Goal: Task Accomplishment & Management: Complete application form

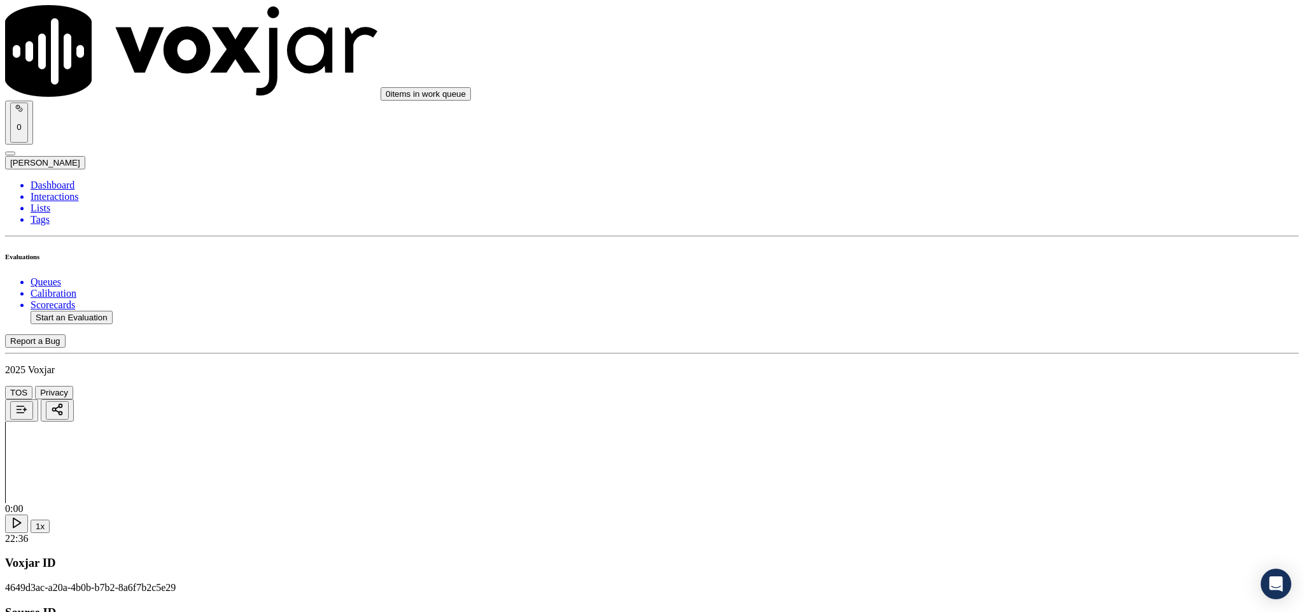
click at [993, 378] on div "Yes" at bounding box center [1081, 377] width 298 height 11
click at [1000, 339] on div "Yes" at bounding box center [1081, 332] width 298 height 11
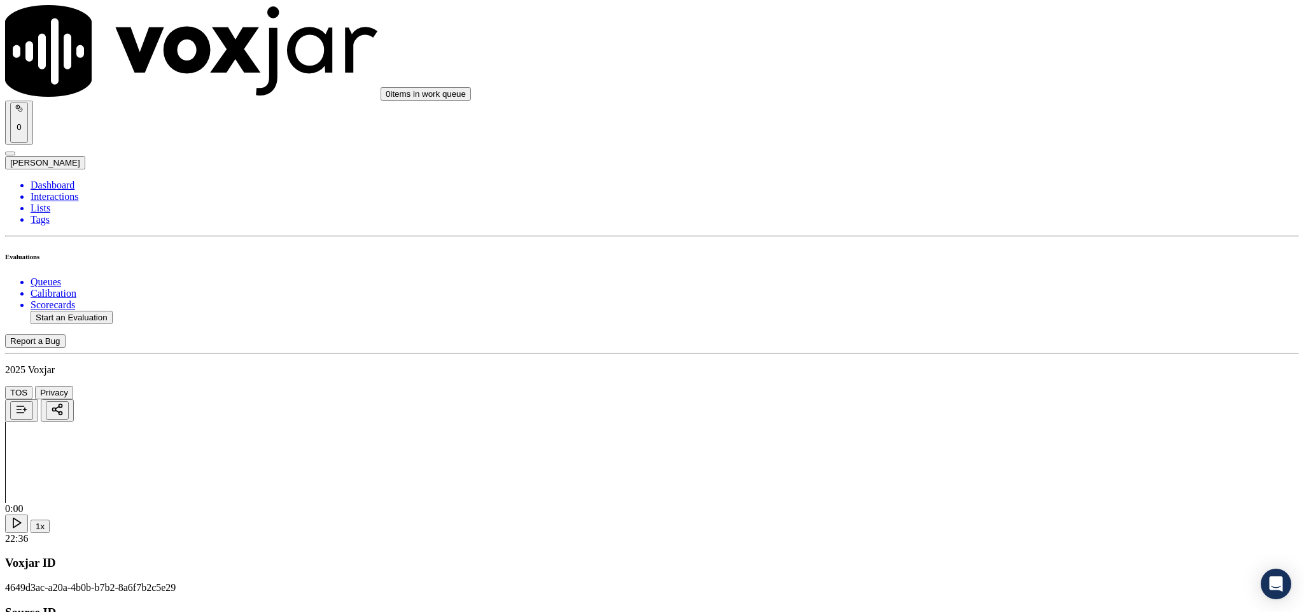
scroll to position [382, 0]
click at [999, 323] on div "Yes" at bounding box center [1081, 317] width 298 height 11
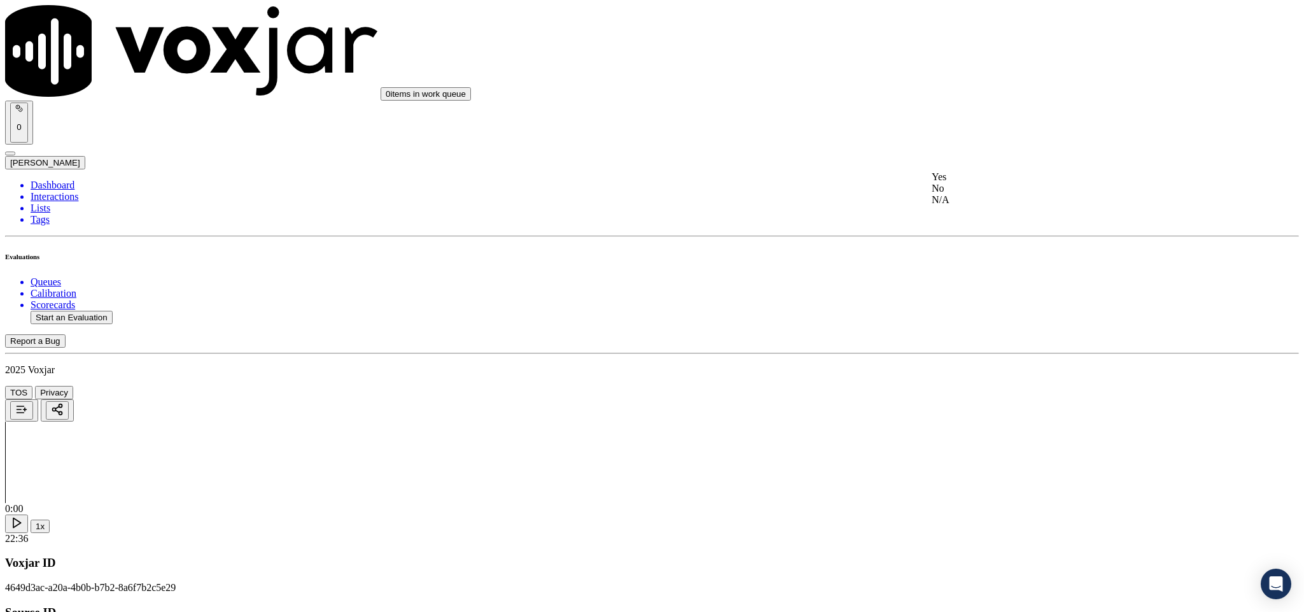
click at [968, 183] on div "Yes" at bounding box center [1081, 176] width 298 height 11
click at [978, 210] on div "No" at bounding box center [1081, 205] width 298 height 11
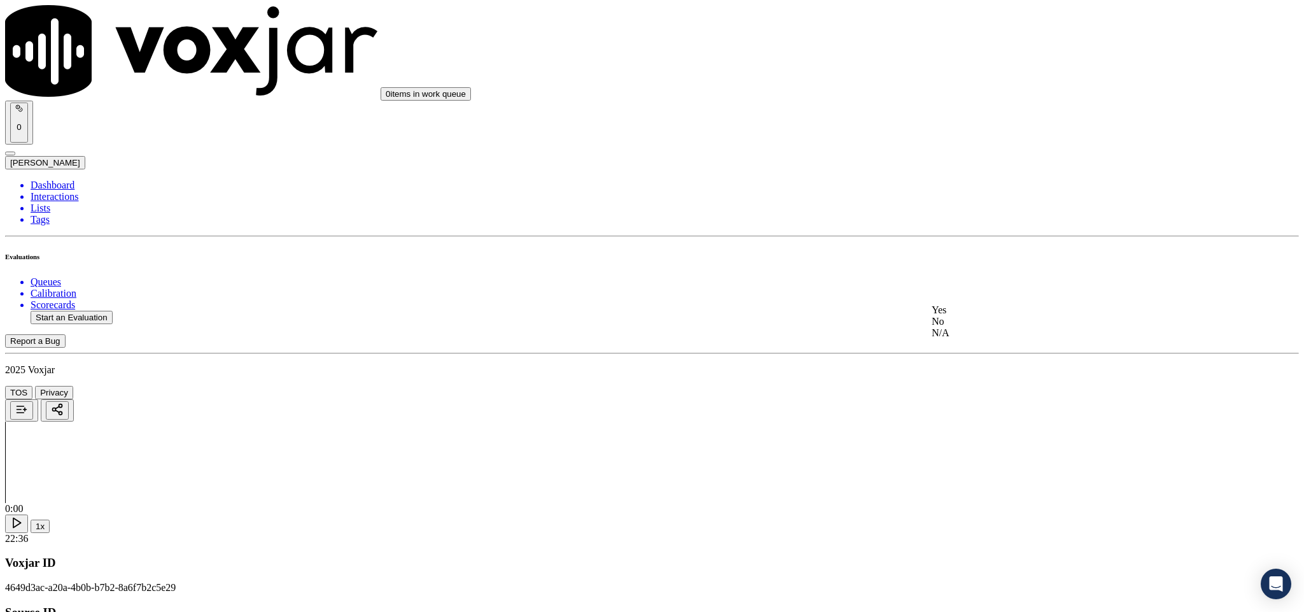
click at [978, 316] on div "Yes" at bounding box center [1081, 309] width 298 height 11
click at [986, 202] on div "No" at bounding box center [1081, 195] width 298 height 11
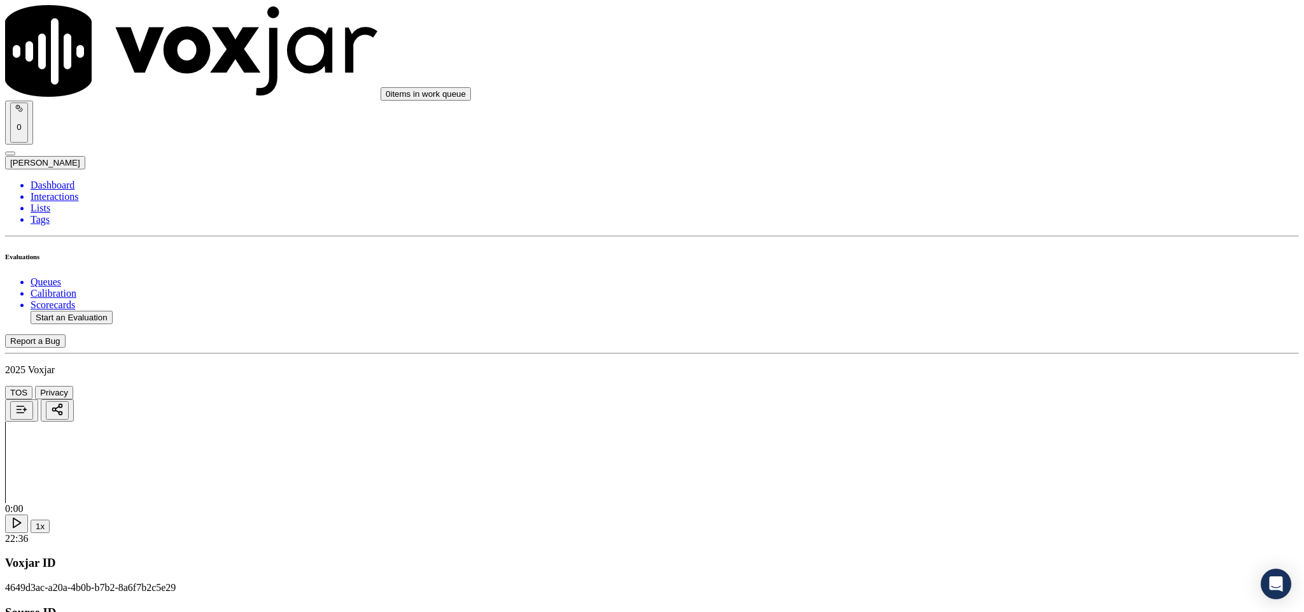
click at [982, 241] on div "Yes" at bounding box center [1081, 234] width 298 height 11
click at [974, 231] on div "N/A" at bounding box center [1081, 225] width 298 height 11
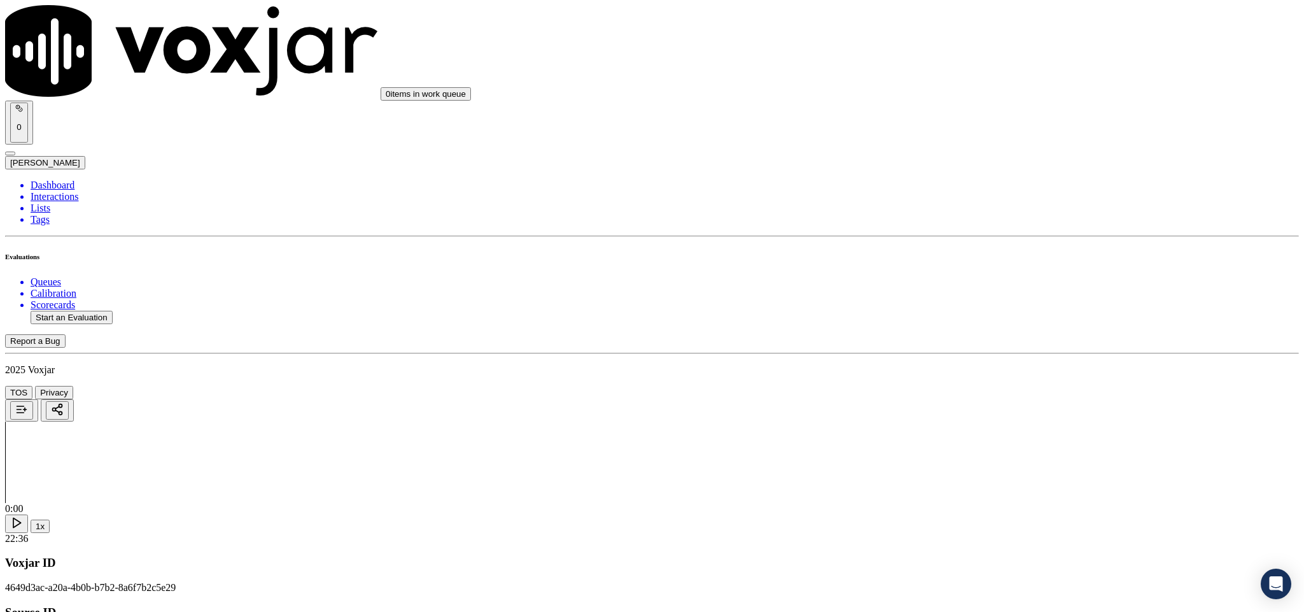
scroll to position [1336, 0]
click at [968, 293] on div "Yes" at bounding box center [1081, 287] width 298 height 11
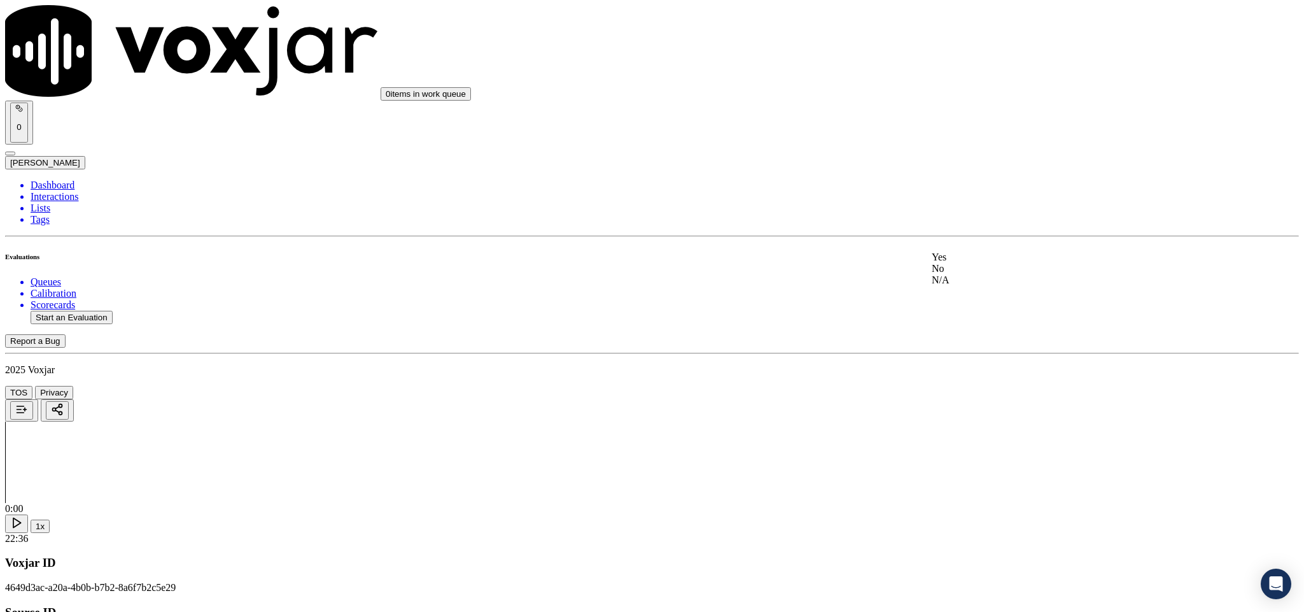
click at [987, 274] on div "No" at bounding box center [1081, 268] width 298 height 11
click at [978, 244] on div "No" at bounding box center [1081, 238] width 298 height 11
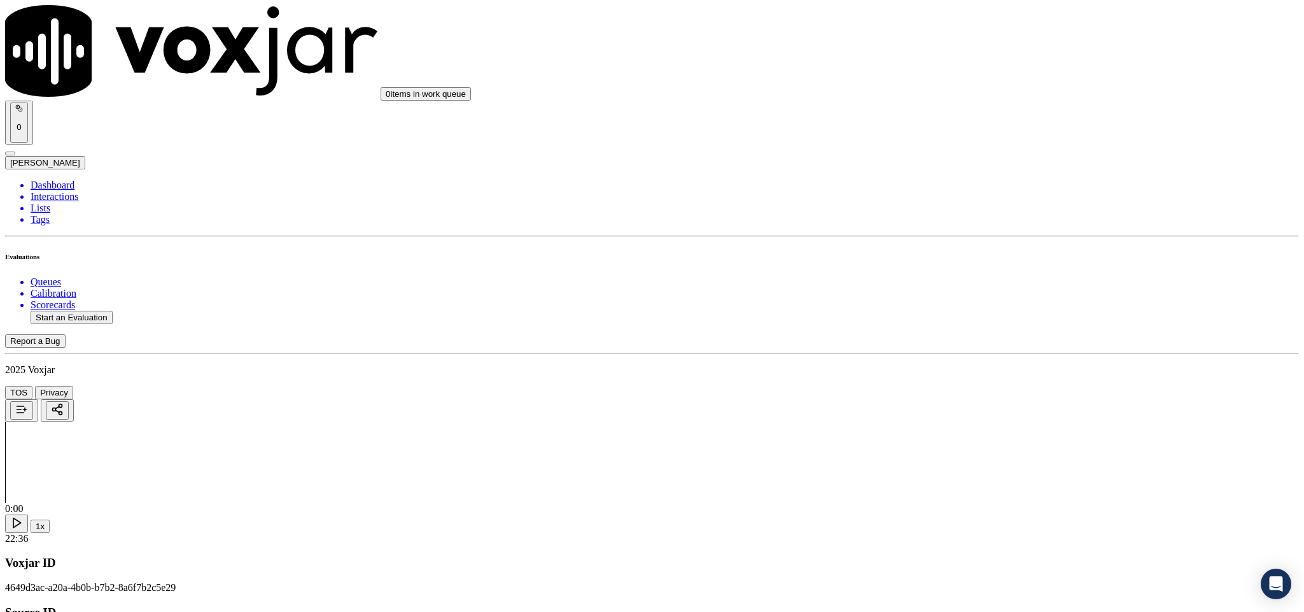
click at [997, 181] on div "Yes" at bounding box center [1081, 181] width 298 height 11
click at [991, 140] on div "Yes" at bounding box center [1081, 136] width 298 height 11
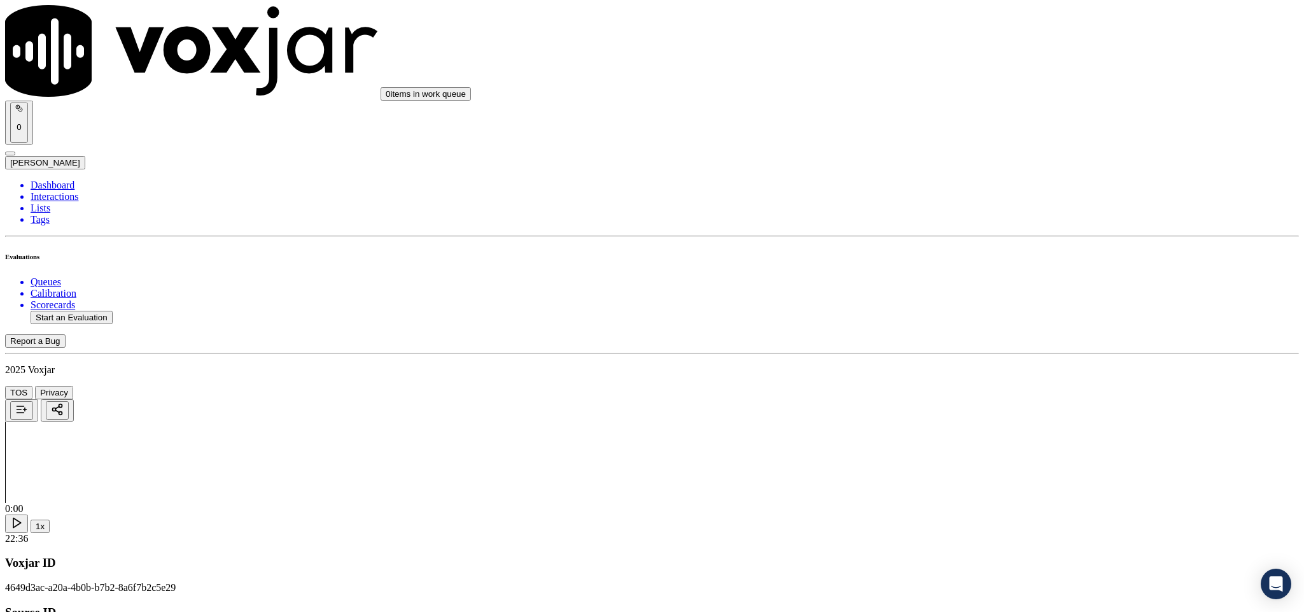
scroll to position [2195, 0]
click at [985, 191] on div "Yes" at bounding box center [1081, 186] width 298 height 11
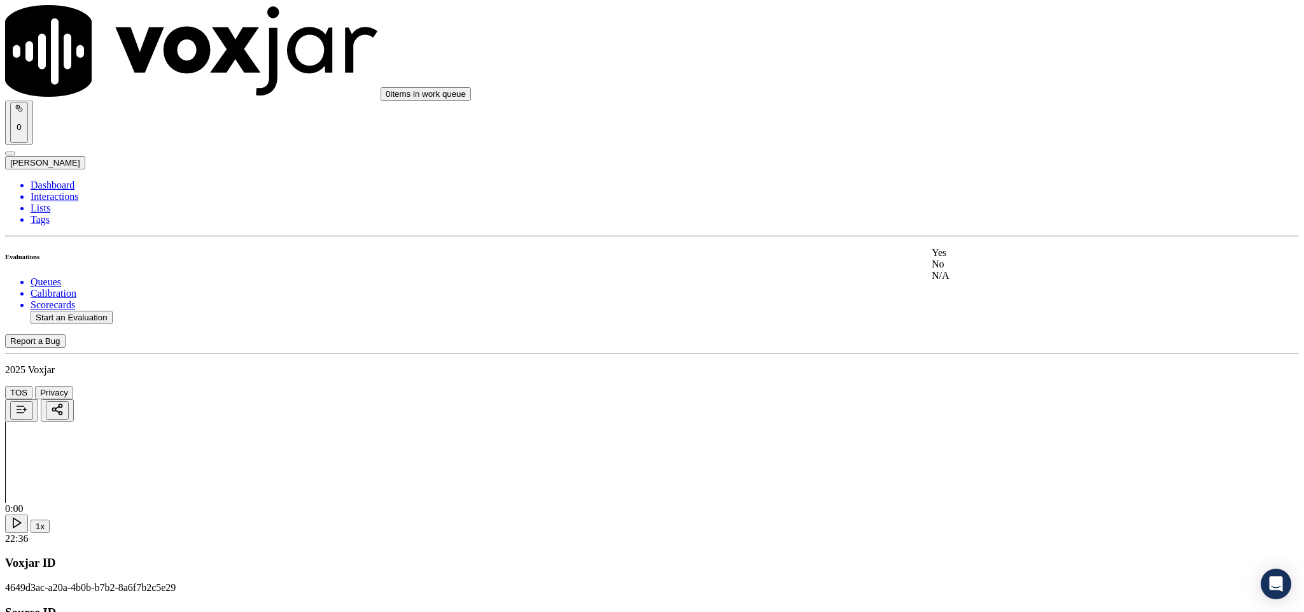
click at [970, 281] on div "N/A" at bounding box center [1081, 275] width 298 height 11
click at [976, 270] on div "No" at bounding box center [1081, 263] width 298 height 11
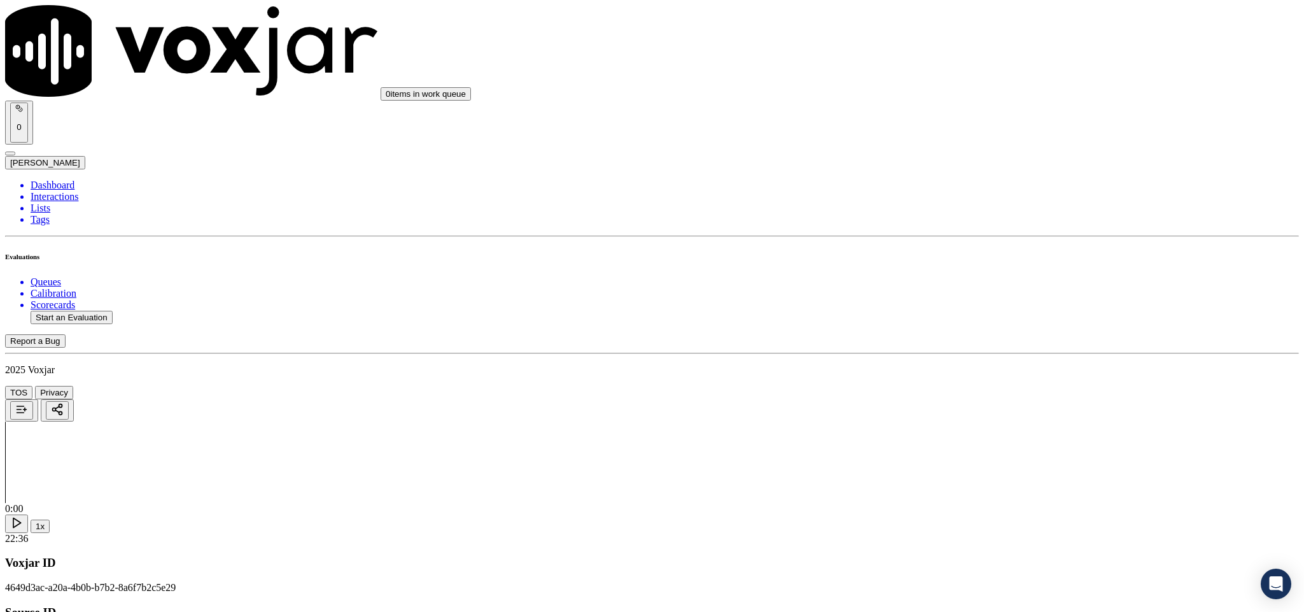
paste textarea "The agent must ask for and obtain the customer’s permission before sharing any …"
type textarea "The agent must ask for and obtain the customer’s permission before sharing any …"
drag, startPoint x: 1012, startPoint y: 323, endPoint x: 1006, endPoint y: 332, distance: 11.5
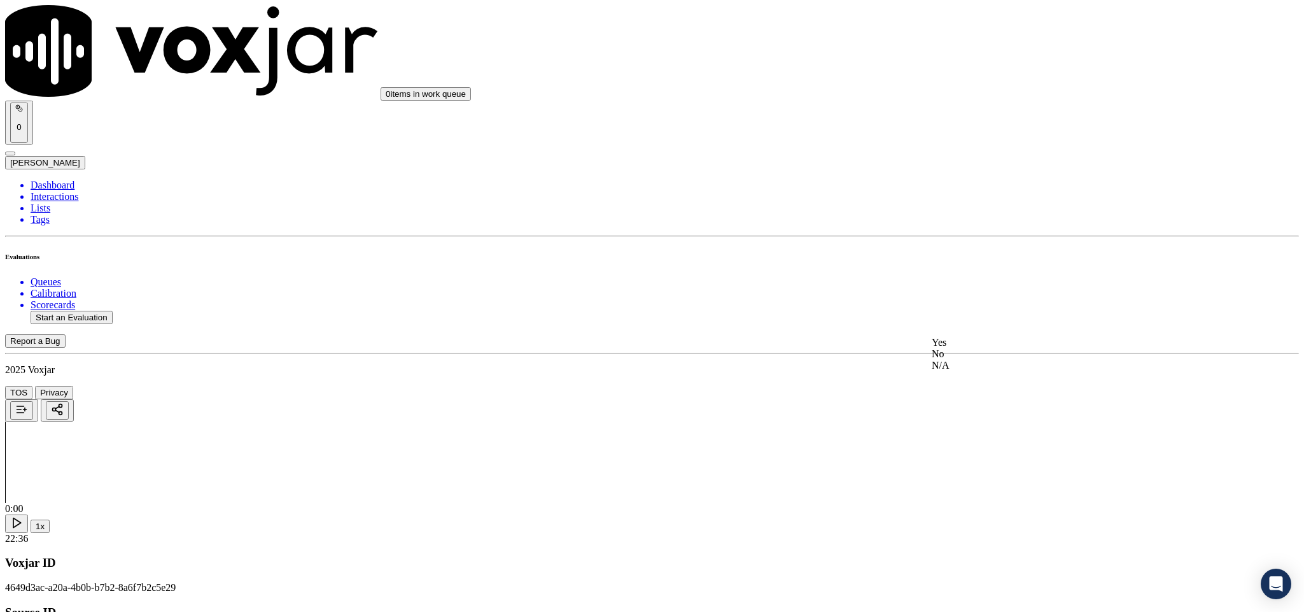
click at [990, 346] on div "Yes" at bounding box center [1081, 342] width 298 height 11
click at [976, 318] on div "Yes" at bounding box center [1081, 312] width 298 height 11
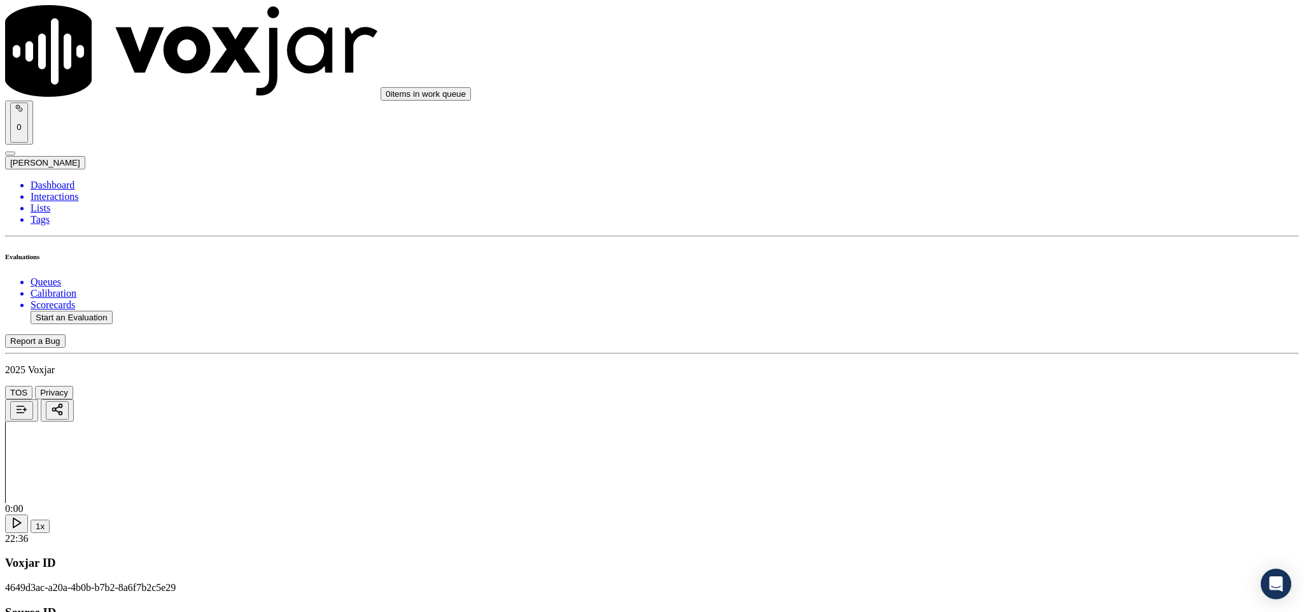
click at [989, 273] on div "Yes" at bounding box center [1081, 267] width 298 height 11
click at [963, 280] on div "N/A" at bounding box center [1081, 274] width 298 height 11
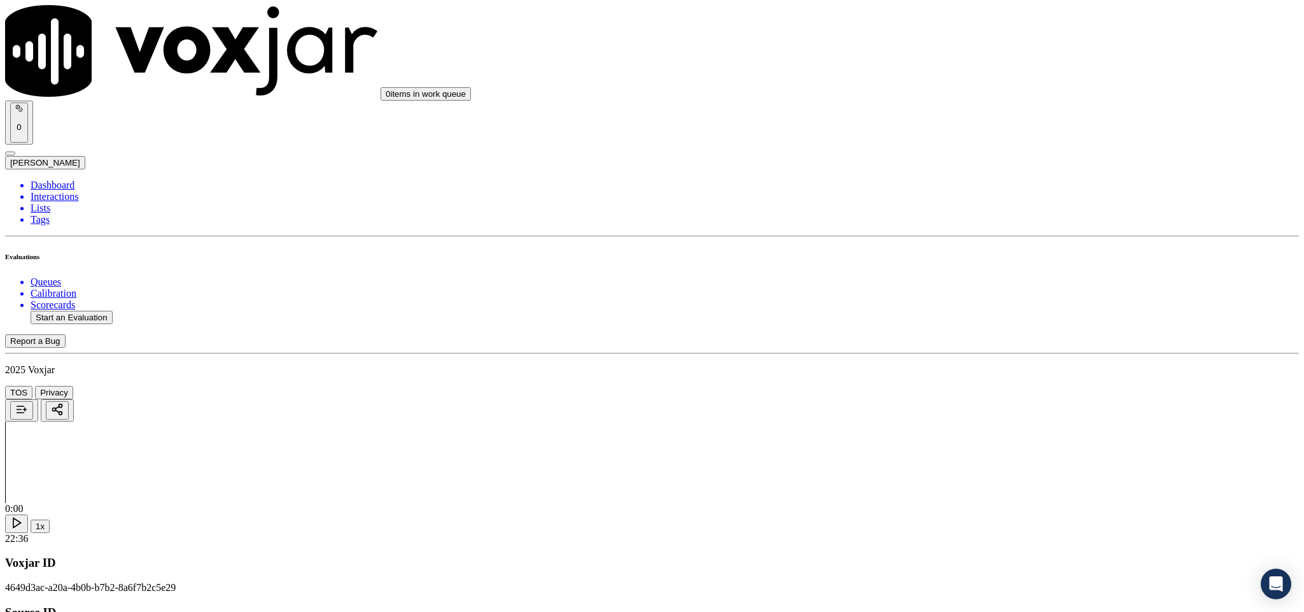
click at [976, 414] on div "No" at bounding box center [1081, 408] width 298 height 11
click at [987, 369] on div "No" at bounding box center [1081, 363] width 298 height 11
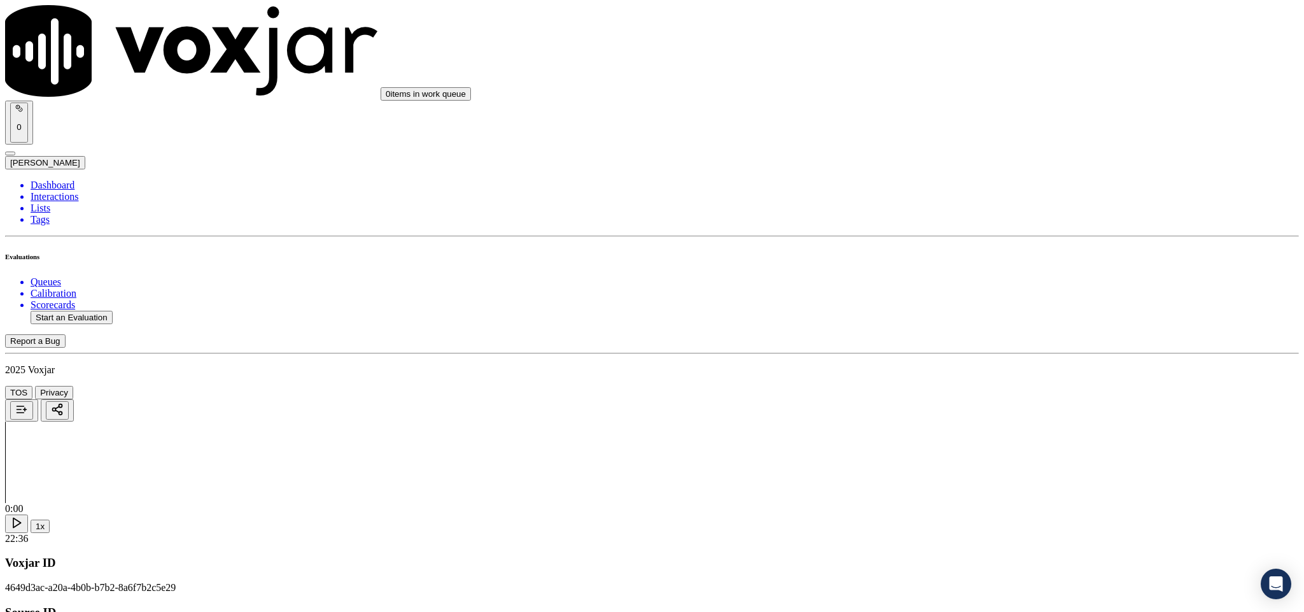
scroll to position [3431, 0]
click at [985, 328] on div "No" at bounding box center [1081, 322] width 298 height 11
click at [982, 458] on div "Yes" at bounding box center [1081, 456] width 298 height 11
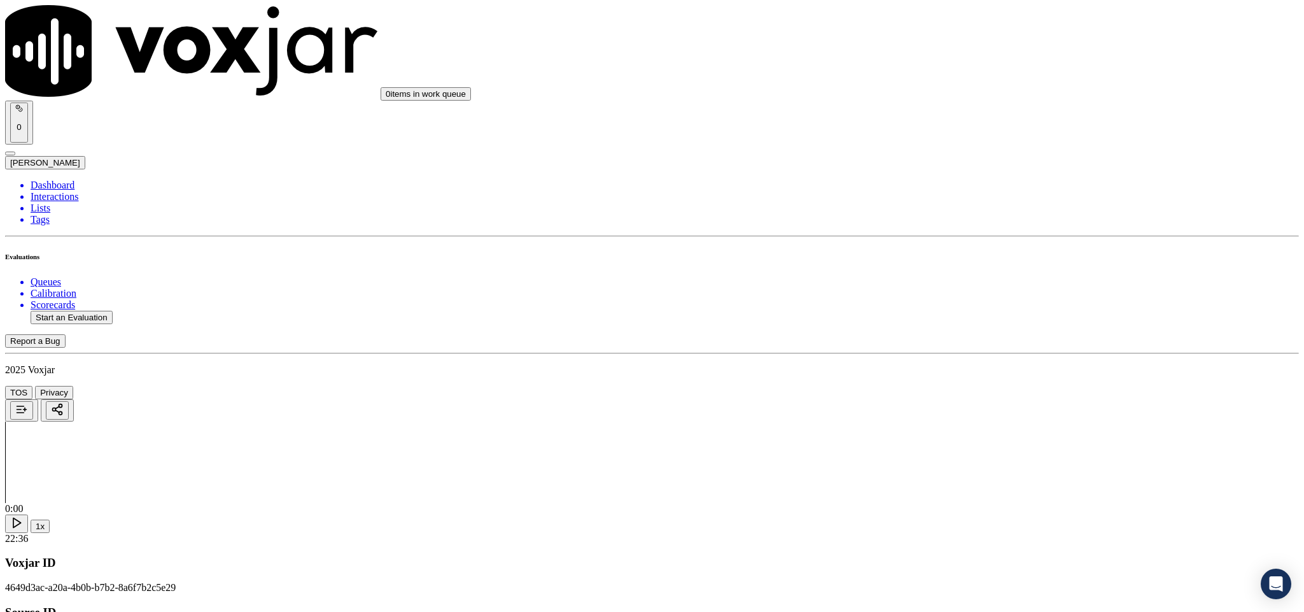
click at [76, 179] on li "Dashboard" at bounding box center [665, 184] width 1268 height 11
click at [78, 191] on li "Interactions" at bounding box center [665, 196] width 1268 height 11
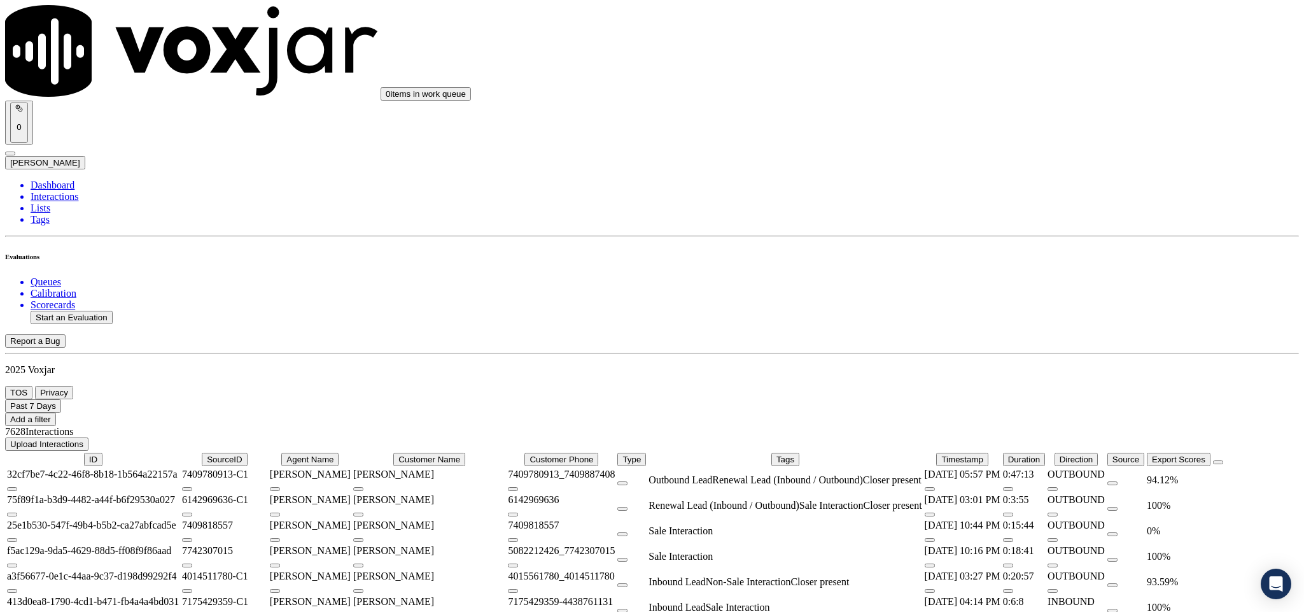
click at [62, 179] on li "Dashboard" at bounding box center [665, 184] width 1268 height 11
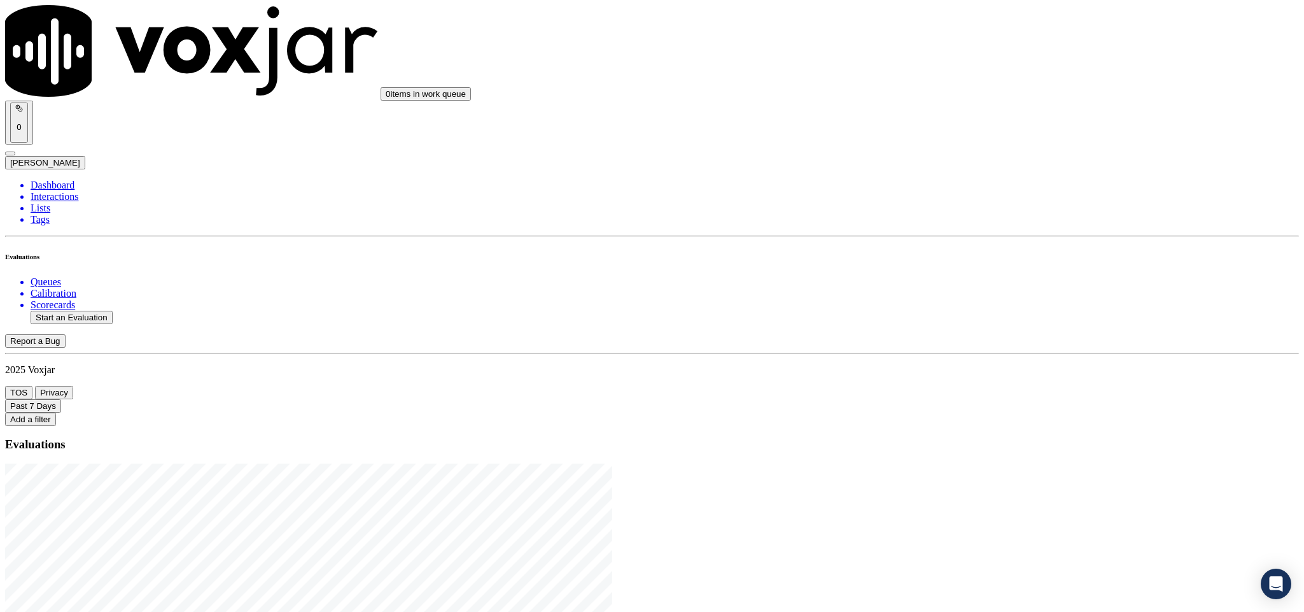
click at [99, 311] on button "Start an Evaluation" at bounding box center [72, 317] width 82 height 13
drag, startPoint x: 542, startPoint y: 263, endPoint x: 645, endPoint y: 263, distance: 103.1
type input "20250826-164034_2676999262-C1"
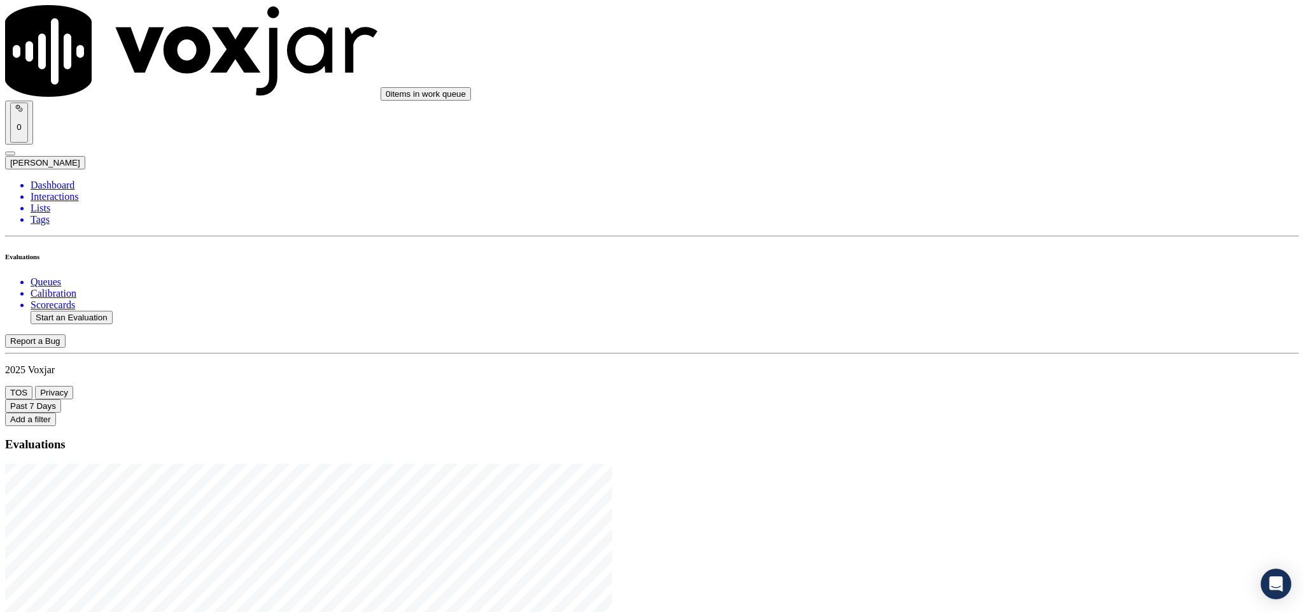
type input "2025-08-28T16:10"
type input "Nick"
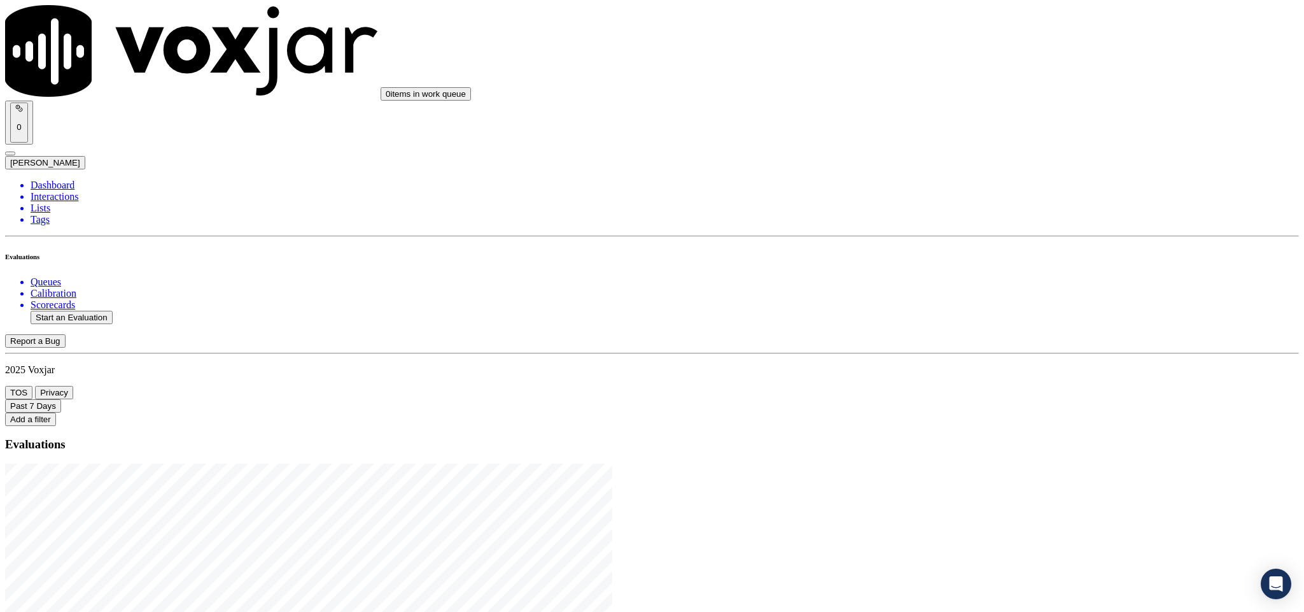
type input "2025-08-26T16:10"
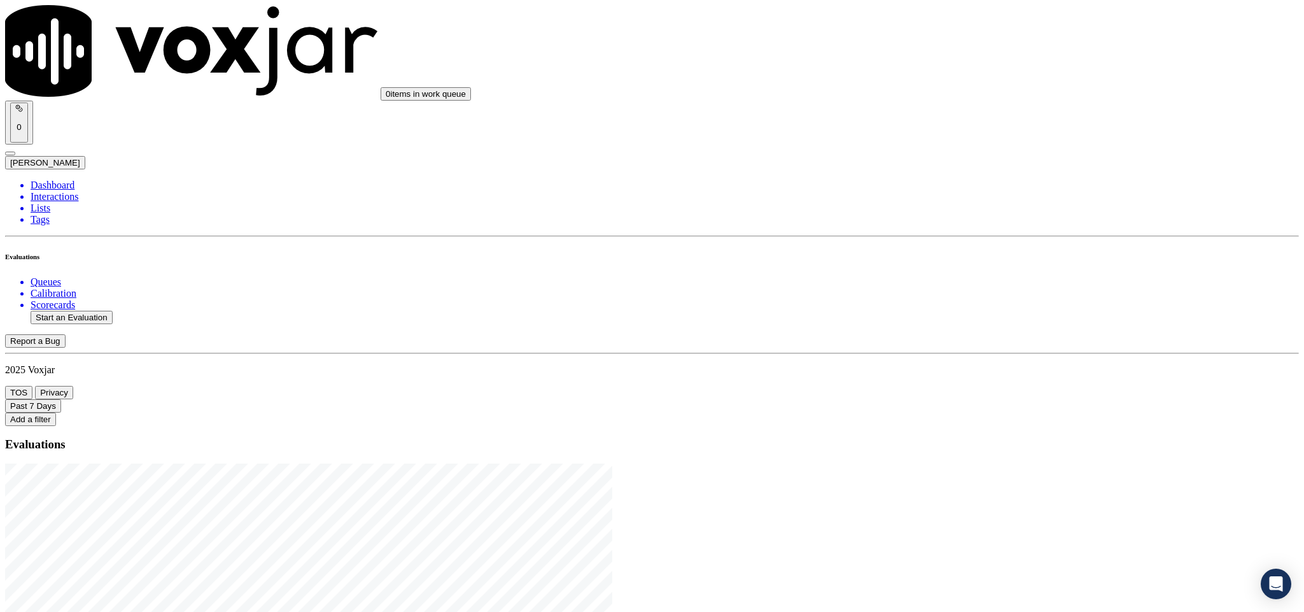
type input "UMED DZHUMAEV"
drag, startPoint x: 594, startPoint y: 185, endPoint x: 453, endPoint y: 191, distance: 141.4
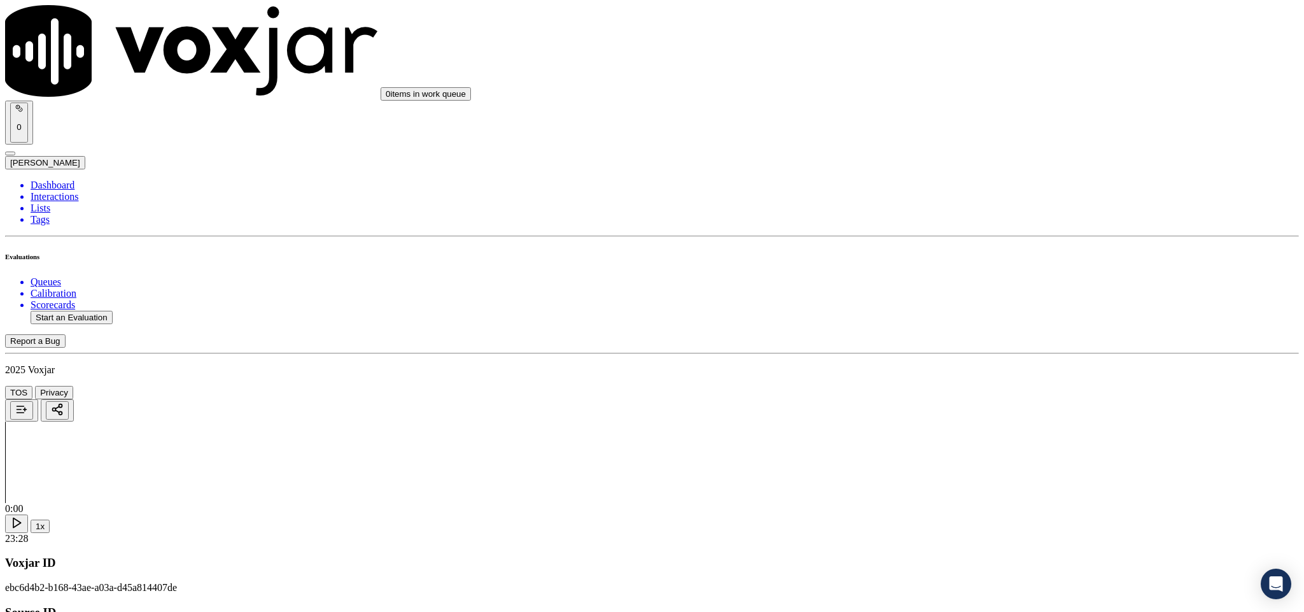
type input "UMED DZHUMAEV"
drag, startPoint x: 701, startPoint y: 309, endPoint x: 693, endPoint y: 325, distance: 17.4
click at [395, 138] on input "Add a New Customer" at bounding box center [338, 131] width 113 height 13
paste input "2676999262"
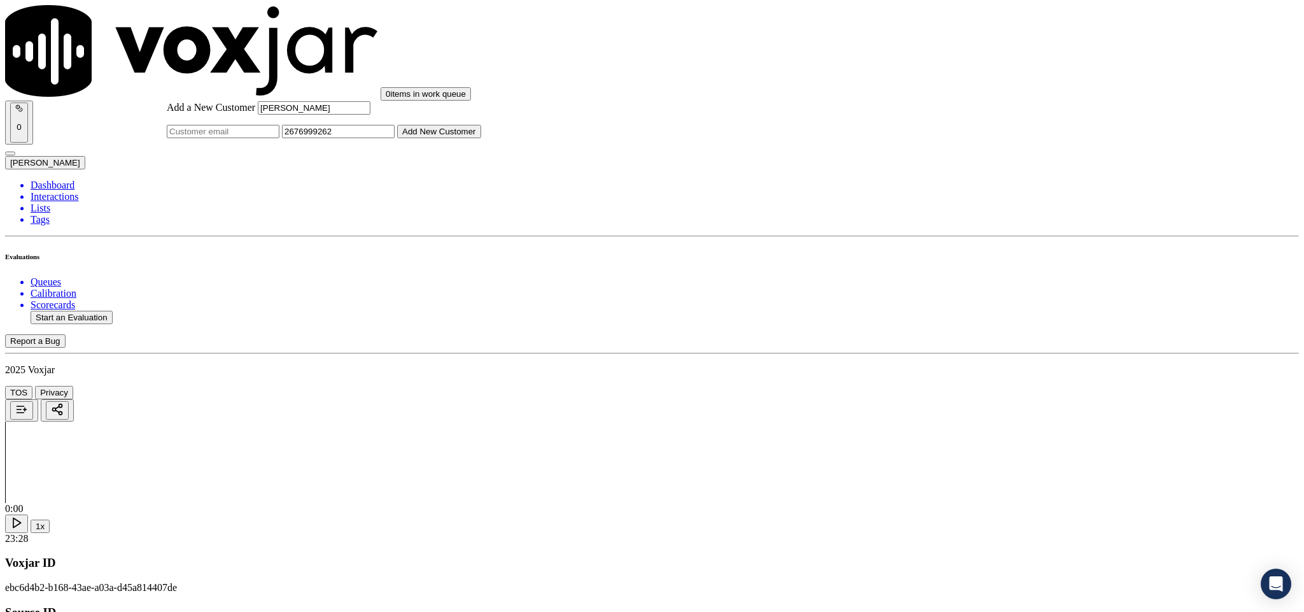
type input "2676999262"
click at [481, 138] on button "Add New Customer" at bounding box center [439, 131] width 84 height 13
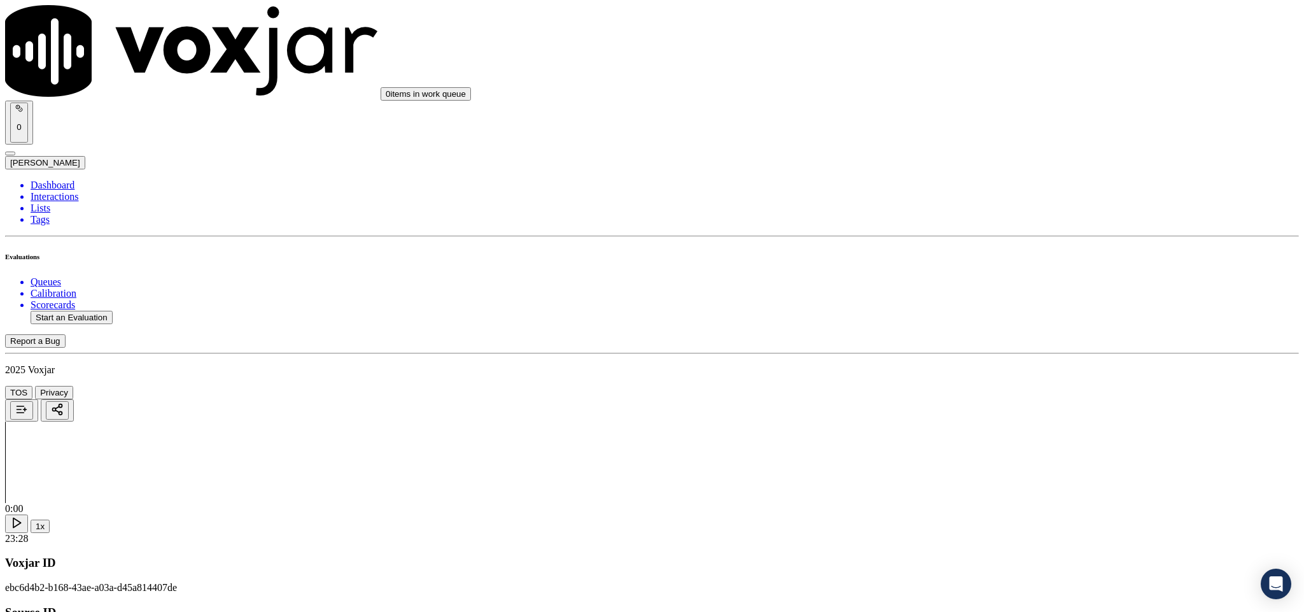
click at [981, 228] on div "Yes No N/A" at bounding box center [1081, 244] width 298 height 34
drag, startPoint x: 977, startPoint y: 231, endPoint x: 984, endPoint y: 300, distance: 69.0
click at [977, 232] on div "Yes" at bounding box center [1081, 232] width 298 height 11
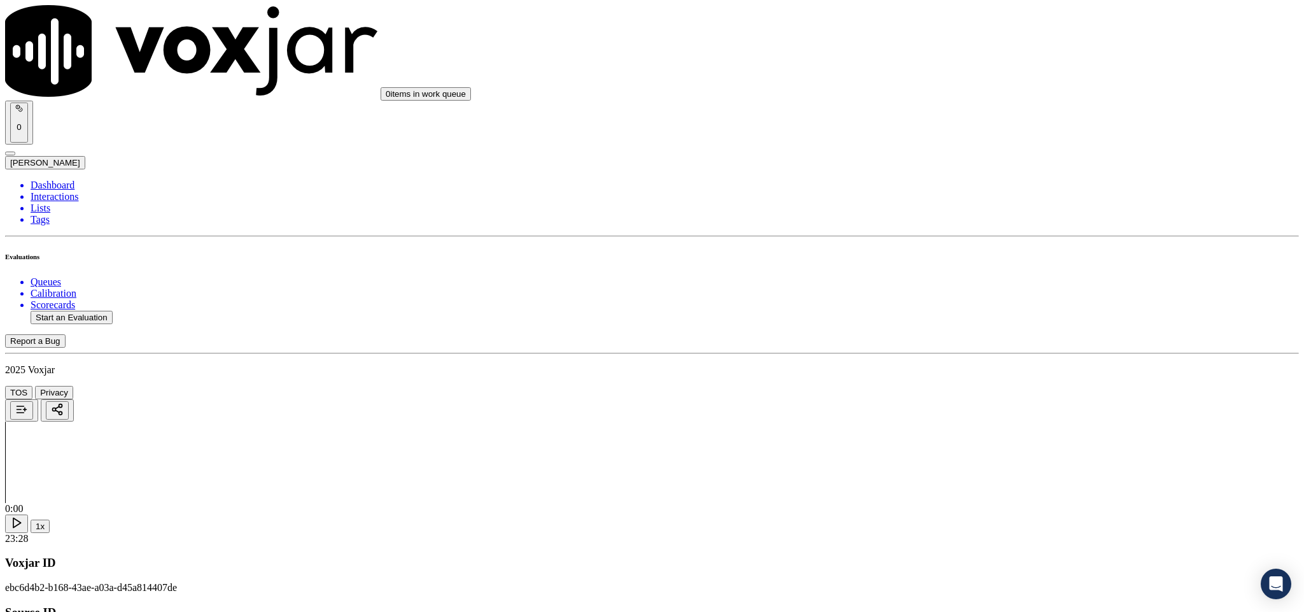
drag, startPoint x: 1000, startPoint y: 346, endPoint x: 991, endPoint y: 367, distance: 22.2
click at [987, 379] on div "Yes" at bounding box center [1081, 377] width 298 height 11
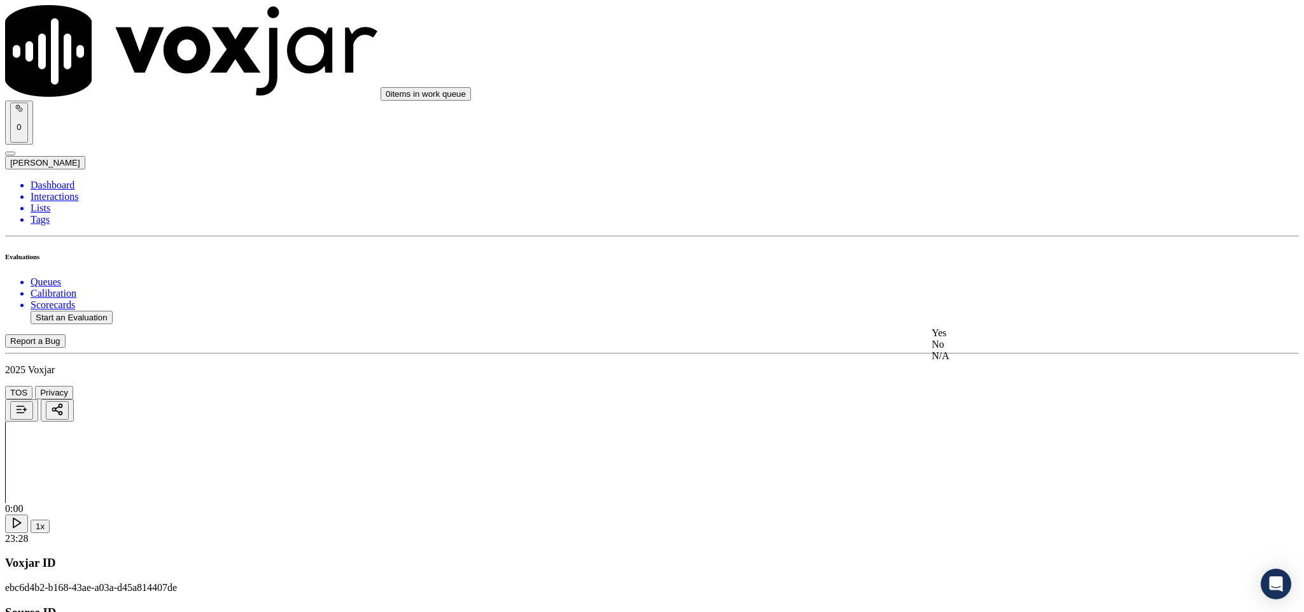
click at [981, 339] on div "Yes" at bounding box center [1081, 332] width 298 height 11
click at [964, 419] on div "Yes" at bounding box center [1081, 412] width 298 height 11
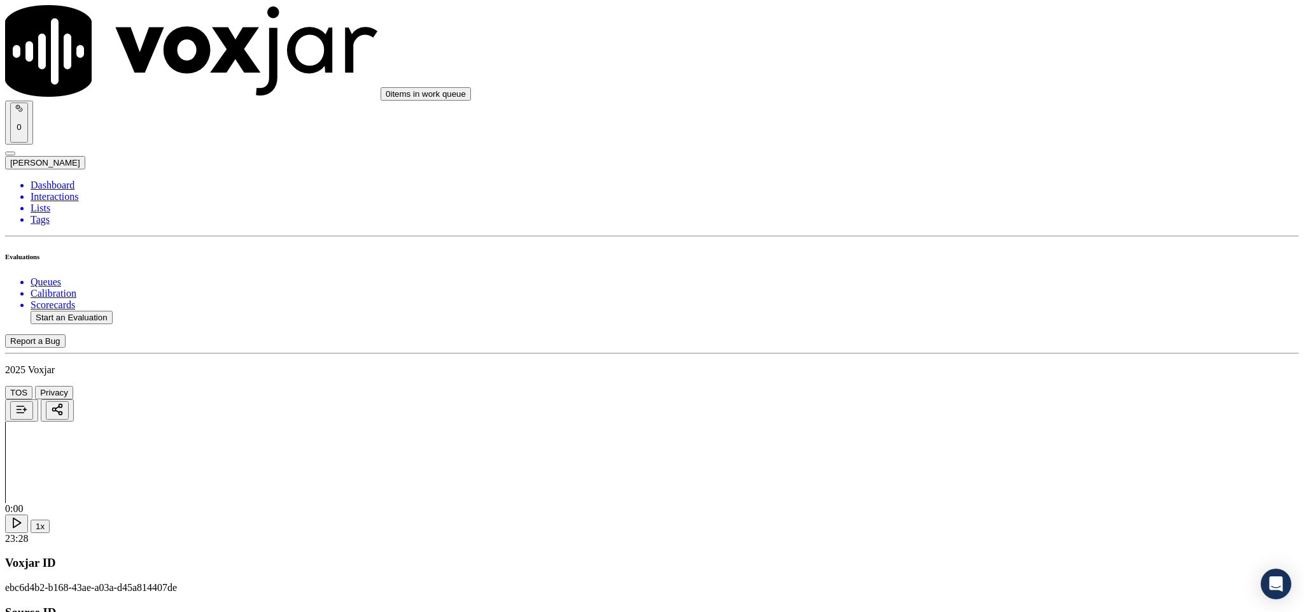
click at [977, 194] on div "No" at bounding box center [1081, 188] width 298 height 11
click at [991, 310] on div "Yes" at bounding box center [1081, 309] width 298 height 11
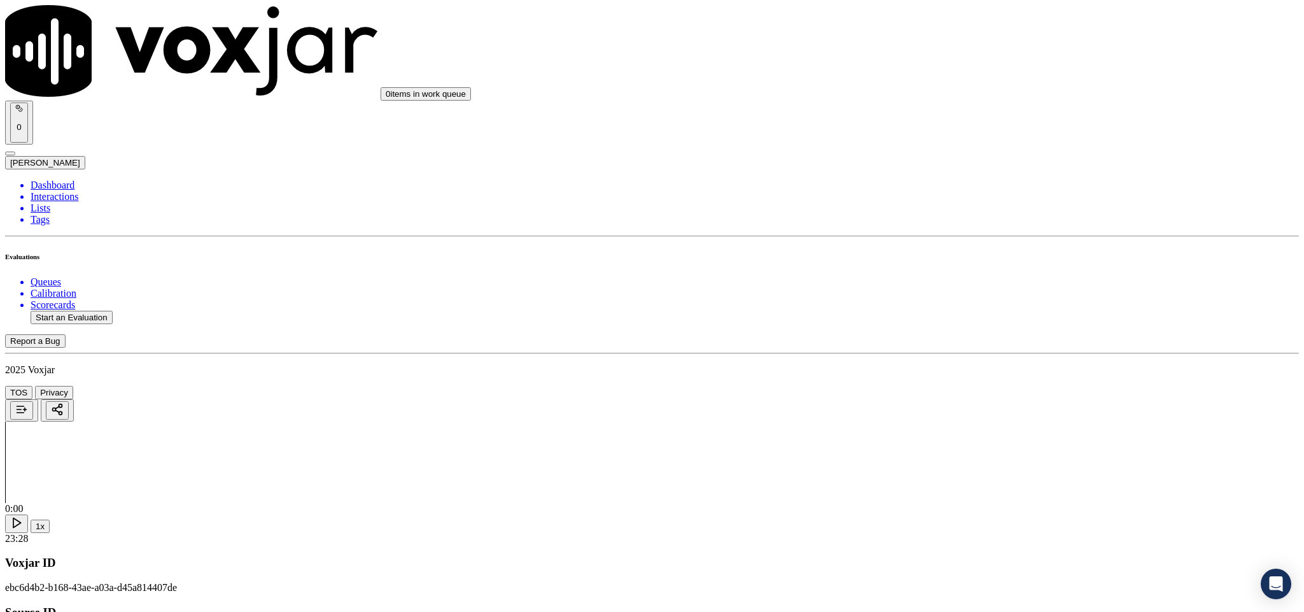
scroll to position [859, 0]
click at [978, 379] on div "Yes" at bounding box center [1081, 375] width 298 height 11
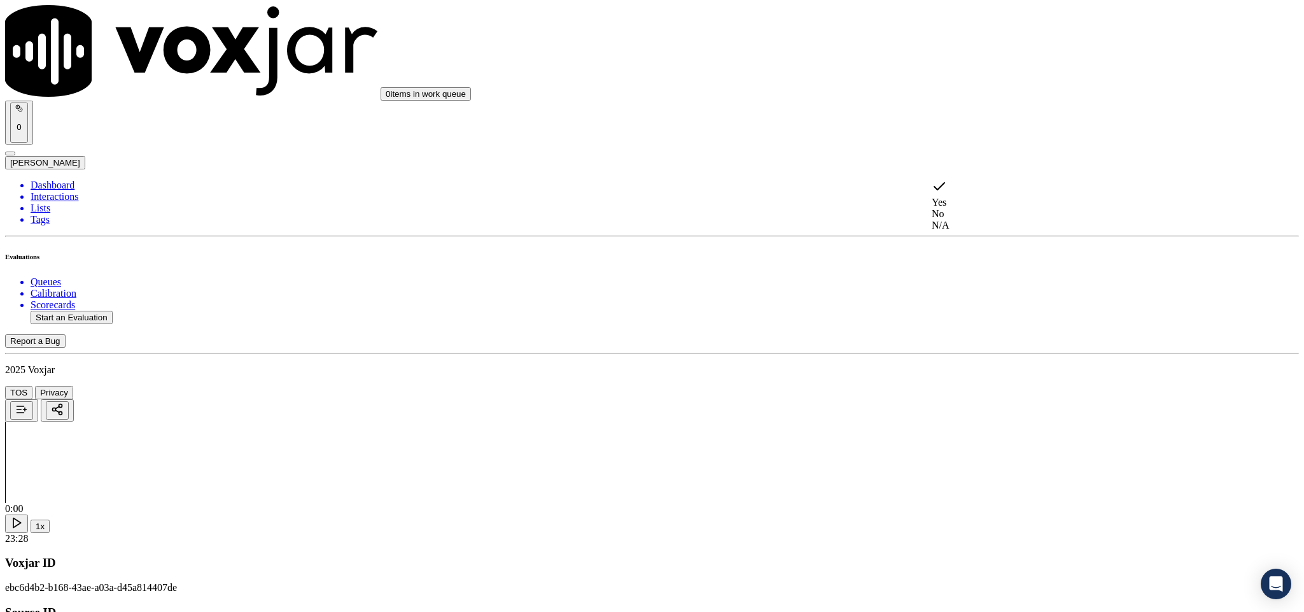
click at [978, 227] on div "N/A" at bounding box center [1081, 225] width 298 height 11
click at [997, 336] on div "Yes" at bounding box center [1081, 330] width 298 height 11
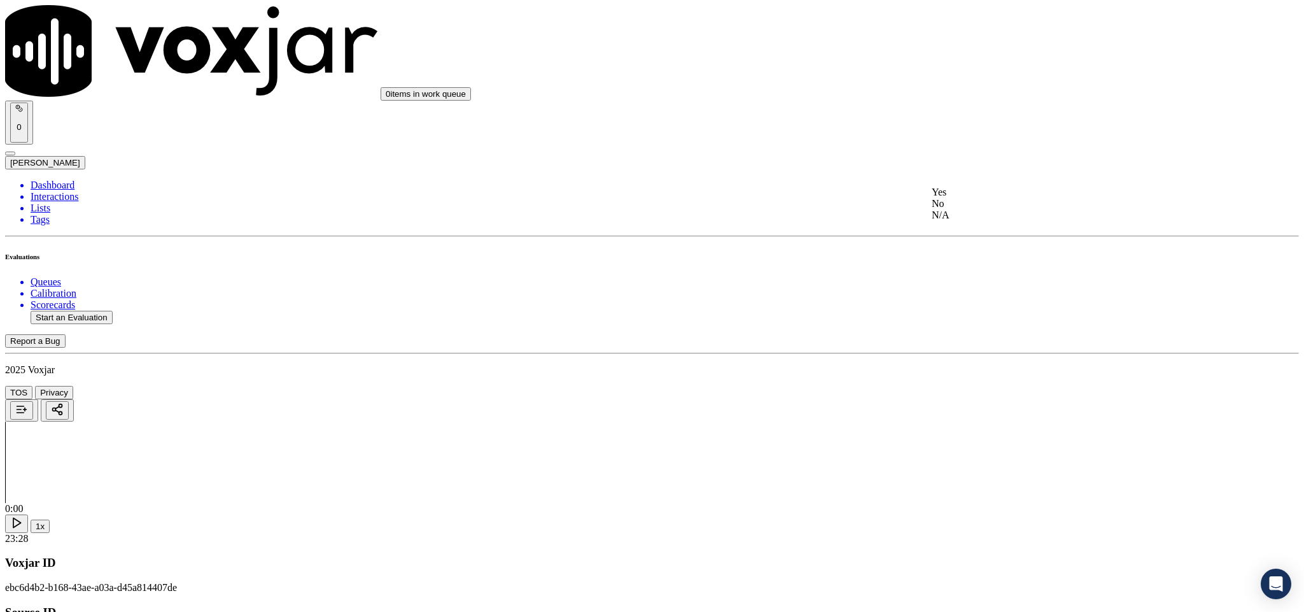
click at [970, 209] on div "No" at bounding box center [1081, 203] width 298 height 11
paste textarea "@11:18 - While transferring the call, the agent used vernacular words and faile…"
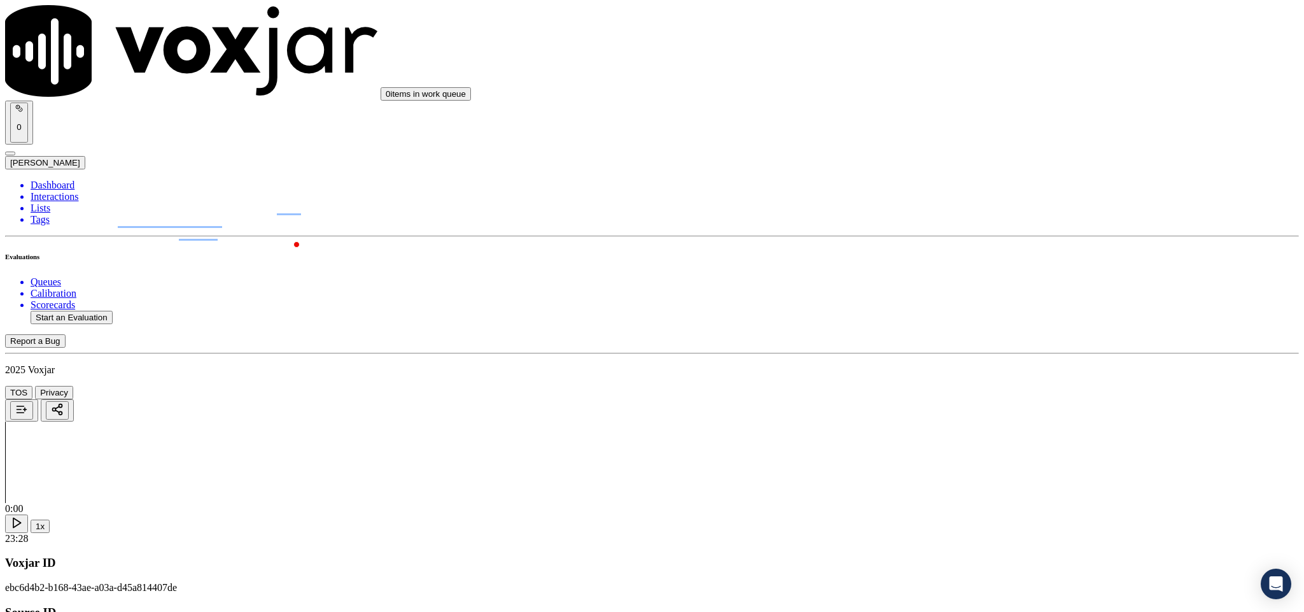
paste textarea "Call id - 20250826-170403_"
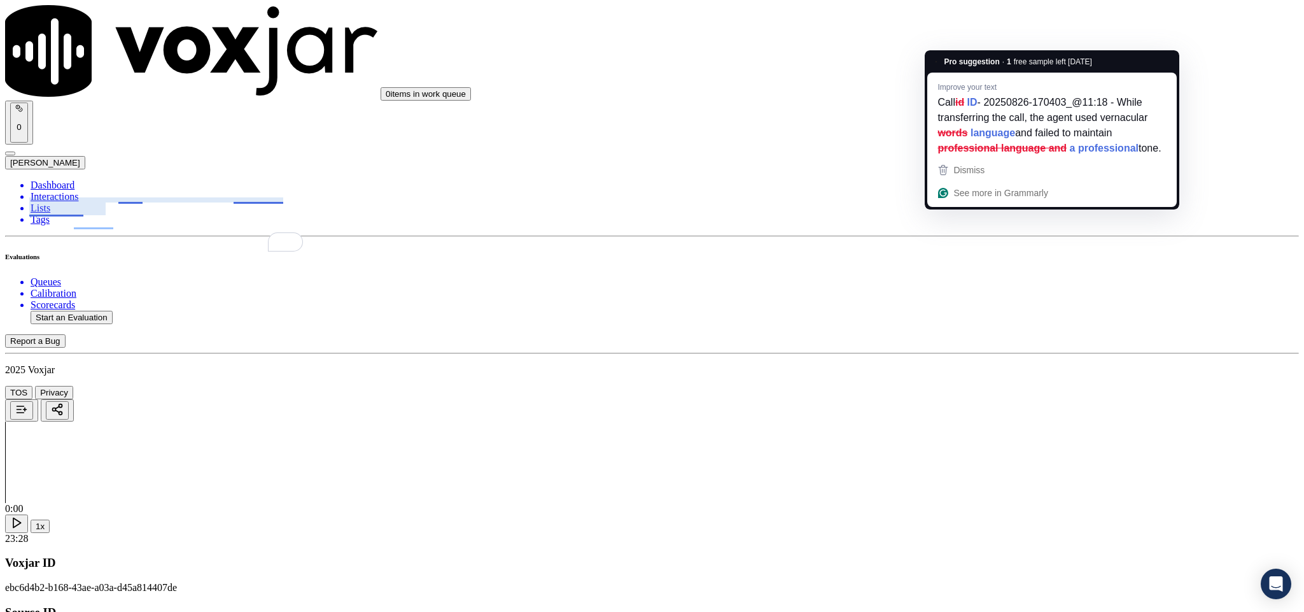
paste textarea "Call id - 20250826-164034_"
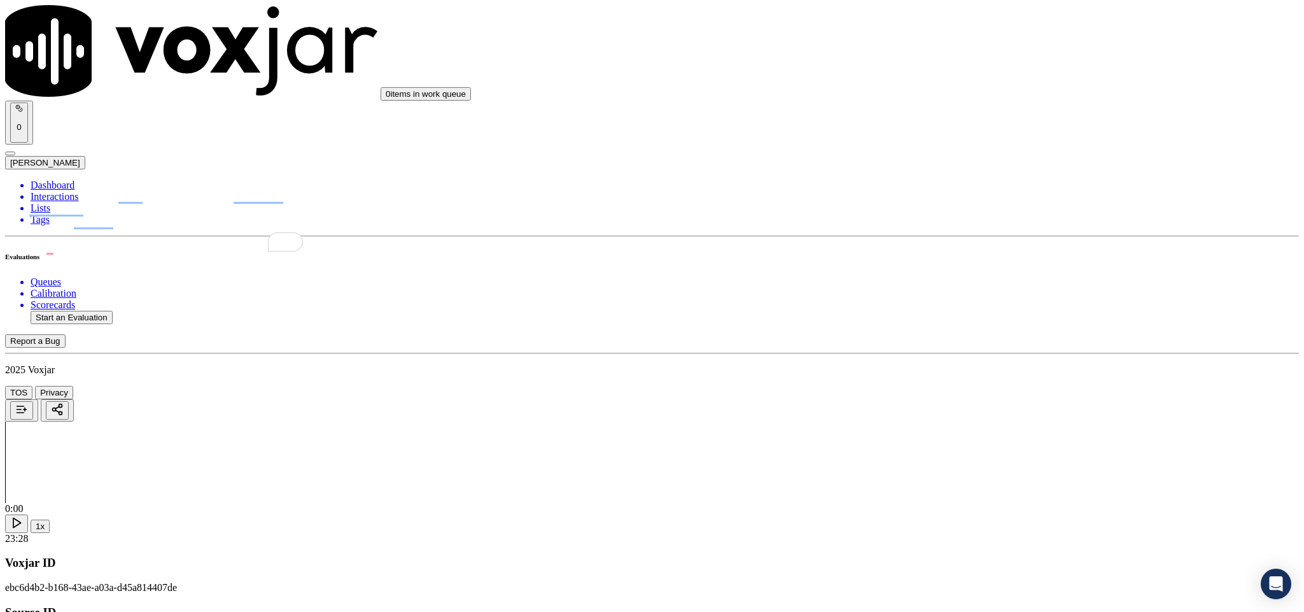
paste textarea "@21:57 / 22:23 - (Mike voice) another agent voice on call background //"
type textarea "Call id - 20250826-170403_@11:18 - While transferring the call, the agent used …"
click at [978, 151] on div "No" at bounding box center [1081, 145] width 298 height 11
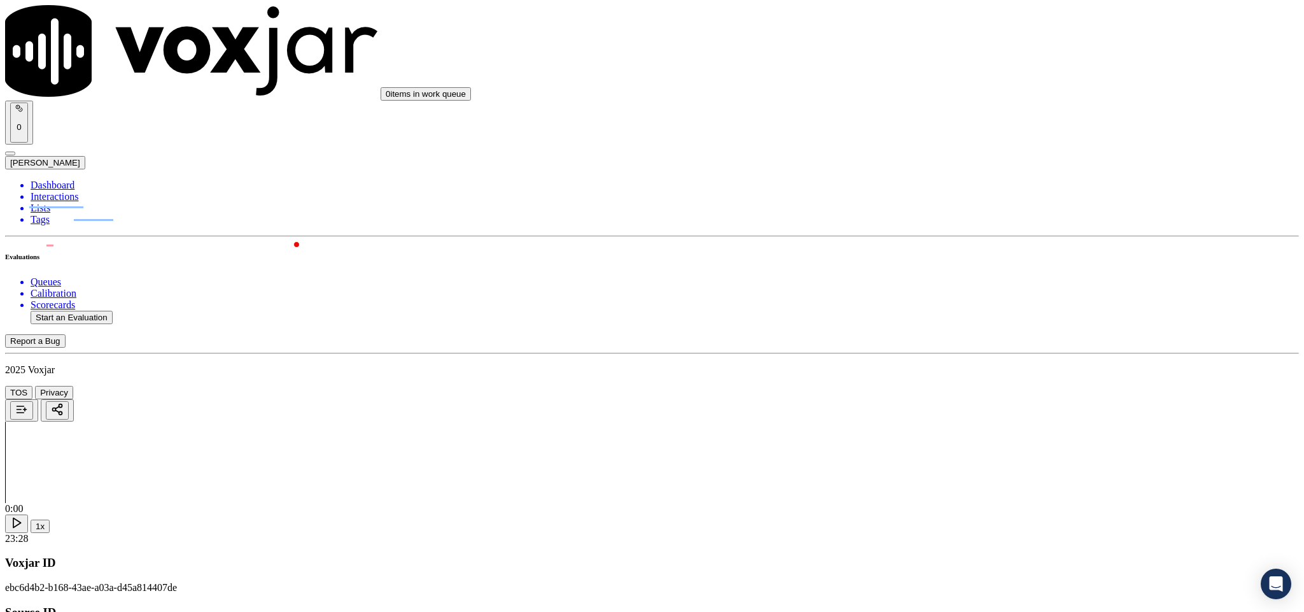
click at [987, 300] on div "Yes" at bounding box center [1081, 295] width 298 height 11
paste textarea "11:18 - While transferring the call, the agent used vernacular words"
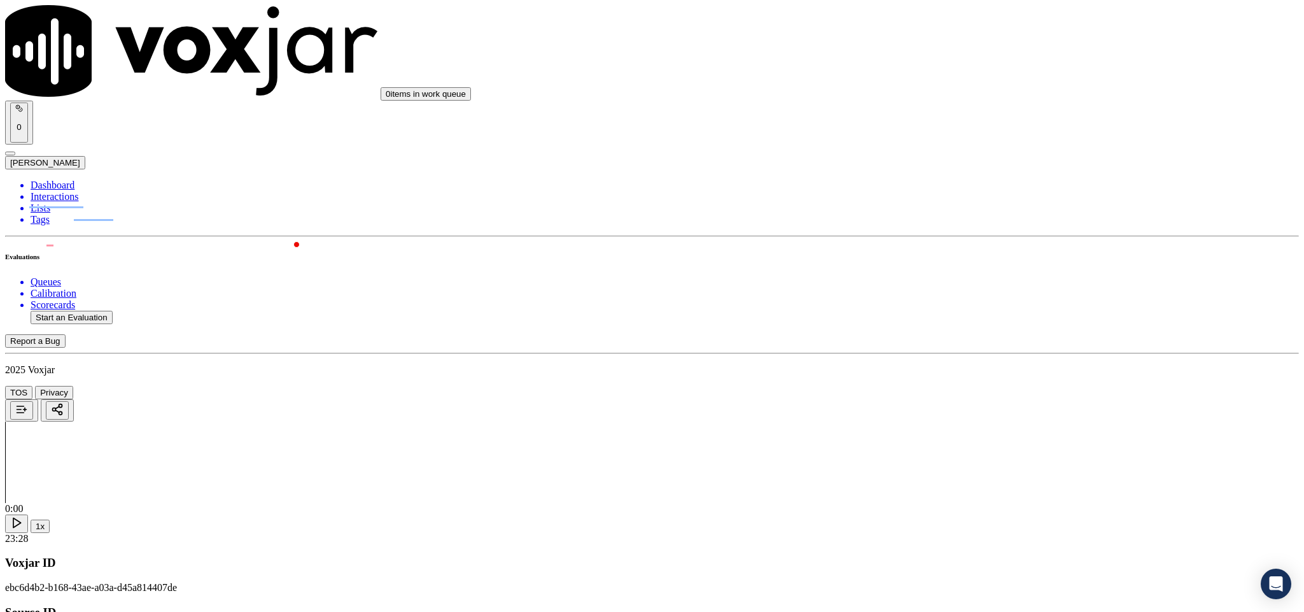
paste textarea "Call id - 20250826-170403_"
type textarea "Call id - 20250826-170403_@11:18 - While transferring the call, the agent used …"
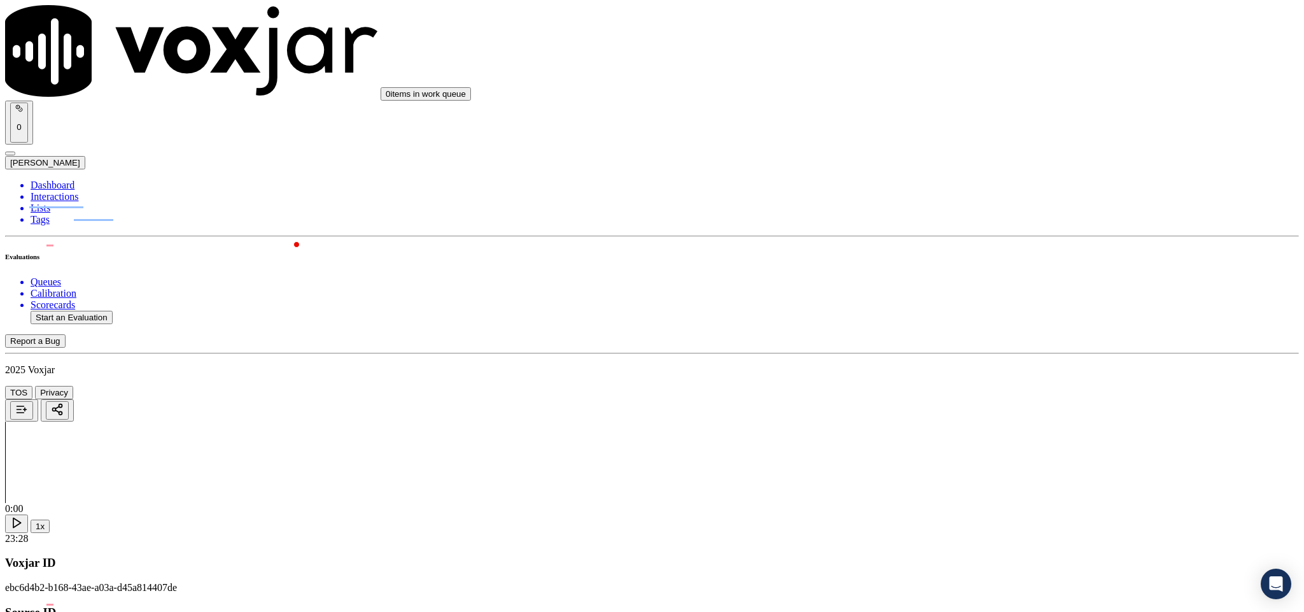
click at [972, 228] on div "Yes" at bounding box center [1081, 222] width 298 height 11
click at [991, 183] on div "Yes" at bounding box center [1081, 177] width 298 height 11
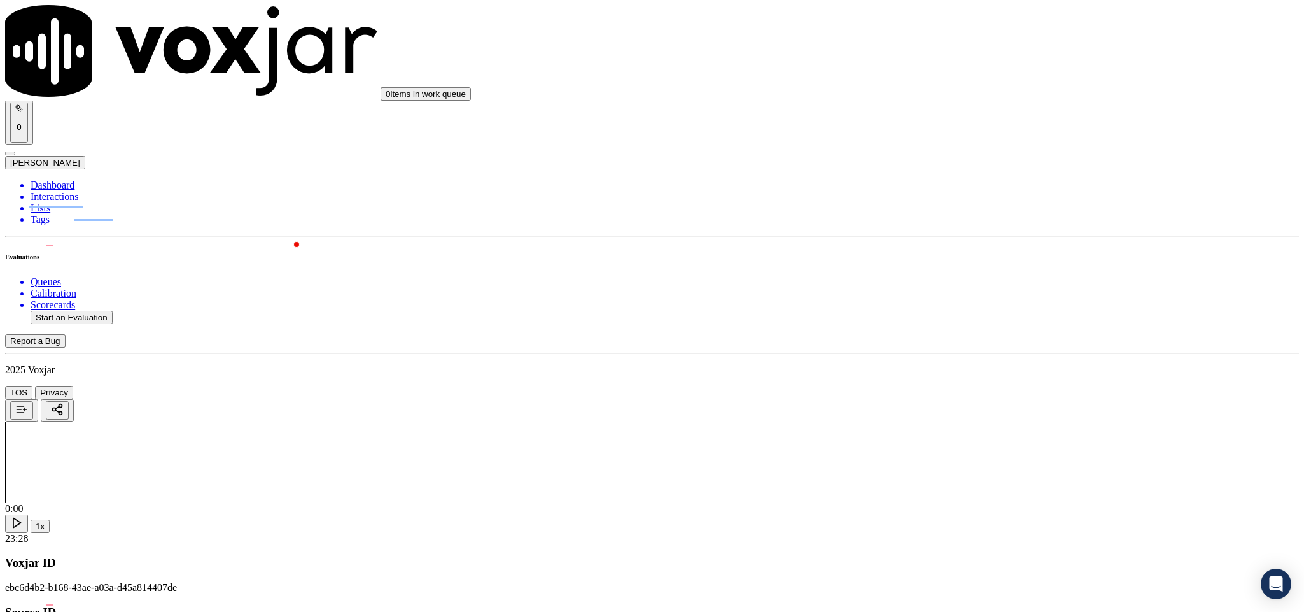
click at [981, 329] on div "Yes" at bounding box center [1081, 323] width 298 height 11
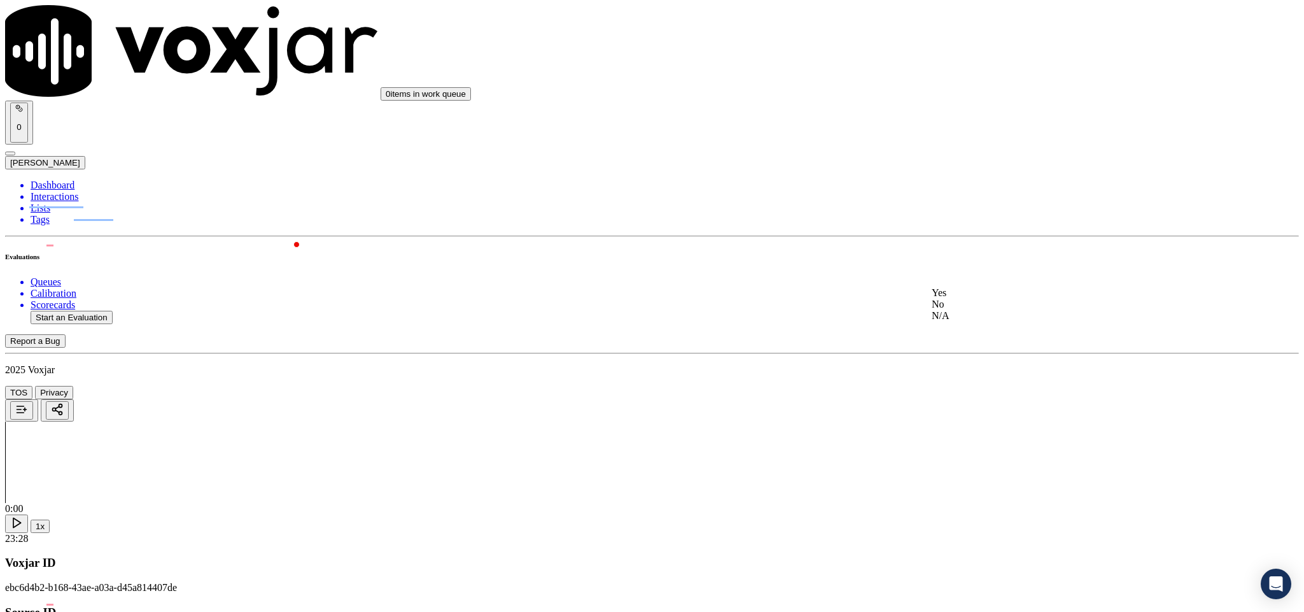
click at [970, 310] on div "No" at bounding box center [1081, 303] width 298 height 11
paste textarea "@8:15 Nick - I see that the balance that you have is only $422.78. <> The agent…"
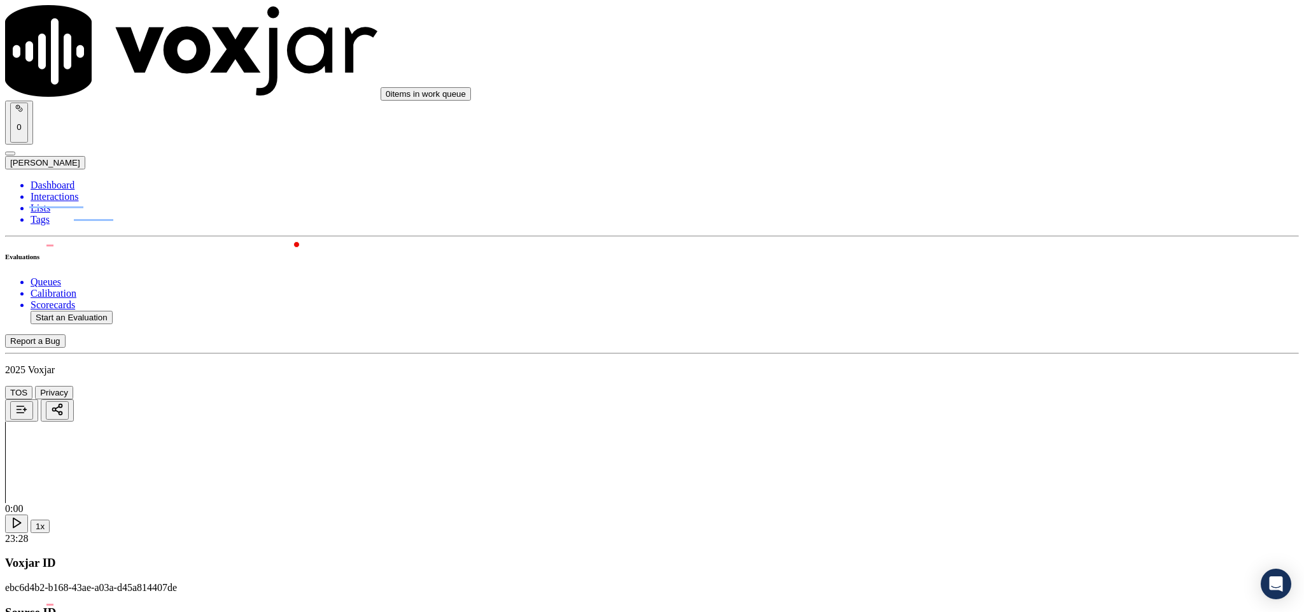
scroll to position [2673, 0]
type textarea "@8:15 Nick - I see that the balance that you have is only $422.78. <> The agent…"
click at [969, 288] on div "Yes" at bounding box center [1081, 287] width 298 height 11
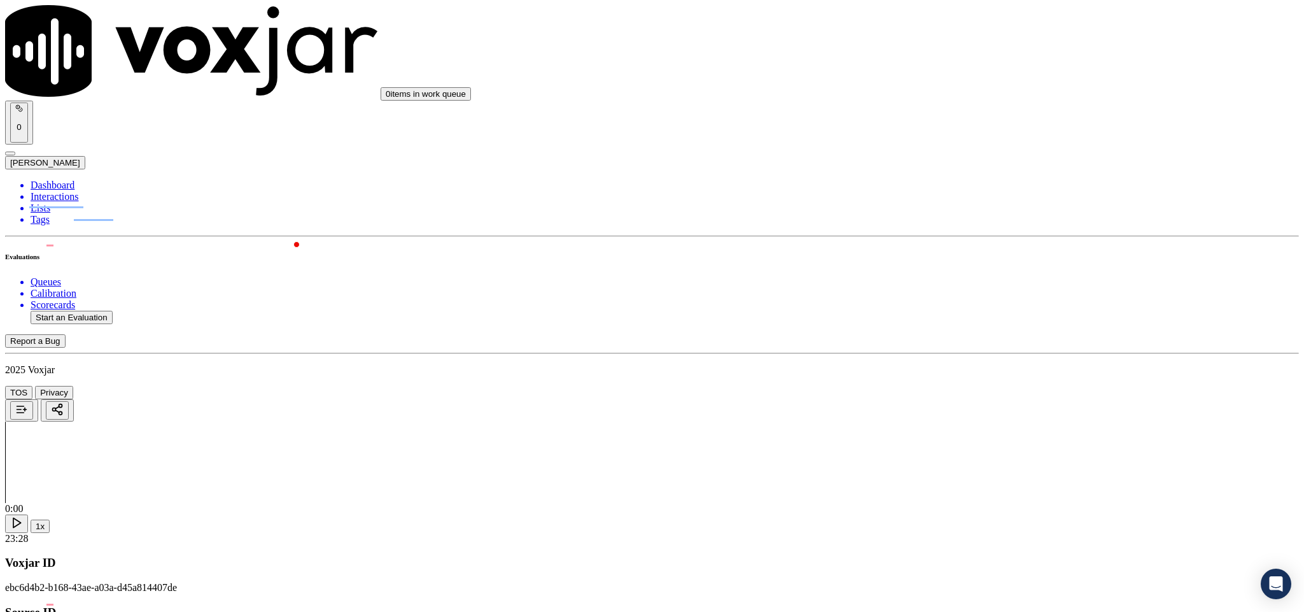
click at [968, 286] on div "N/A" at bounding box center [1081, 280] width 298 height 11
click at [961, 405] on div "Yes" at bounding box center [1081, 403] width 298 height 11
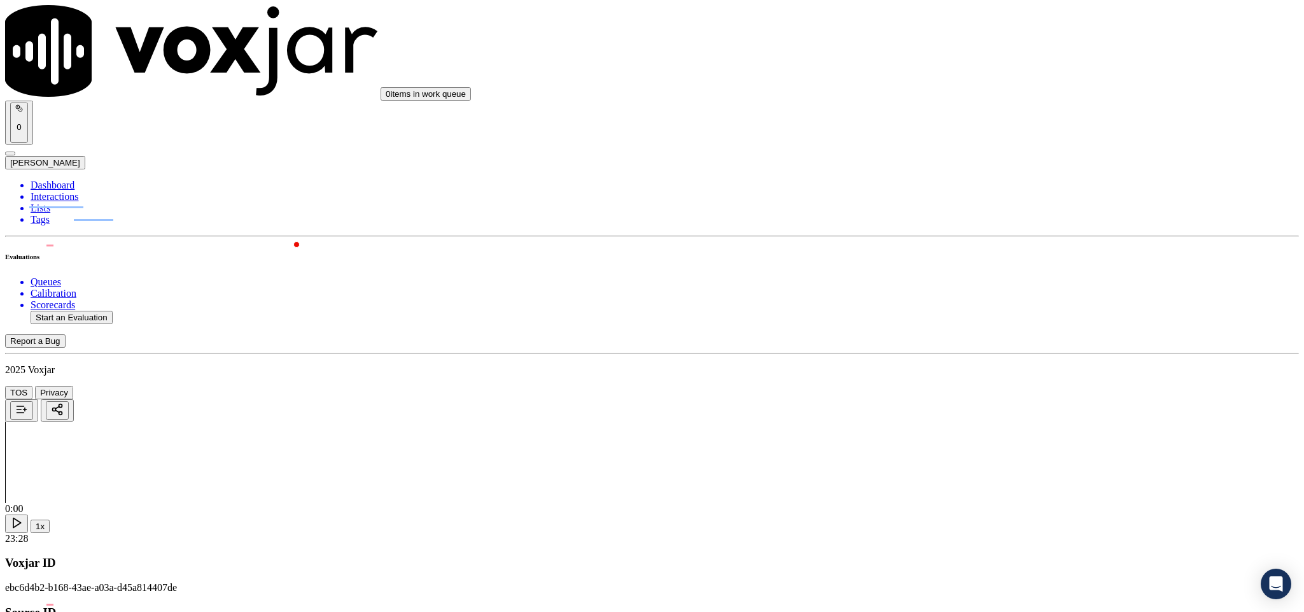
click at [987, 321] on div "N/A" at bounding box center [1081, 314] width 298 height 11
click at [972, 107] on div "Yes" at bounding box center [1081, 100] width 298 height 11
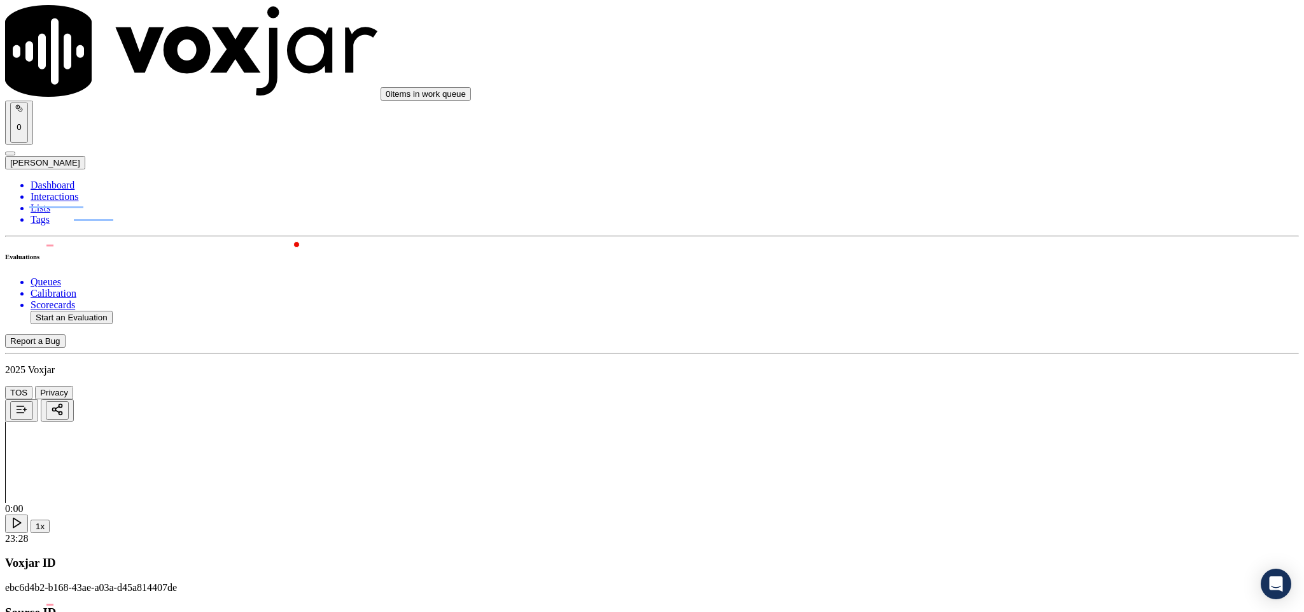
click at [985, 253] on div "Yes" at bounding box center [1081, 246] width 298 height 11
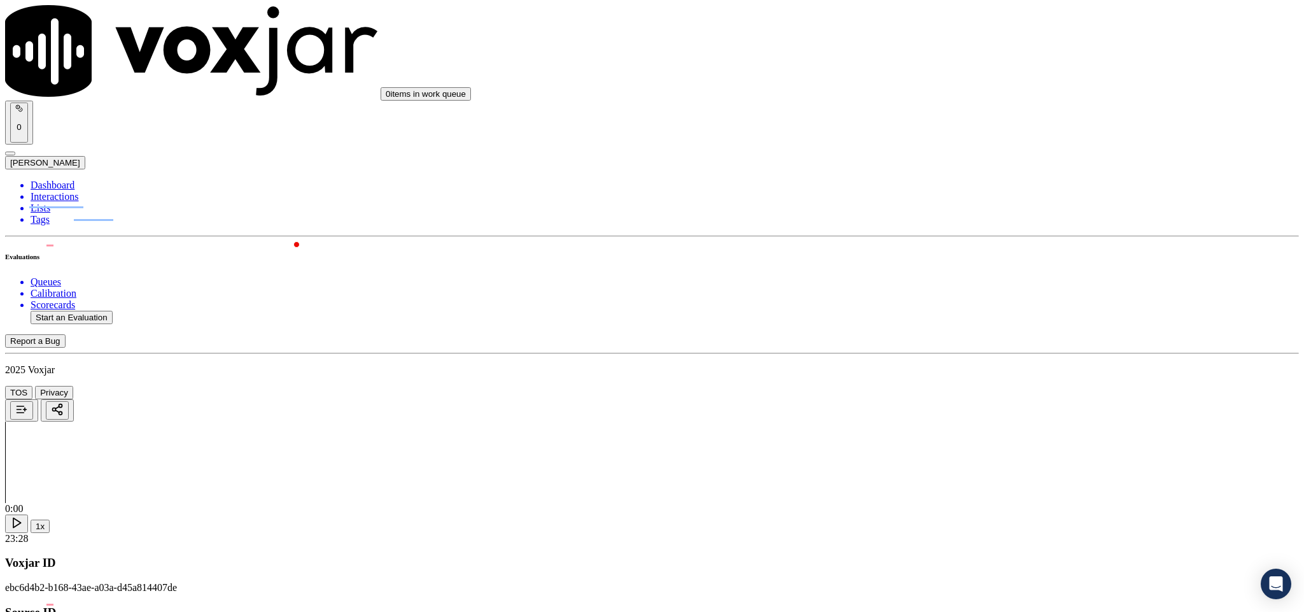
paste textarea "Call id - 20250826-164034_"
paste textarea "@14:17 Nick - So first you need to update your account so that your bill does n…"
type textarea "Call id - 20250826-164034_ @14:17 Nick - So first you need to update your accou…"
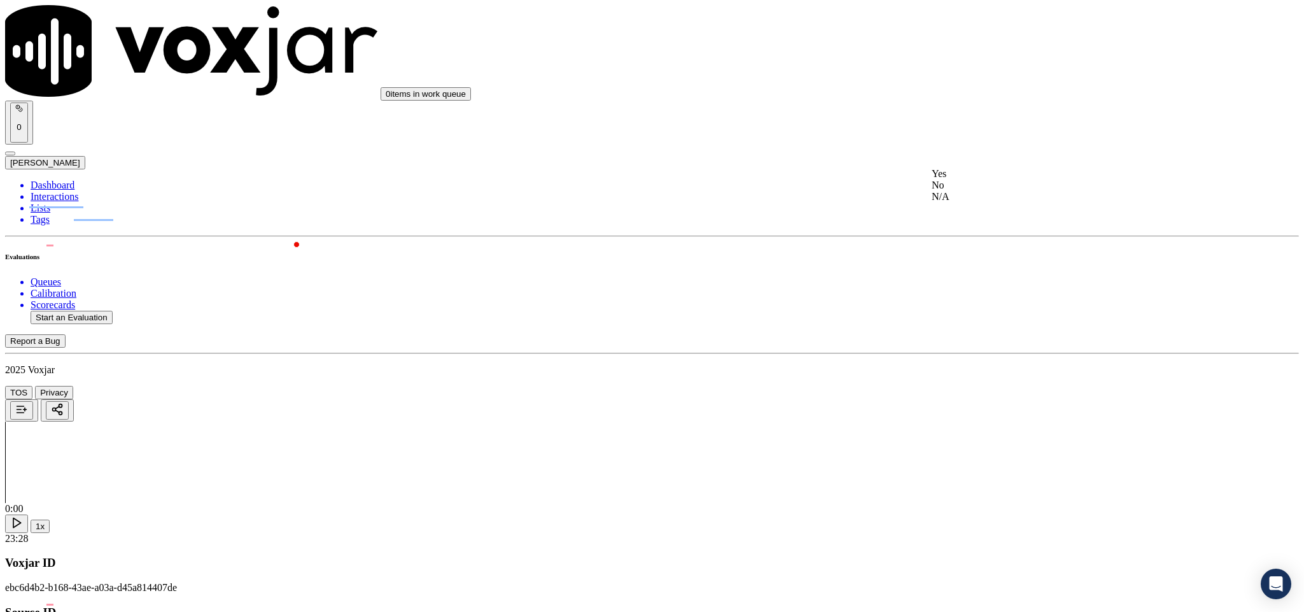
click at [970, 191] on div "No" at bounding box center [1081, 184] width 298 height 11
click at [988, 337] on div "No" at bounding box center [1081, 330] width 298 height 11
drag, startPoint x: 1052, startPoint y: 437, endPoint x: 1039, endPoint y: 447, distance: 15.9
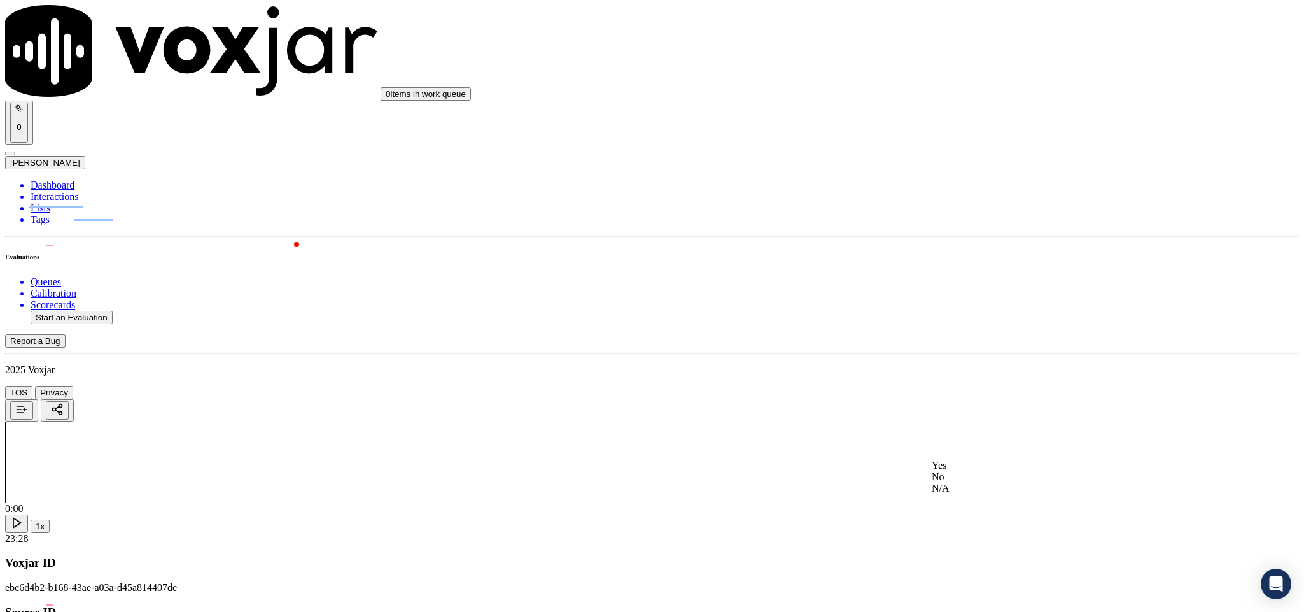
click at [1006, 465] on div "Yes" at bounding box center [1081, 464] width 298 height 11
drag, startPoint x: 958, startPoint y: 556, endPoint x: 956, endPoint y: 547, distance: 9.1
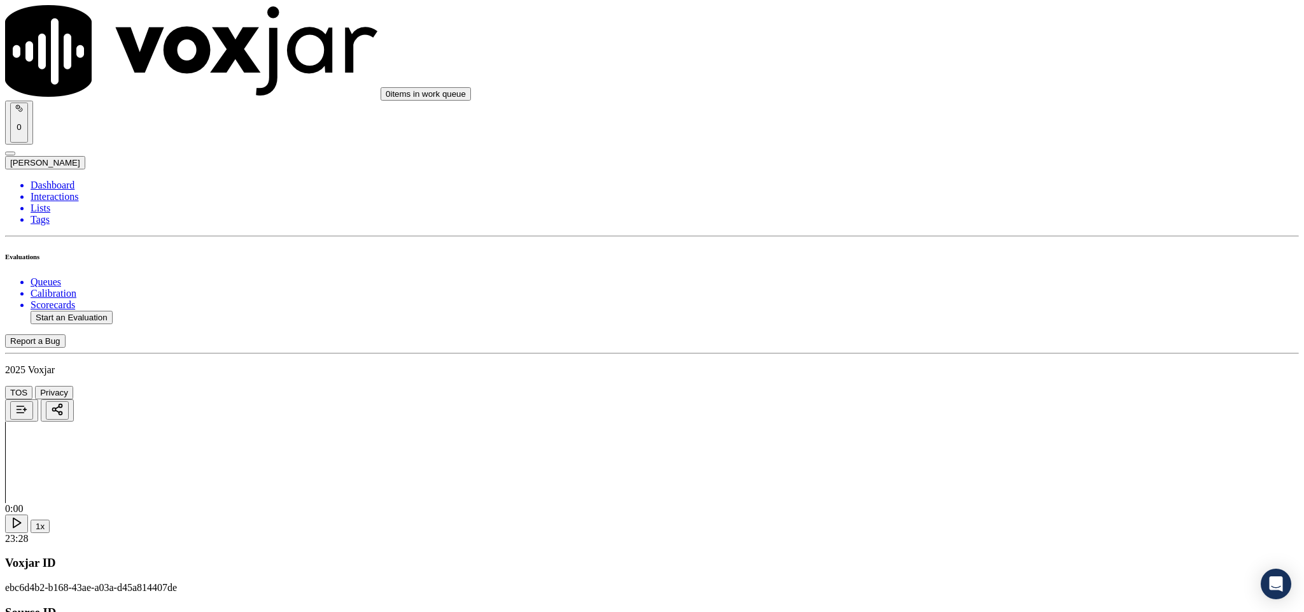
click at [42, 179] on li "Dashboard" at bounding box center [665, 184] width 1268 height 11
click at [71, 311] on button "Start an Evaluation" at bounding box center [72, 317] width 82 height 13
drag, startPoint x: 542, startPoint y: 264, endPoint x: 654, endPoint y: 264, distance: 111.4
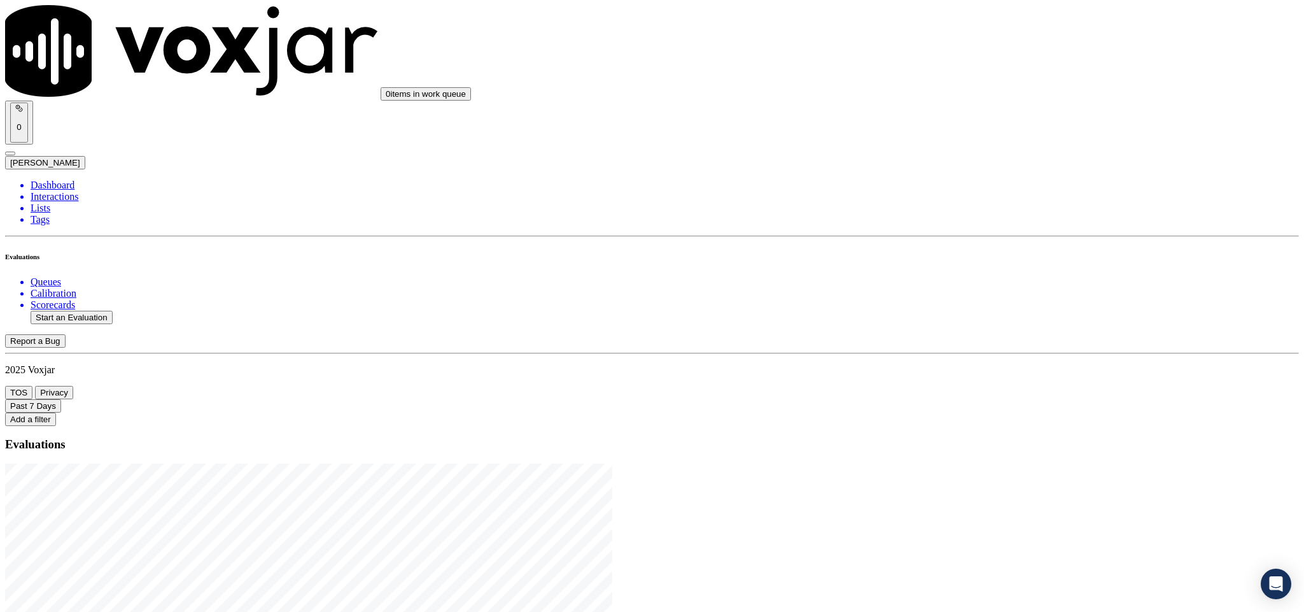
type input "20250826-150541_4195086118-C1"
type input "2025-08-26T17:04"
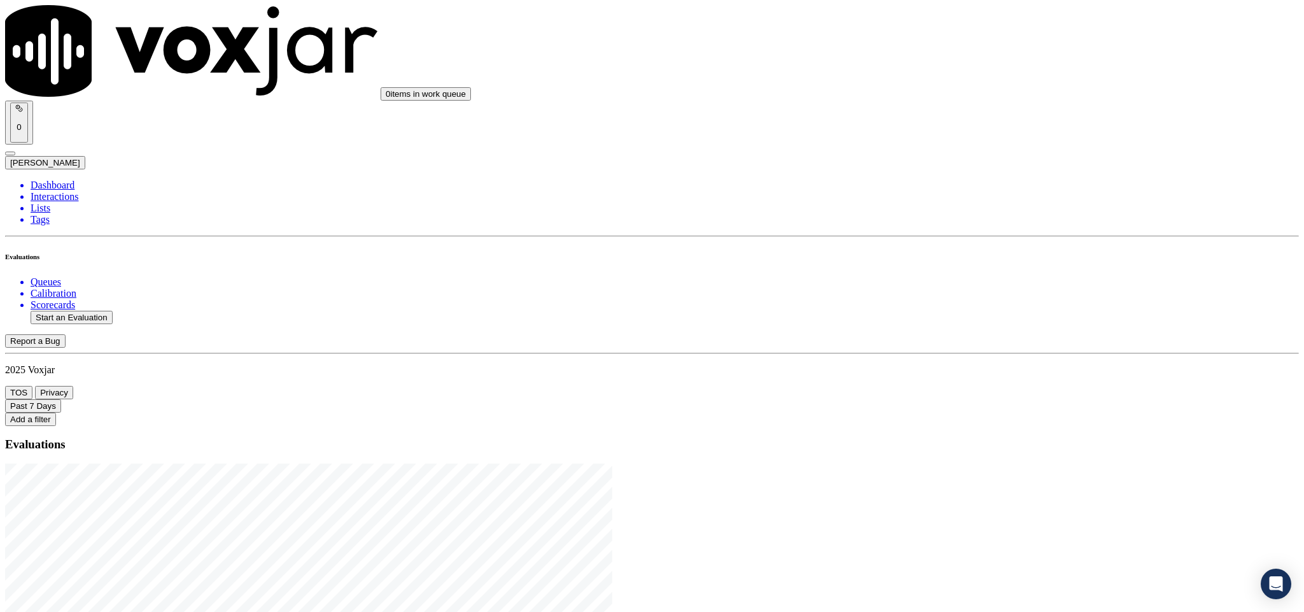
type input "marc"
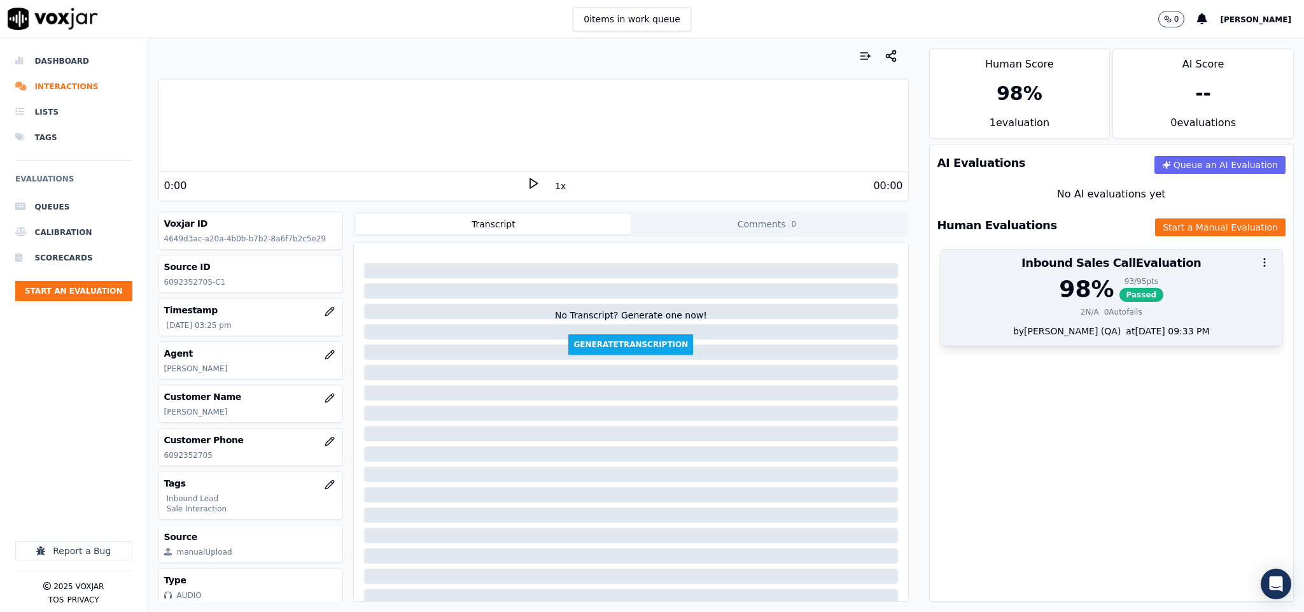
click at [1119, 293] on span "Passed" at bounding box center [1141, 295] width 45 height 14
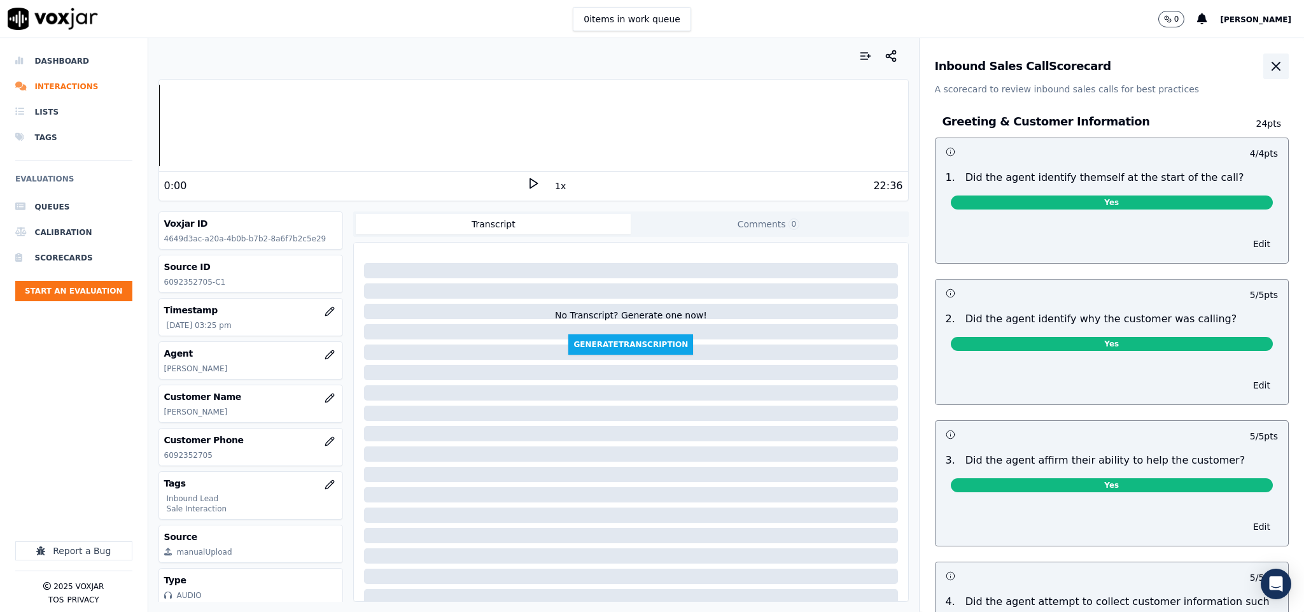
click at [1268, 71] on icon "button" at bounding box center [1275, 66] width 15 height 15
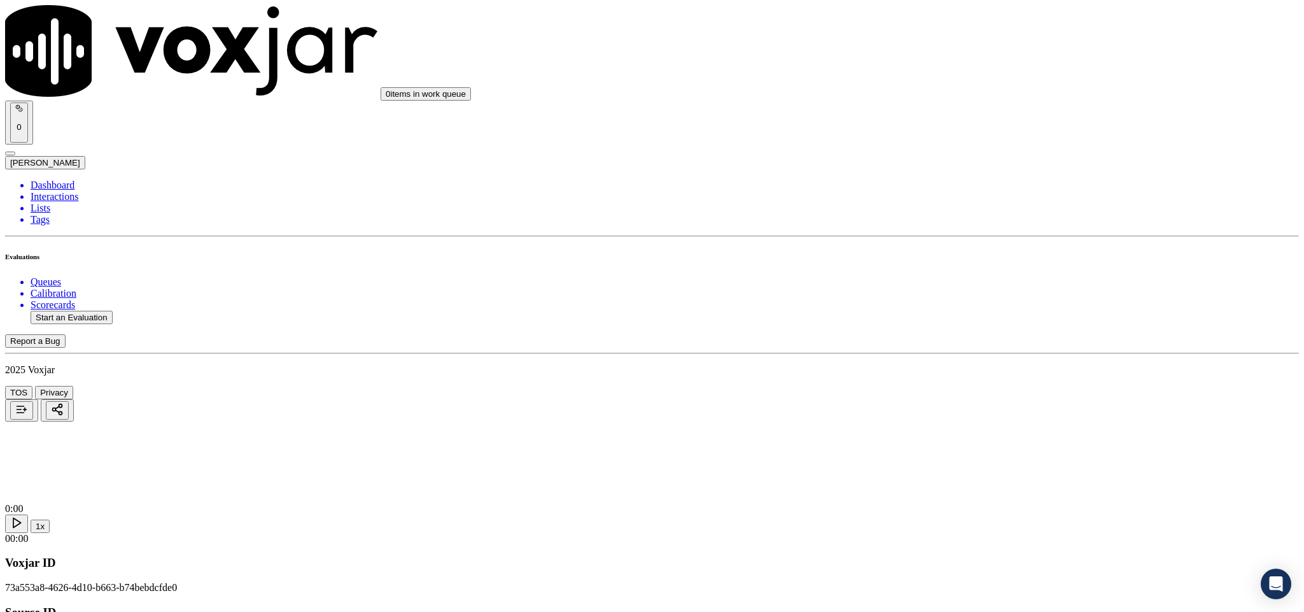
type input "[PERSON_NAME]"
drag, startPoint x: 403, startPoint y: 193, endPoint x: 354, endPoint y: 197, distance: 49.8
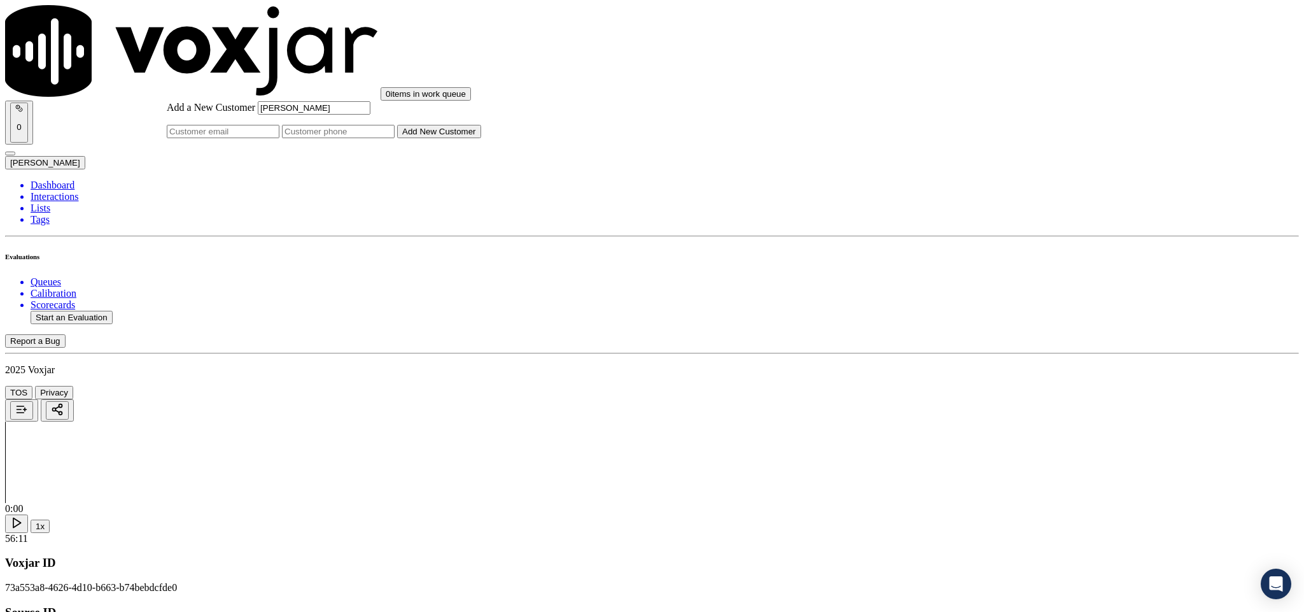
type input "[PERSON_NAME]"
click at [395, 138] on input "Add a New Customer" at bounding box center [338, 131] width 113 height 13
paste input "4195086118"
type input "4195086118"
click at [481, 138] on button "Add New Customer" at bounding box center [439, 131] width 84 height 13
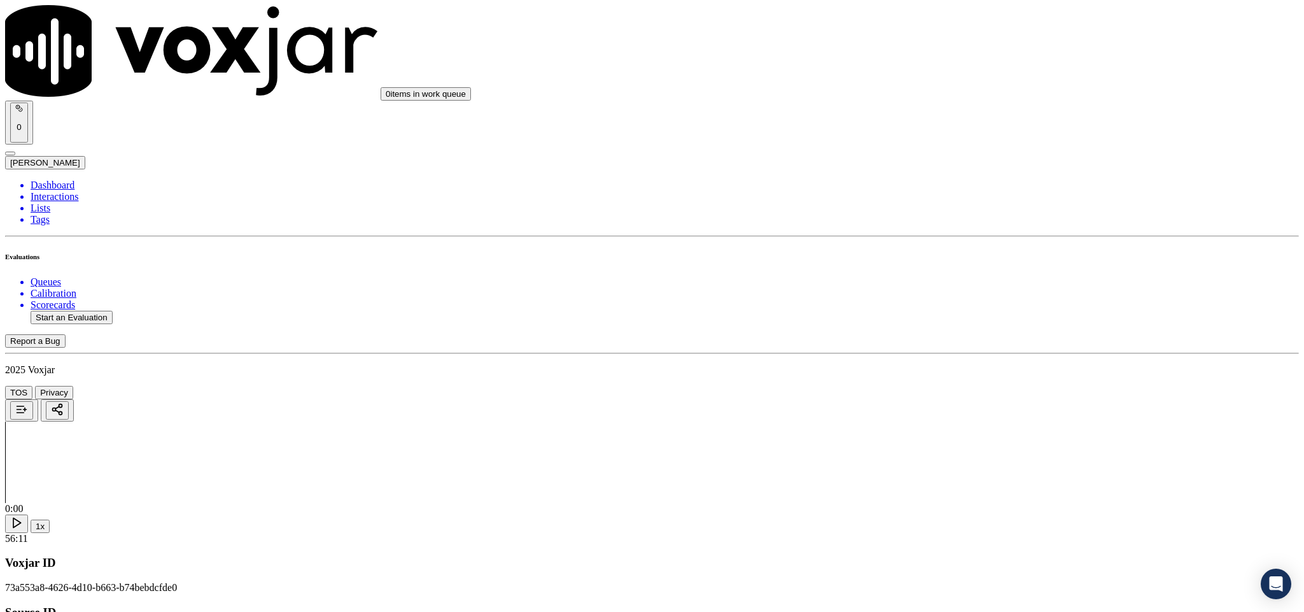
drag, startPoint x: 1018, startPoint y: 205, endPoint x: 1011, endPoint y: 223, distance: 20.0
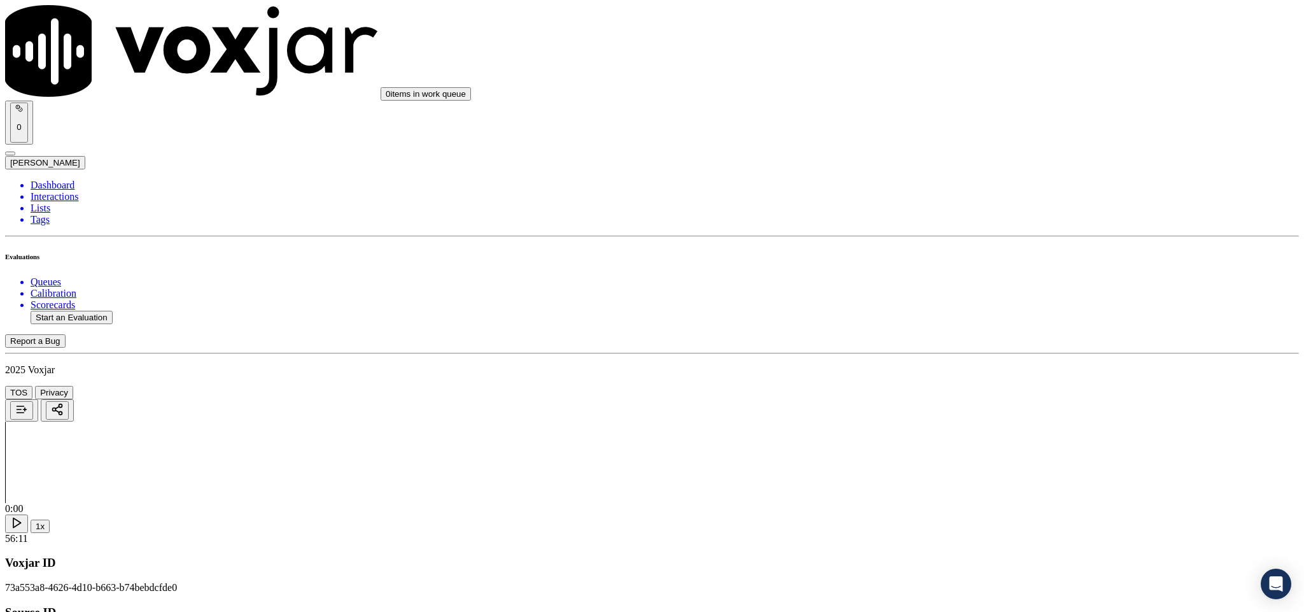
click at [993, 237] on div "Yes" at bounding box center [1081, 232] width 298 height 11
click at [985, 382] on div "Yes" at bounding box center [1081, 377] width 298 height 11
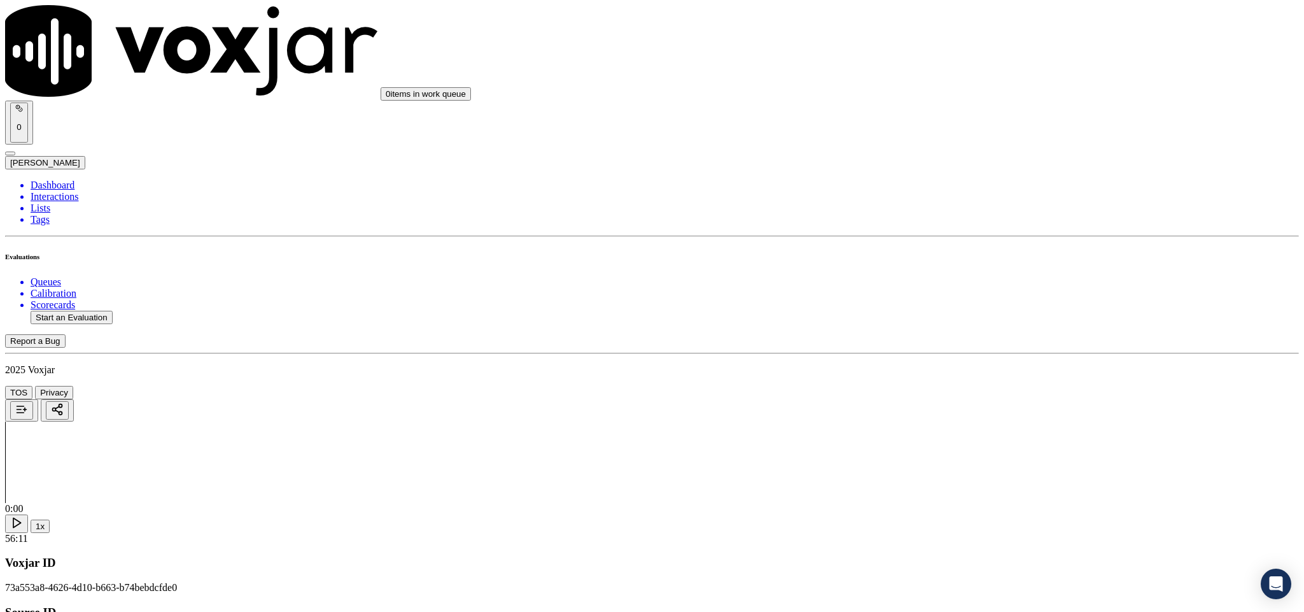
drag, startPoint x: 1010, startPoint y: 309, endPoint x: 1010, endPoint y: 323, distance: 13.4
click at [1001, 334] on div "Yes" at bounding box center [1081, 332] width 298 height 11
click at [993, 512] on div "Yes" at bounding box center [1081, 508] width 298 height 11
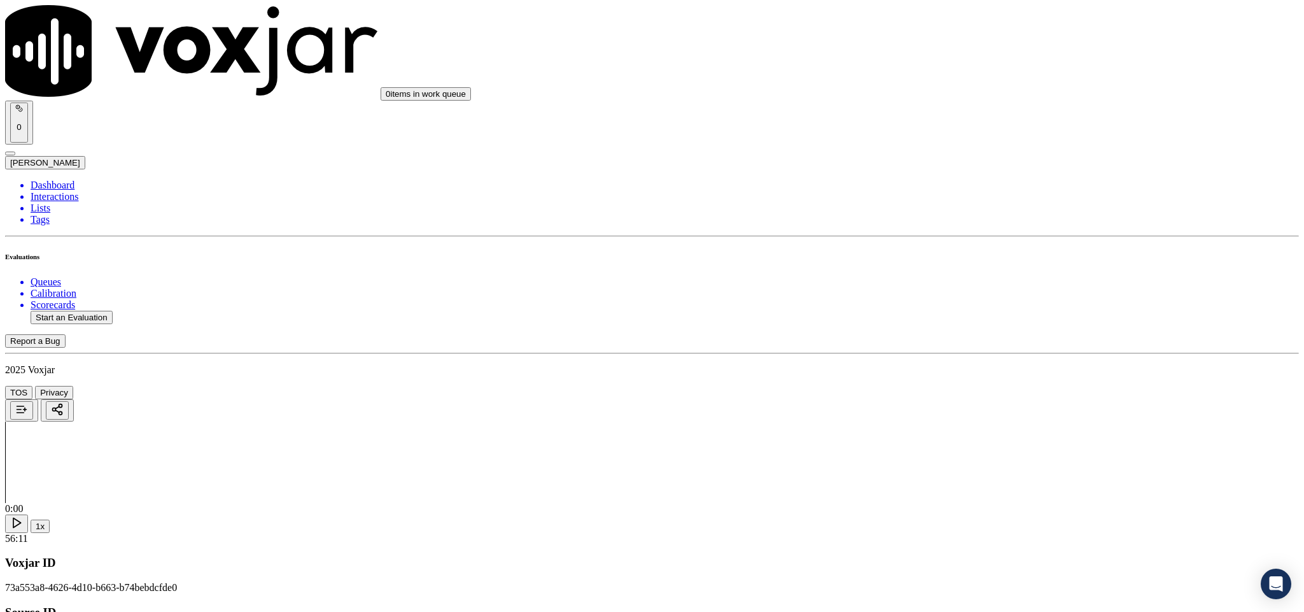
scroll to position [477, 0]
click at [988, 385] on div "No" at bounding box center [1081, 379] width 298 height 11
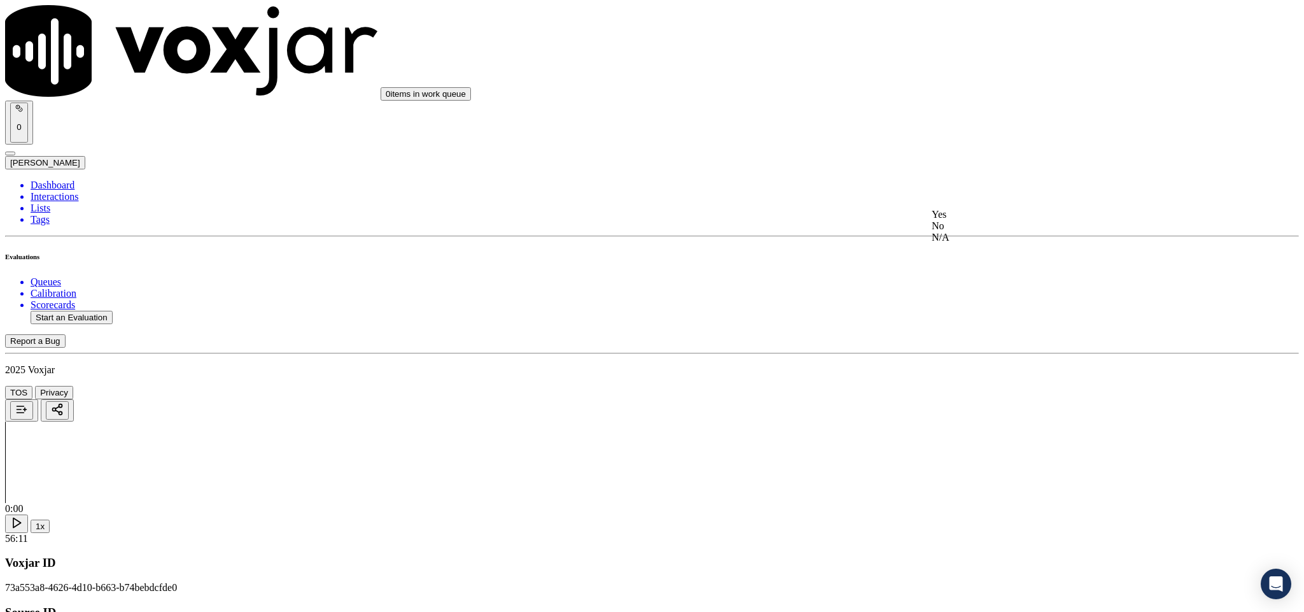
click at [980, 220] on div "Yes" at bounding box center [1081, 214] width 298 height 11
click at [987, 309] on div "N/A" at bounding box center [1081, 302] width 298 height 11
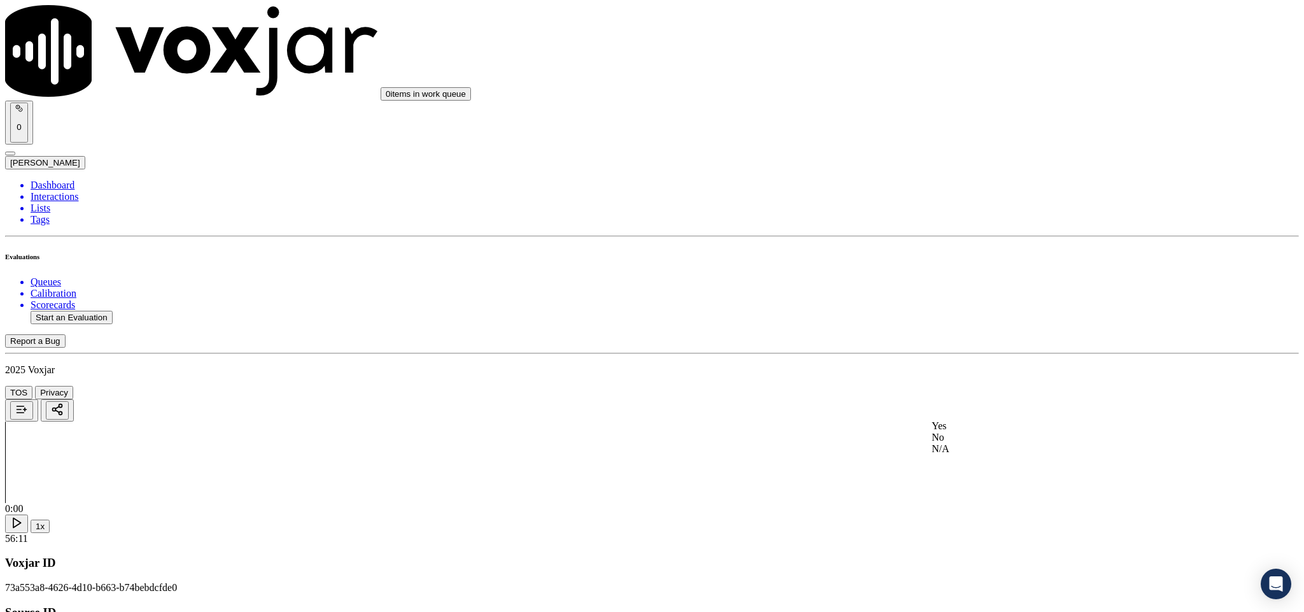
click at [998, 424] on div "Yes" at bounding box center [1081, 425] width 298 height 11
click at [976, 192] on div "Yes" at bounding box center [1081, 191] width 298 height 11
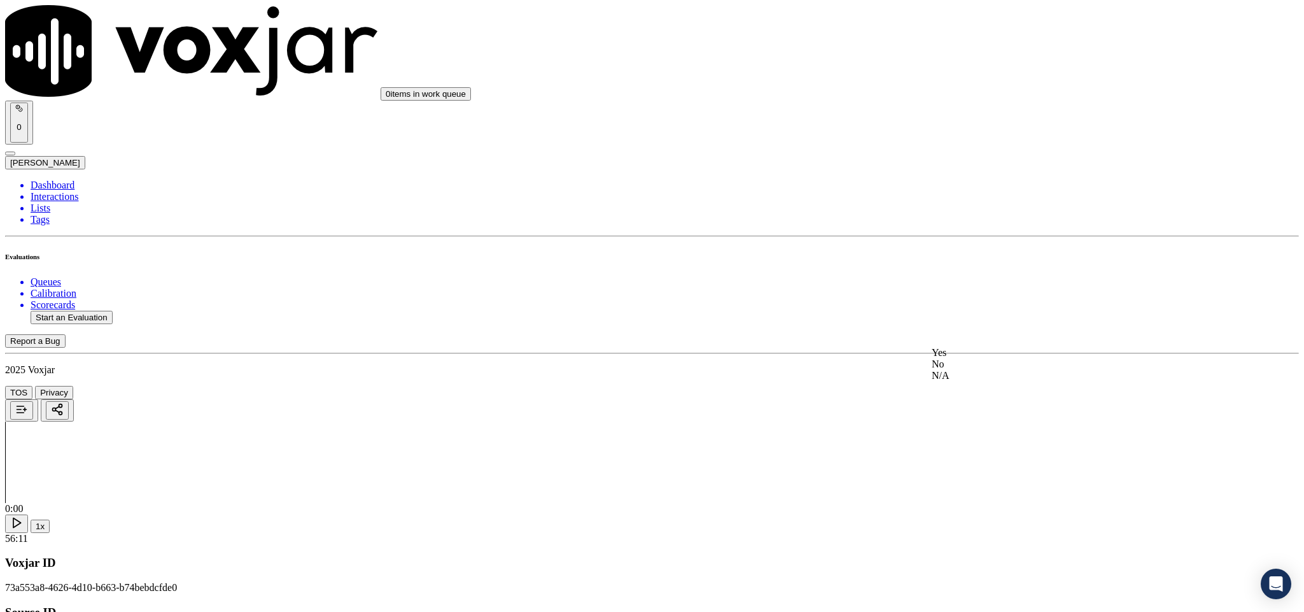
click at [984, 370] on div "No" at bounding box center [1081, 363] width 298 height 11
click at [979, 244] on div "No" at bounding box center [1081, 238] width 298 height 11
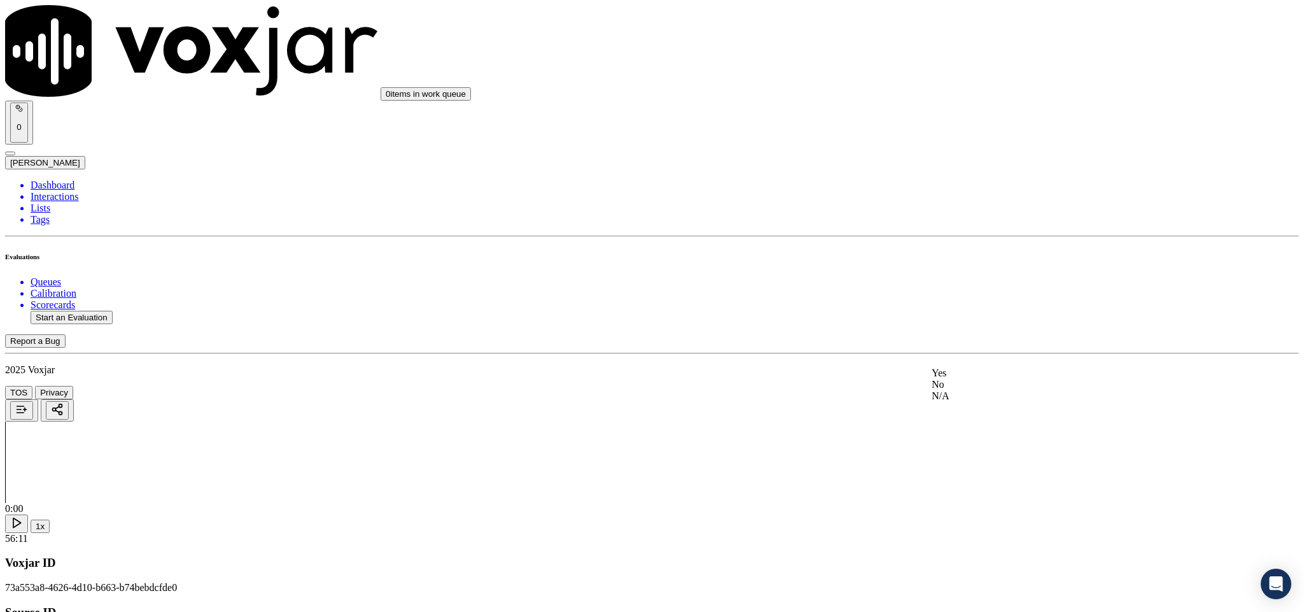
click at [1010, 374] on div "Yes" at bounding box center [1081, 372] width 298 height 11
click at [979, 333] on div "Yes" at bounding box center [1081, 327] width 298 height 11
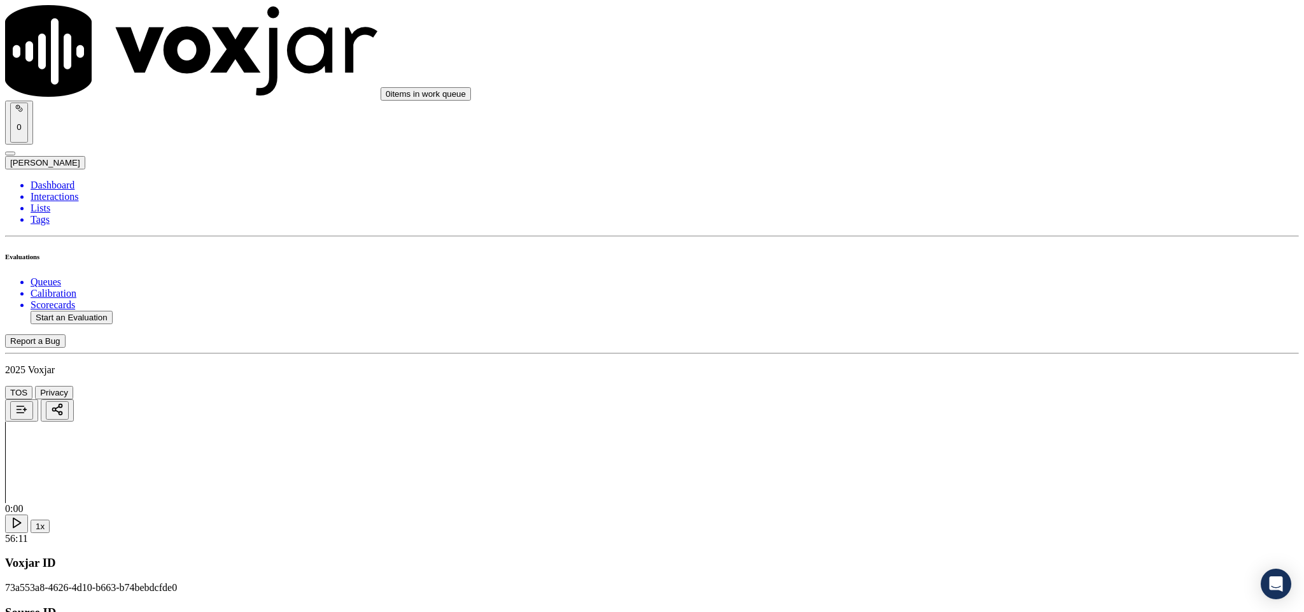
click at [981, 192] on div "Yes" at bounding box center [1081, 186] width 298 height 11
click at [981, 352] on div "Yes" at bounding box center [1081, 347] width 298 height 11
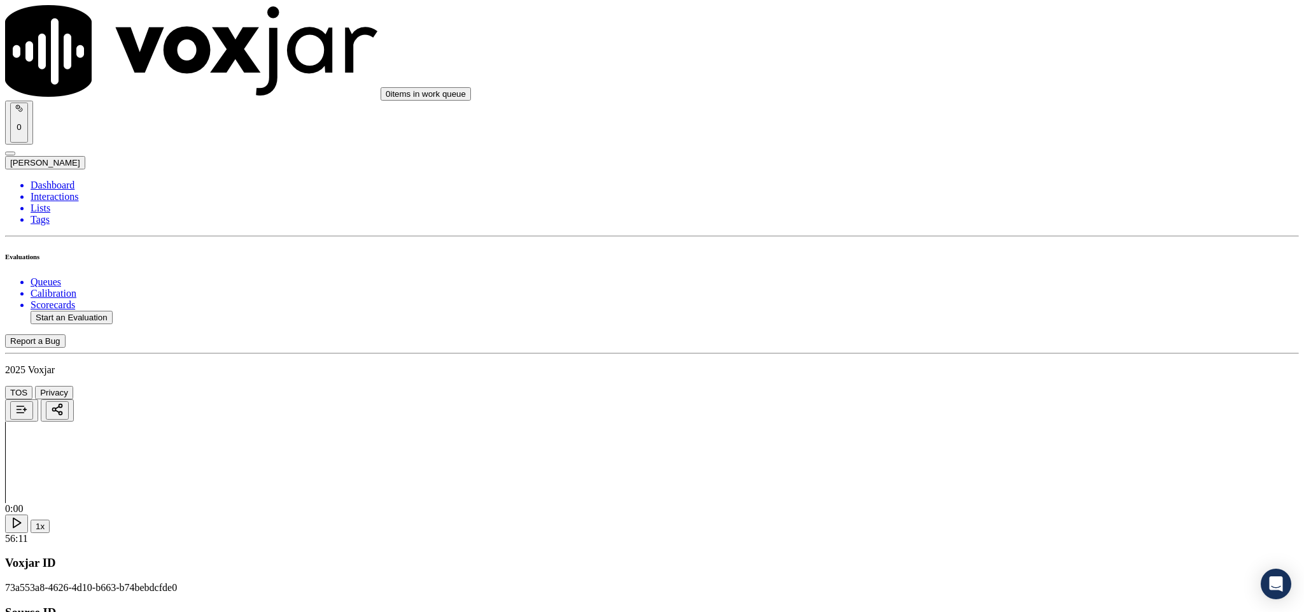
click at [956, 280] on div "Yes" at bounding box center [1081, 274] width 298 height 11
click at [972, 344] on div "Yes" at bounding box center [1081, 339] width 298 height 11
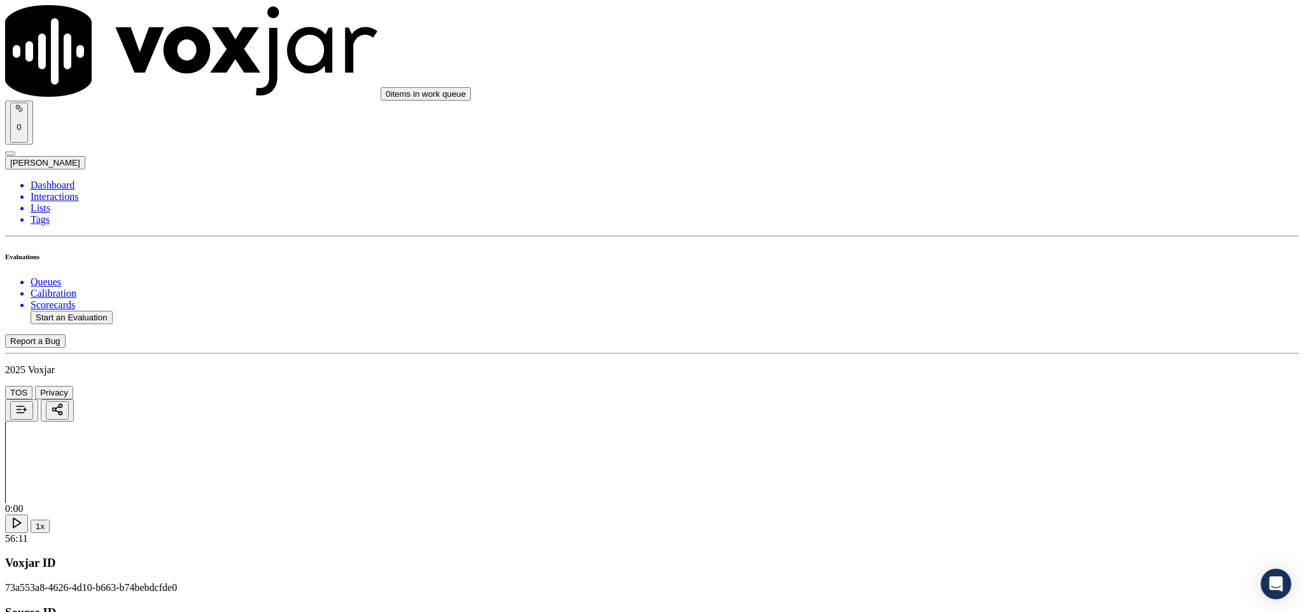
scroll to position [2864, 0]
click at [974, 205] on div "Yes" at bounding box center [1081, 198] width 298 height 11
click at [980, 403] on div "N/A" at bounding box center [1081, 396] width 298 height 11
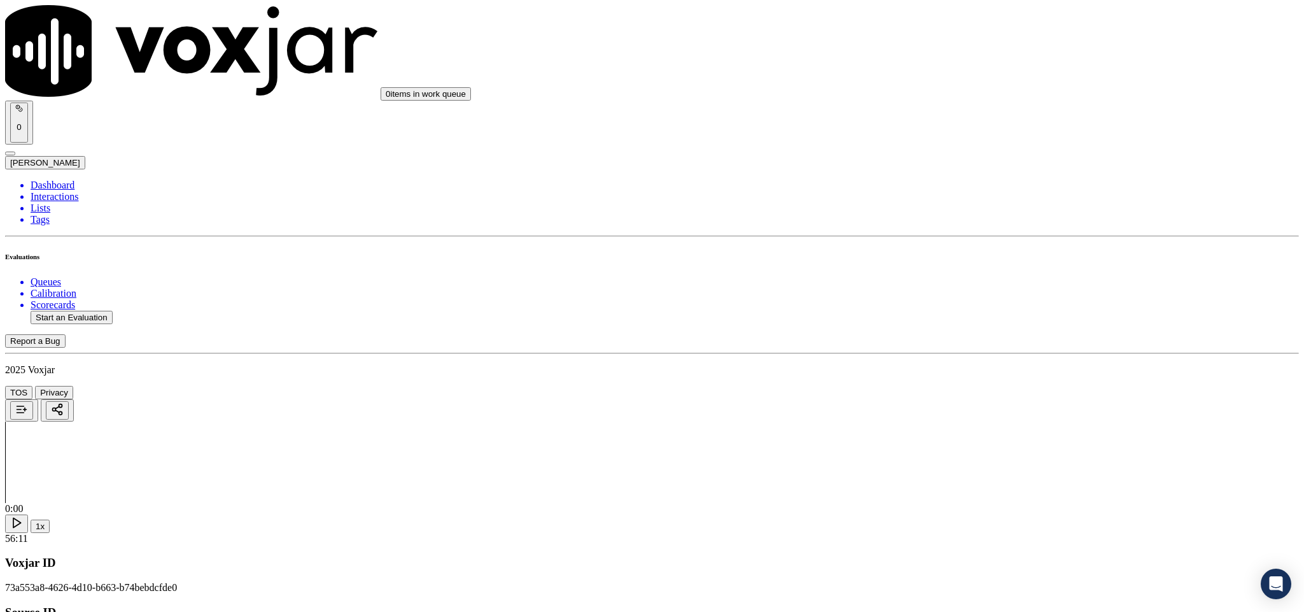
scroll to position [3055, 0]
click at [969, 346] on div "No" at bounding box center [1081, 340] width 298 height 11
drag, startPoint x: 1011, startPoint y: 256, endPoint x: 1009, endPoint y: 271, distance: 14.8
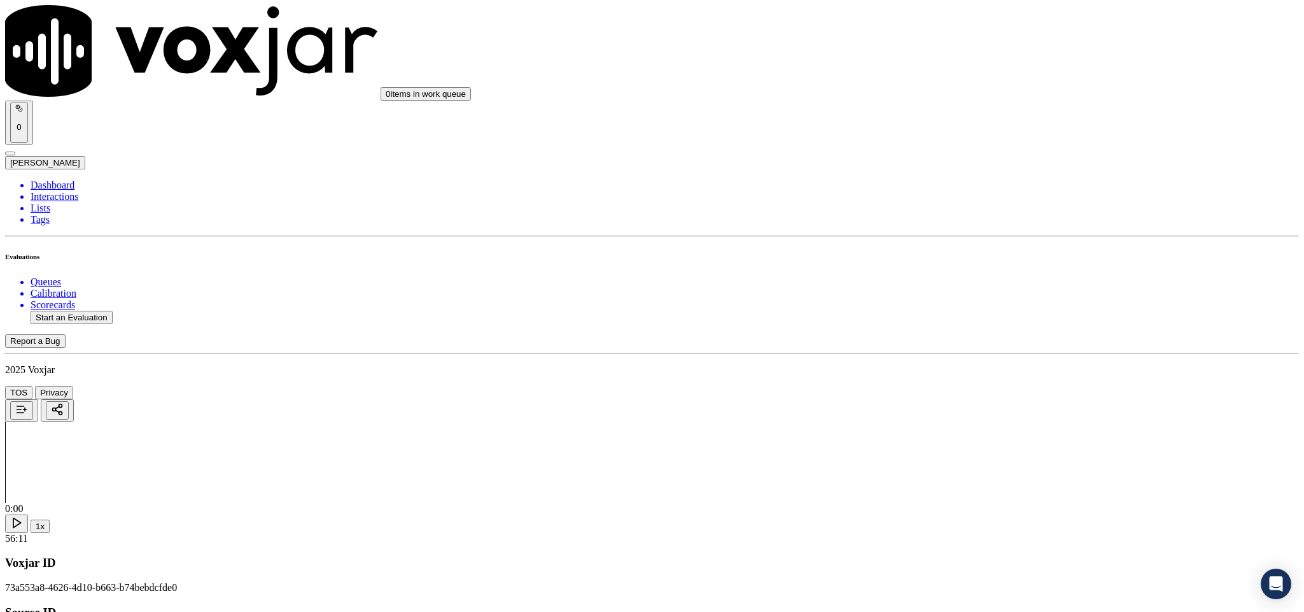
click at [976, 301] on div "No" at bounding box center [1081, 295] width 298 height 11
click at [976, 351] on div "No" at bounding box center [1081, 344] width 298 height 11
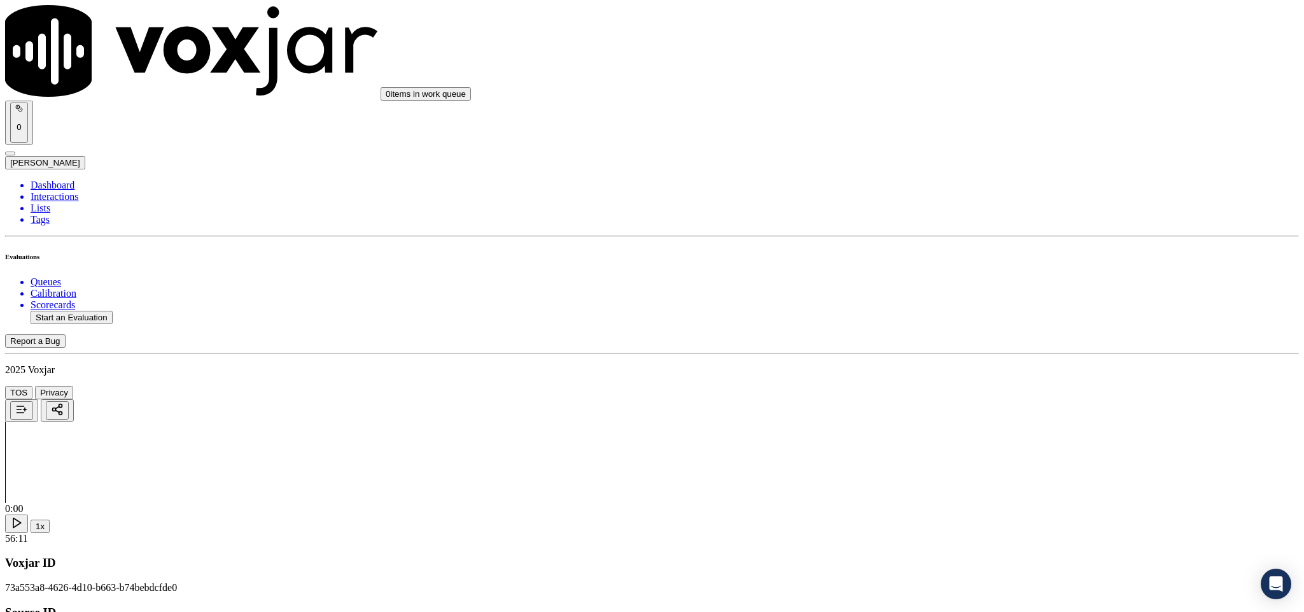
scroll to position [3363, 0]
drag, startPoint x: 979, startPoint y: 434, endPoint x: 976, endPoint y: 441, distance: 8.0
click at [955, 463] on div "Yes" at bounding box center [1081, 457] width 298 height 11
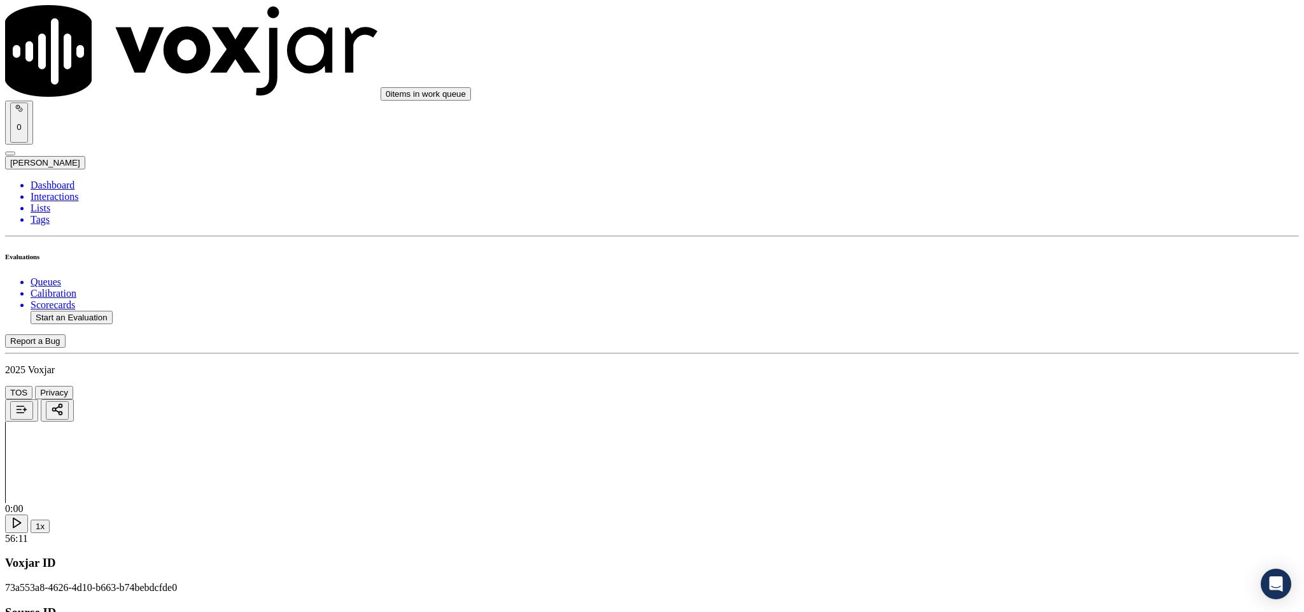
click at [71, 179] on li "Dashboard" at bounding box center [665, 184] width 1268 height 11
click at [109, 311] on button "Start an Evaluation" at bounding box center [72, 317] width 82 height 13
drag, startPoint x: 541, startPoint y: 260, endPoint x: 690, endPoint y: 260, distance: 148.9
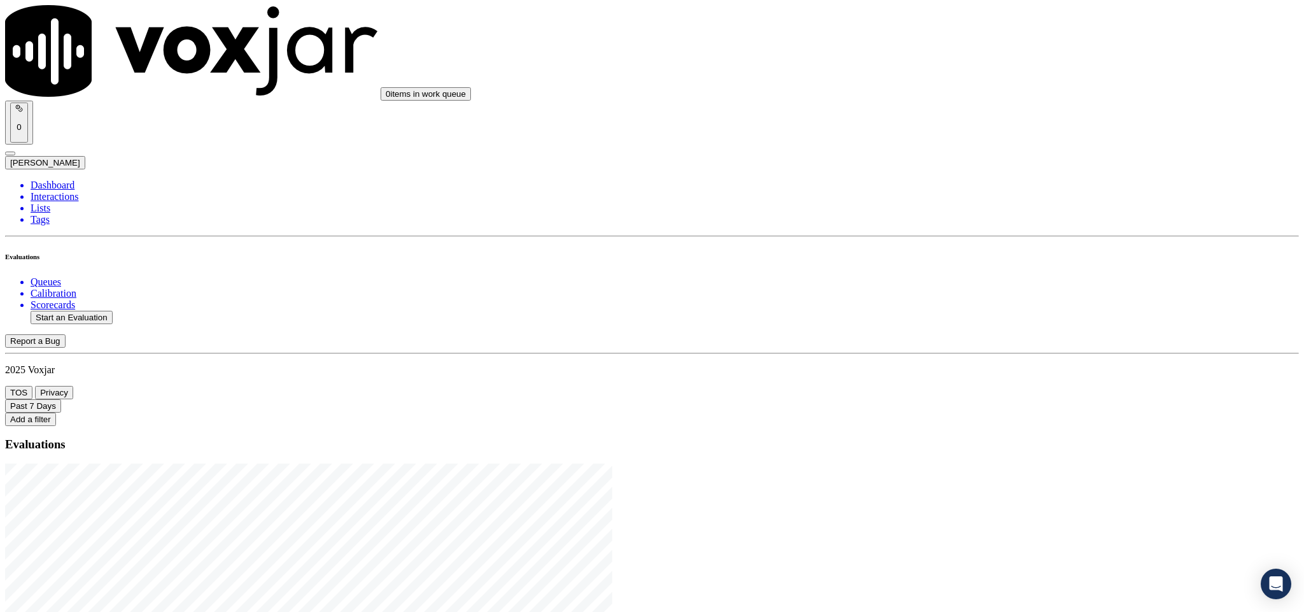
type input "20250826-150014_5516896654-C1"
type input "[DATE]T17:39"
type input "br"
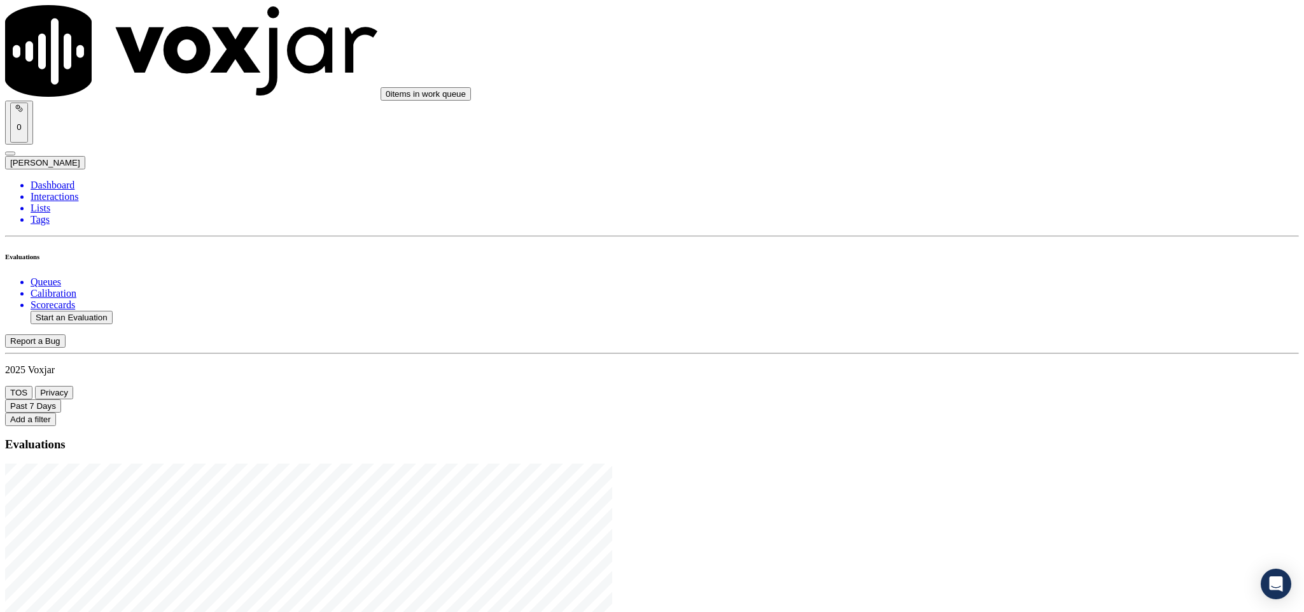
paste input "RASHA S SAID"
type input "RASHA S SAID"
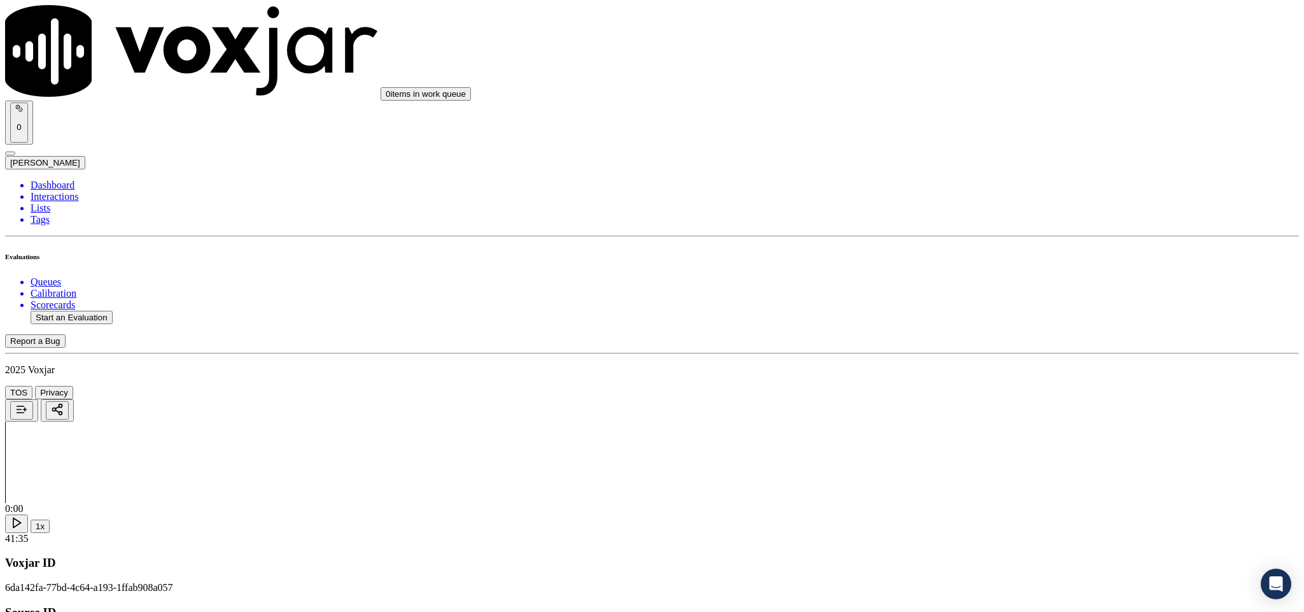
drag, startPoint x: 607, startPoint y: 176, endPoint x: 409, endPoint y: 183, distance: 198.0
type input "RASHA S SAID"
click at [395, 138] on input "Add a New Customer" at bounding box center [338, 131] width 113 height 13
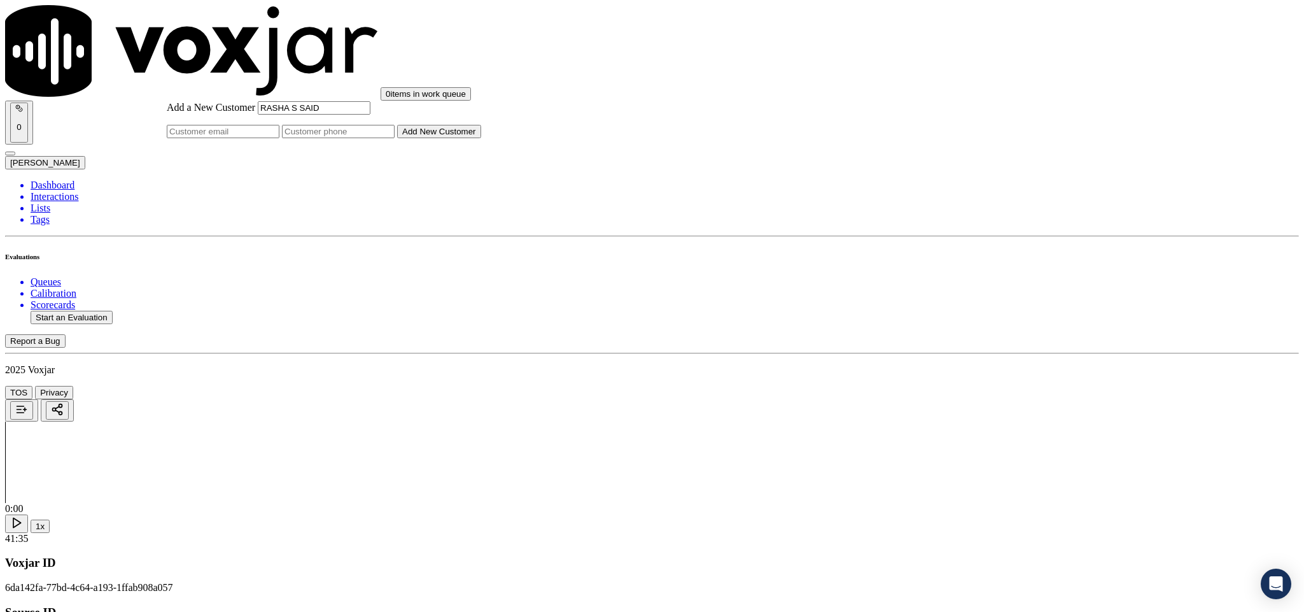
paste input "5516896654"
type input "5516896654"
click at [481, 138] on button "Add New Customer" at bounding box center [439, 131] width 84 height 13
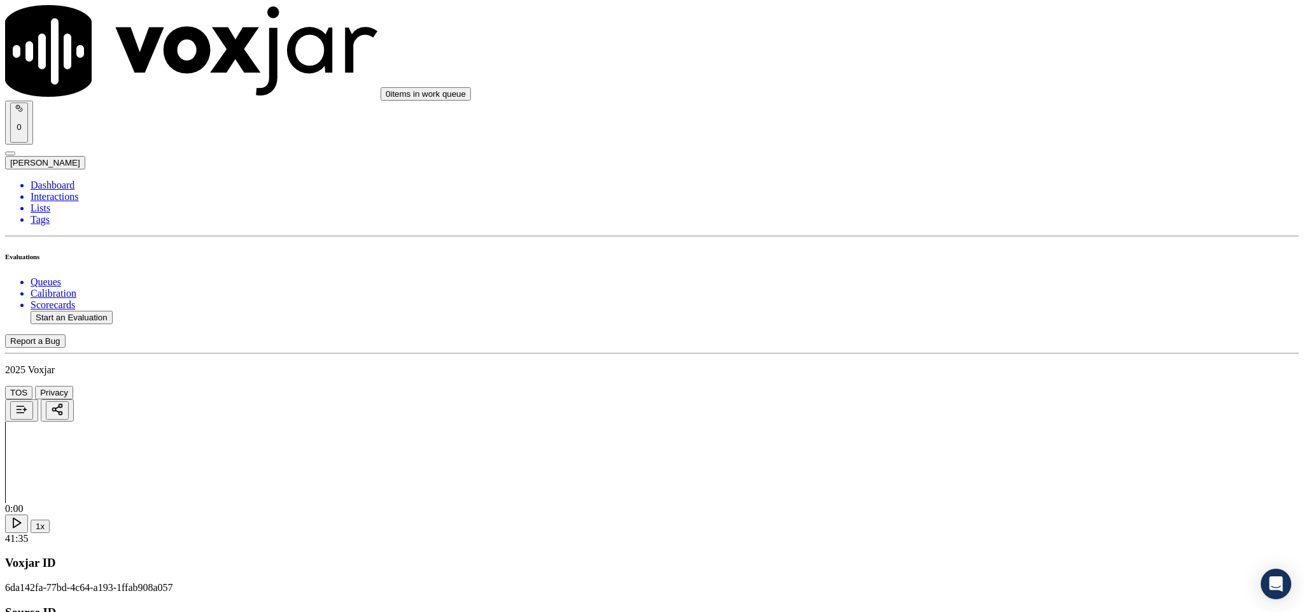
drag, startPoint x: 985, startPoint y: 232, endPoint x: 985, endPoint y: 260, distance: 28.0
click at [985, 233] on div "Yes" at bounding box center [1081, 232] width 298 height 11
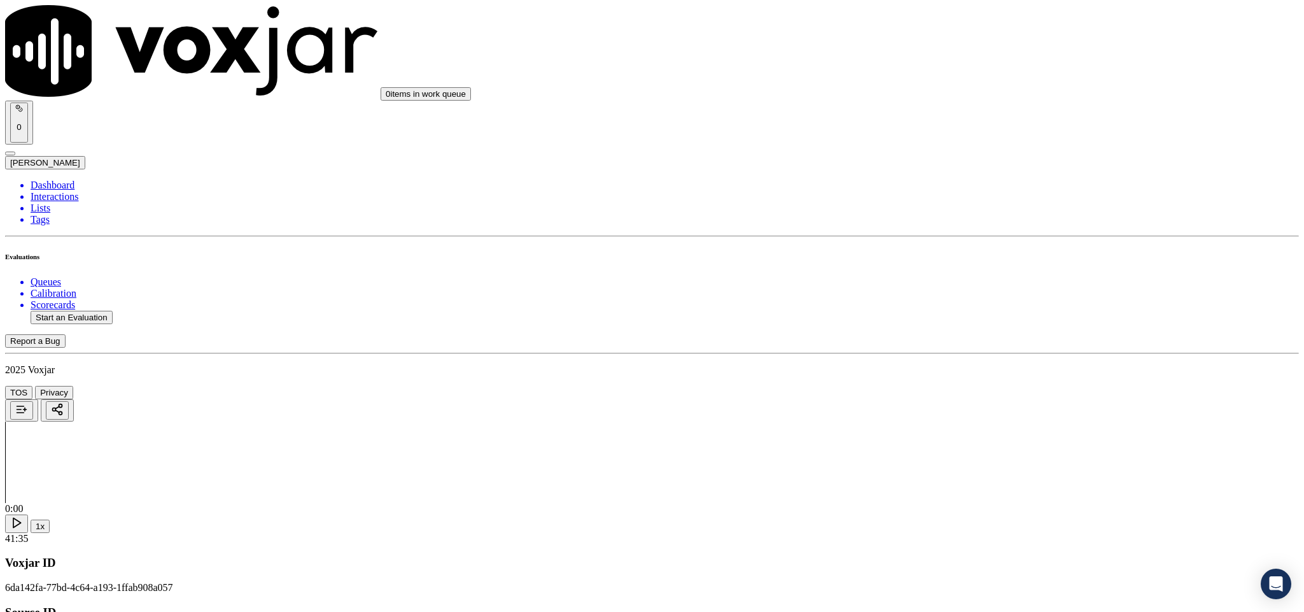
click at [979, 384] on div "Yes" at bounding box center [1081, 377] width 298 height 11
click at [984, 354] on div "Yes" at bounding box center [1081, 347] width 298 height 11
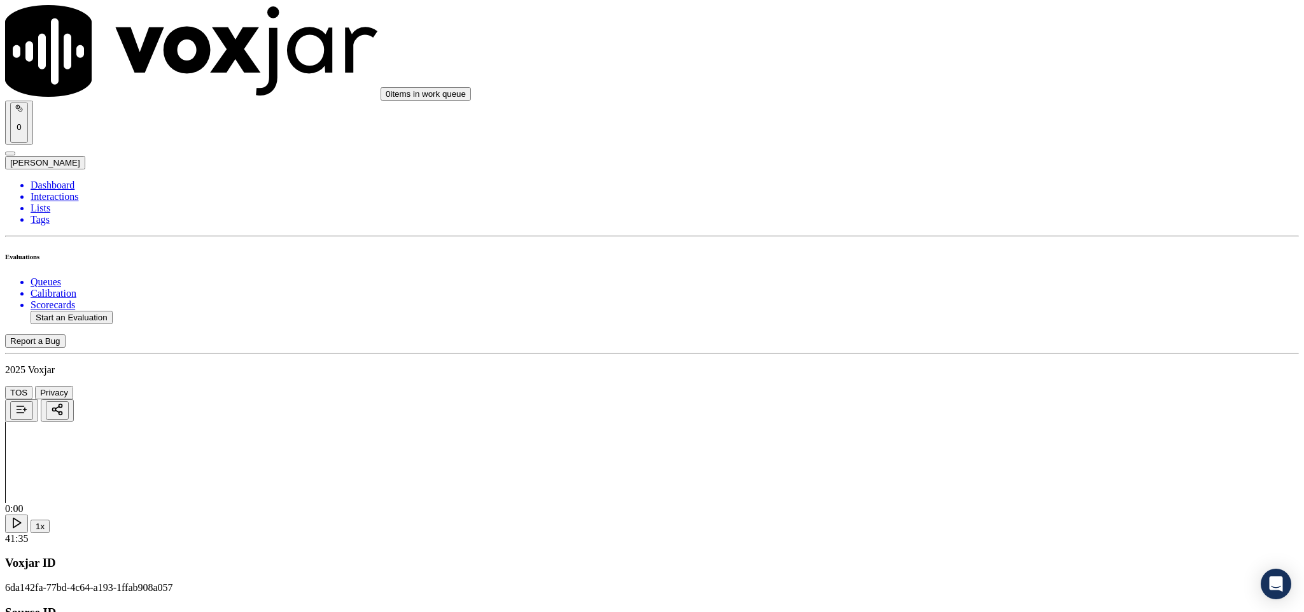
scroll to position [477, 0]
click at [989, 251] on div "N/A" at bounding box center [1081, 244] width 298 height 11
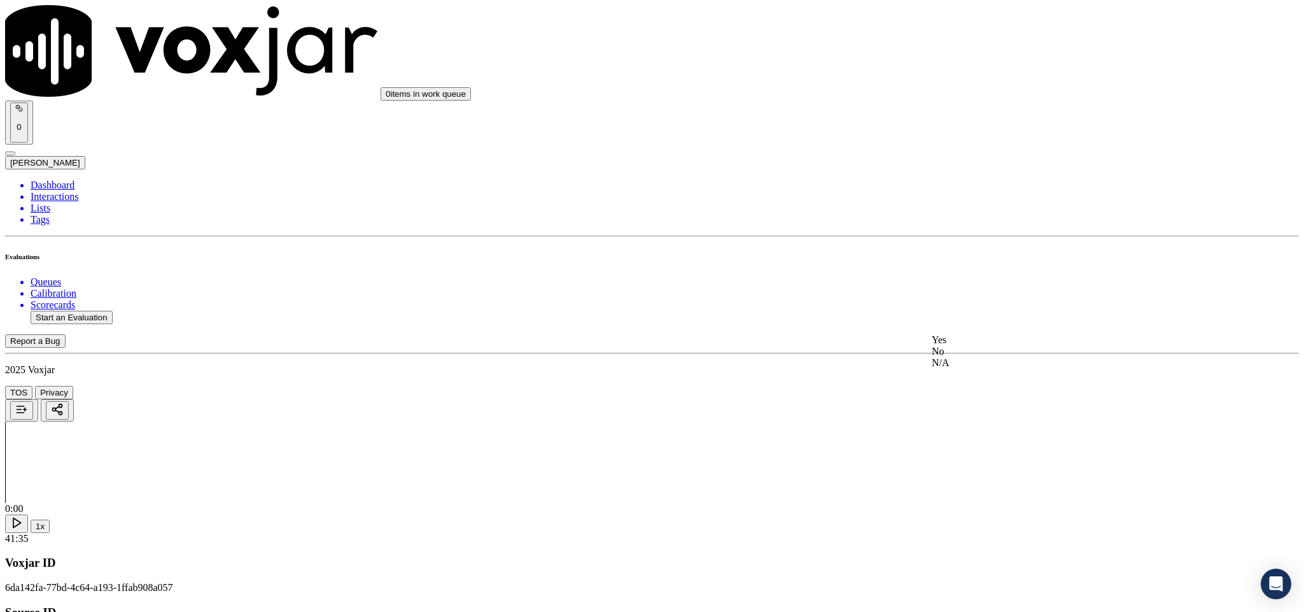
click at [995, 344] on div "Yes" at bounding box center [1081, 339] width 298 height 11
click at [978, 327] on div "No" at bounding box center [1081, 321] width 298 height 11
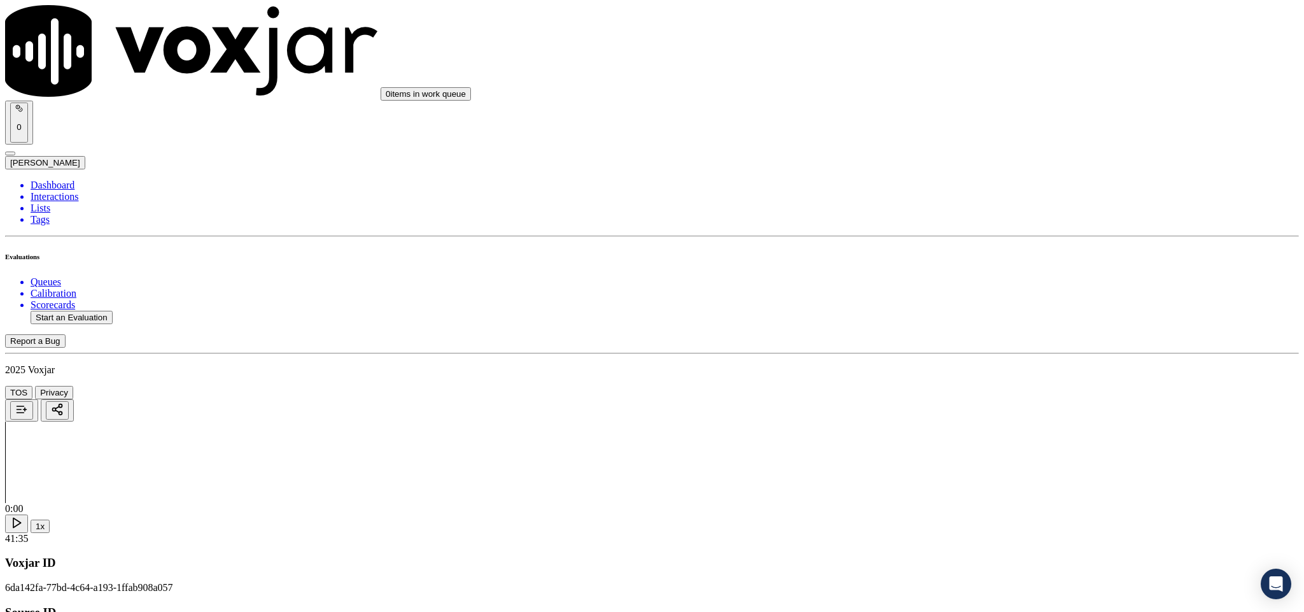
click at [986, 283] on div "Yes" at bounding box center [1081, 279] width 298 height 11
click at [974, 294] on div "N/A" at bounding box center [1081, 288] width 298 height 11
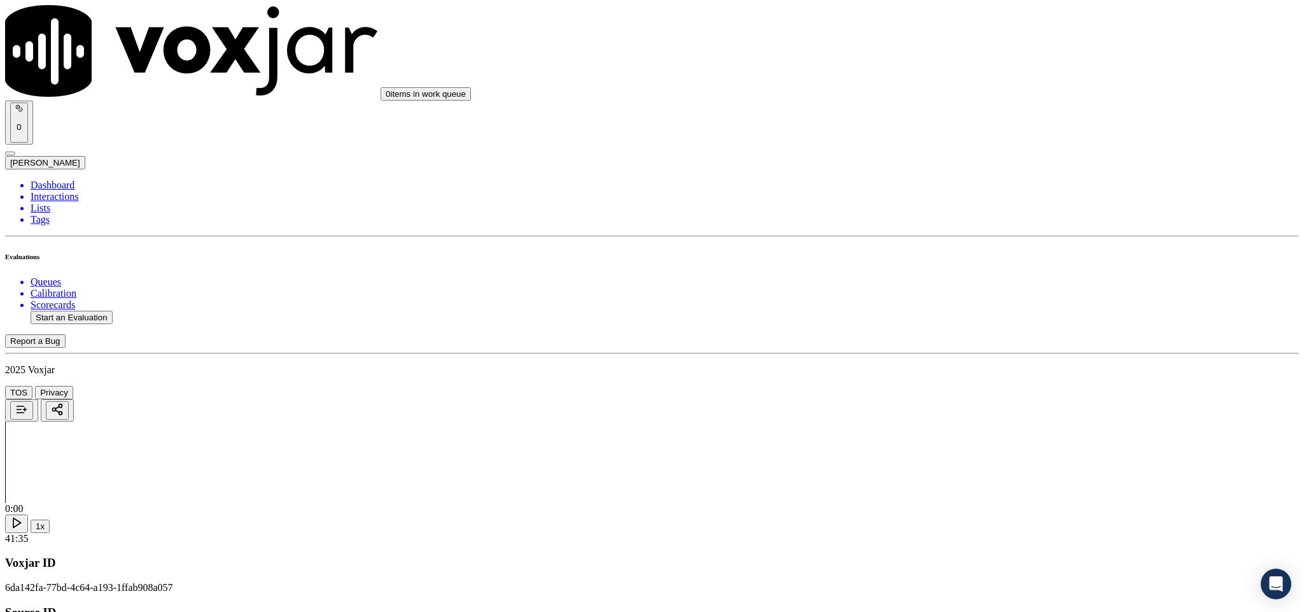
scroll to position [1336, 0]
click at [995, 223] on div "Yes" at bounding box center [1081, 219] width 298 height 11
click at [987, 402] on div "Yes" at bounding box center [1081, 395] width 298 height 11
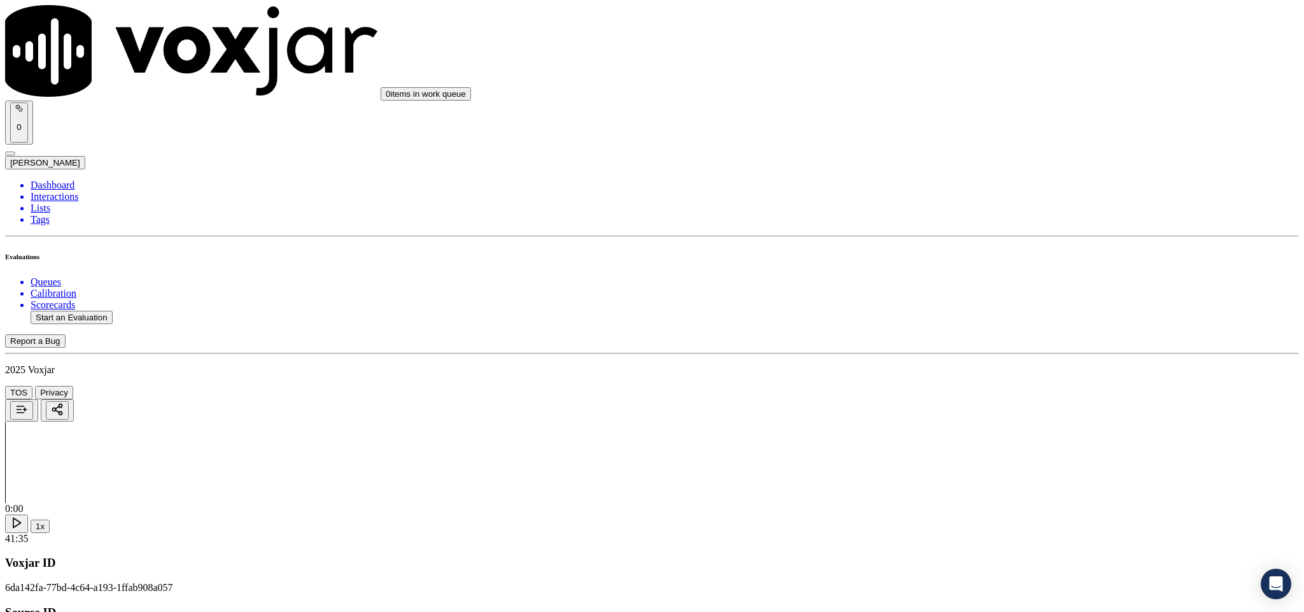
scroll to position [1623, 0]
click at [976, 288] on div "No" at bounding box center [1081, 281] width 298 height 11
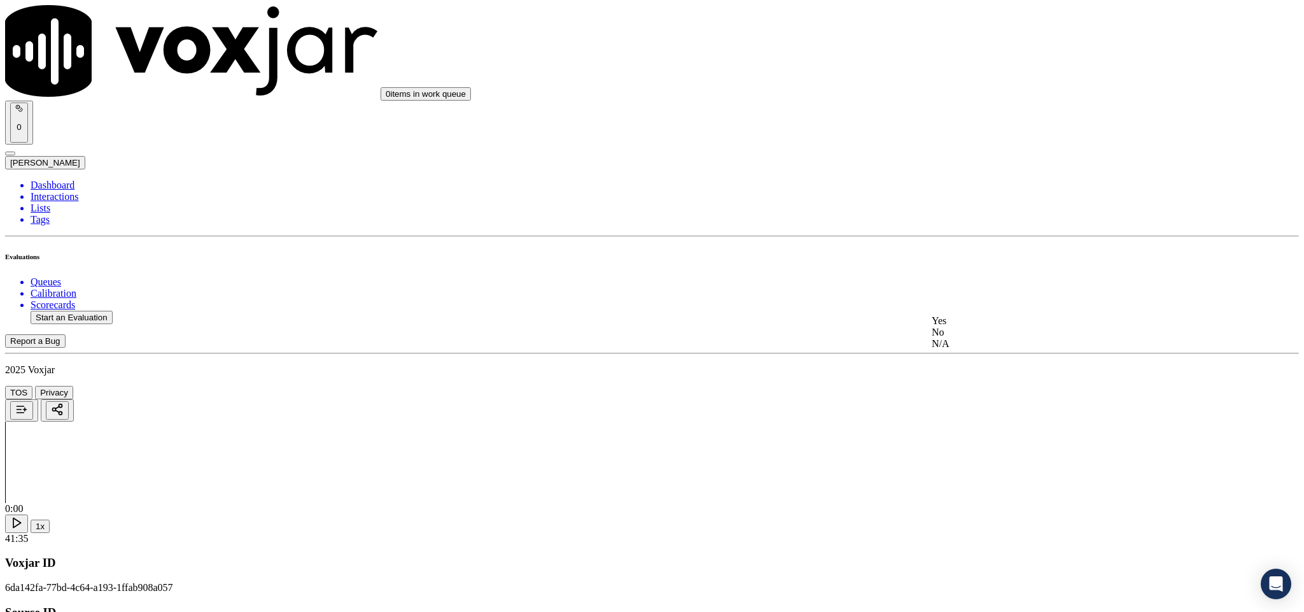
click at [978, 325] on div "Yes" at bounding box center [1081, 320] width 298 height 11
click at [986, 472] on div "Yes" at bounding box center [1081, 466] width 298 height 11
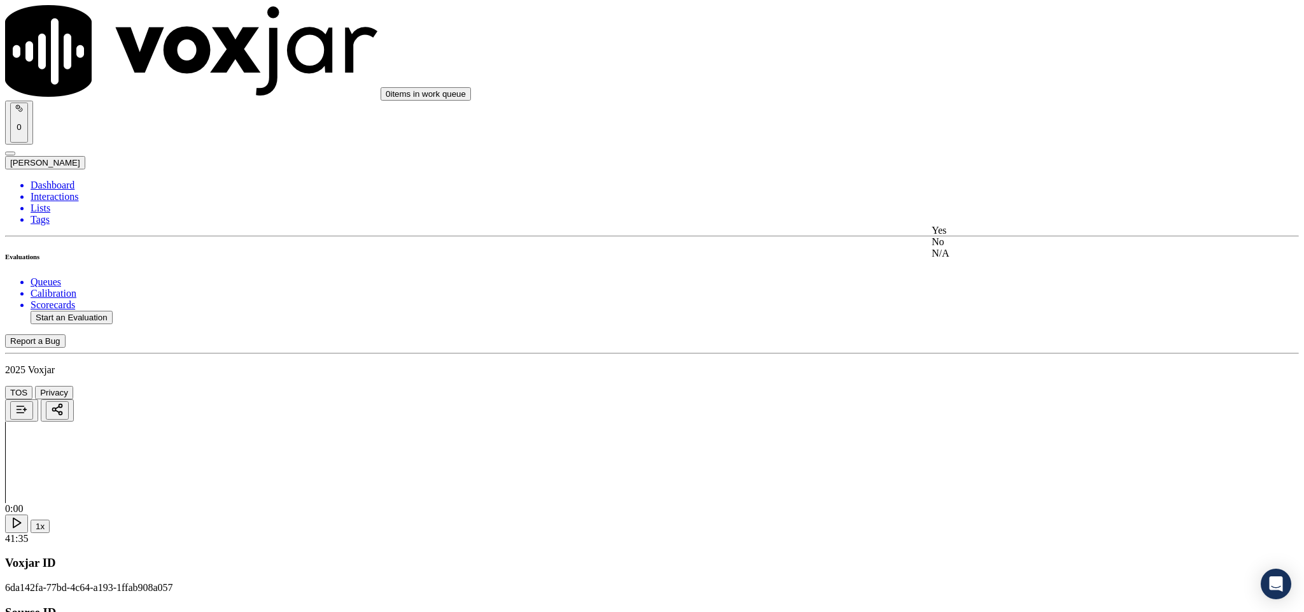
click at [979, 248] on div "No" at bounding box center [1081, 241] width 298 height 11
click at [990, 258] on div "Yes" at bounding box center [1081, 252] width 298 height 11
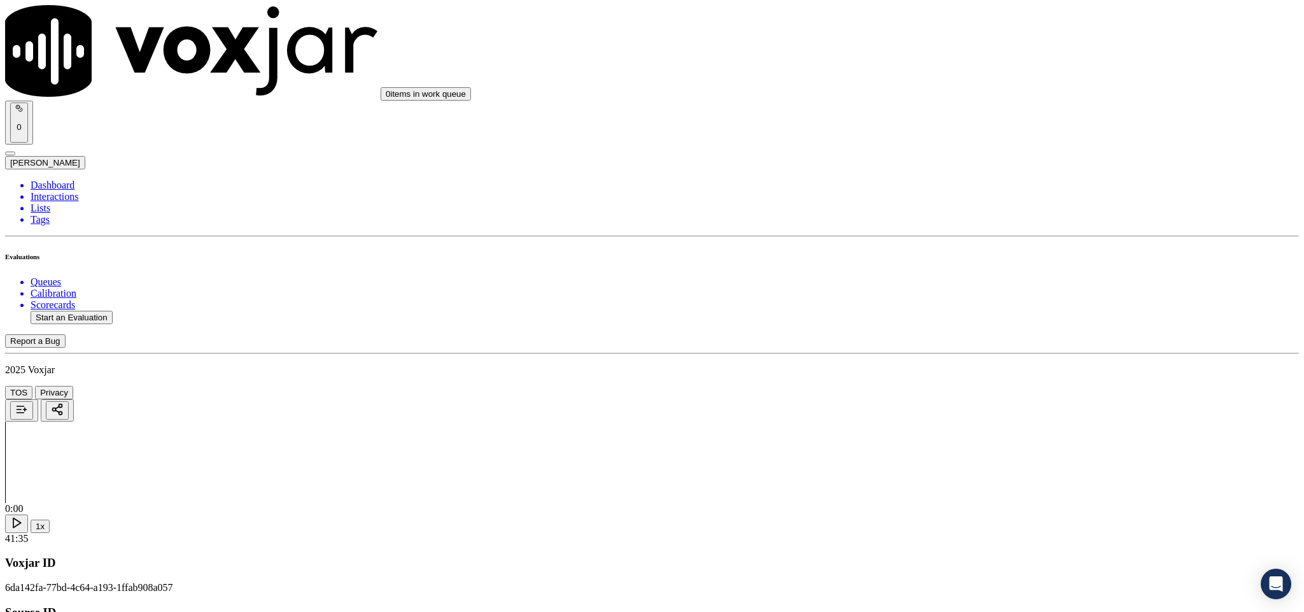
click at [1012, 224] on div "No" at bounding box center [1081, 218] width 298 height 11
click at [991, 358] on div "Yes" at bounding box center [1081, 352] width 298 height 11
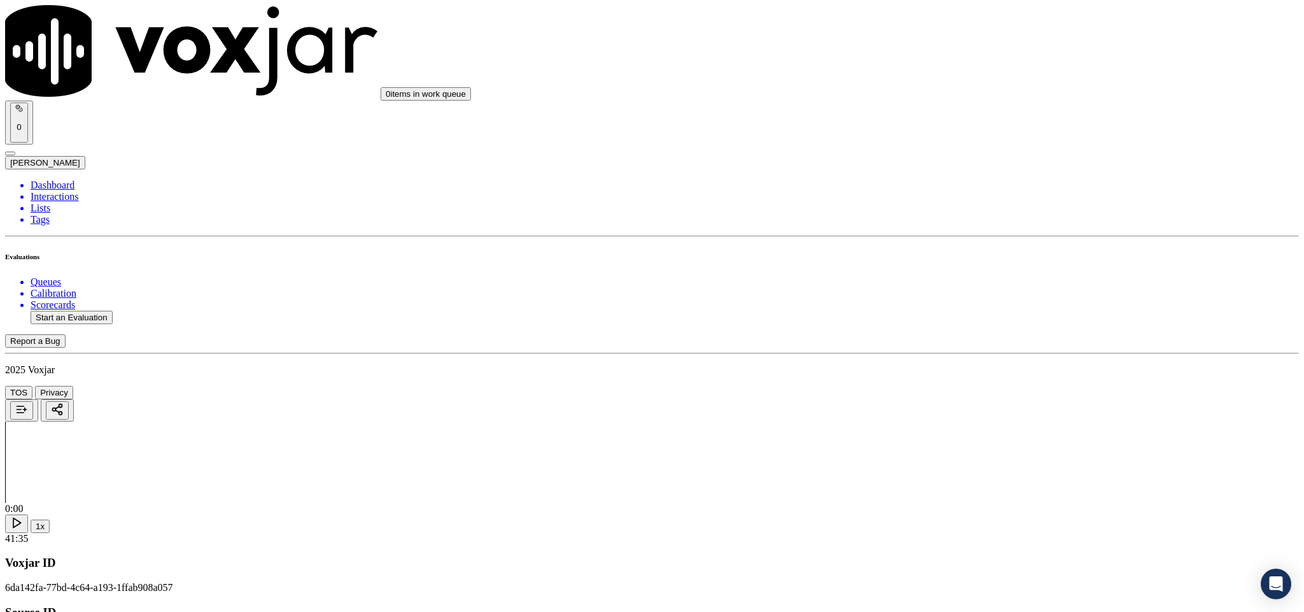
click at [983, 193] on div "No" at bounding box center [1081, 190] width 298 height 11
click at [993, 325] on div "No" at bounding box center [1081, 318] width 298 height 11
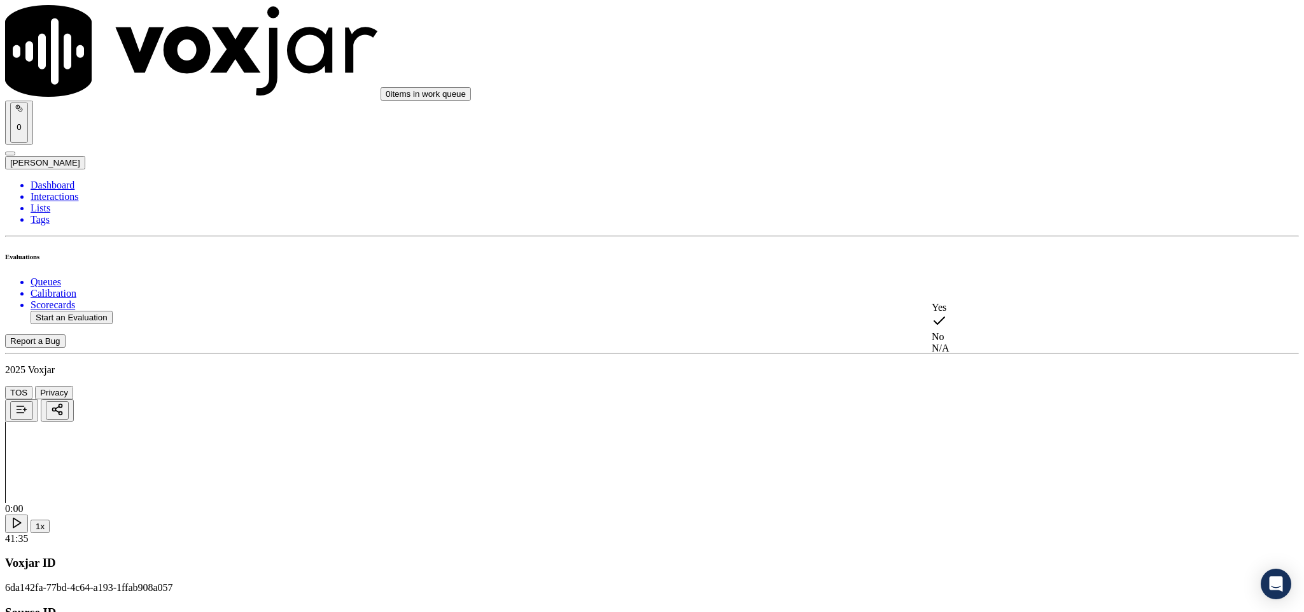
click at [972, 313] on div "Yes" at bounding box center [1081, 307] width 298 height 11
click at [974, 306] on div "N/A" at bounding box center [1081, 300] width 298 height 11
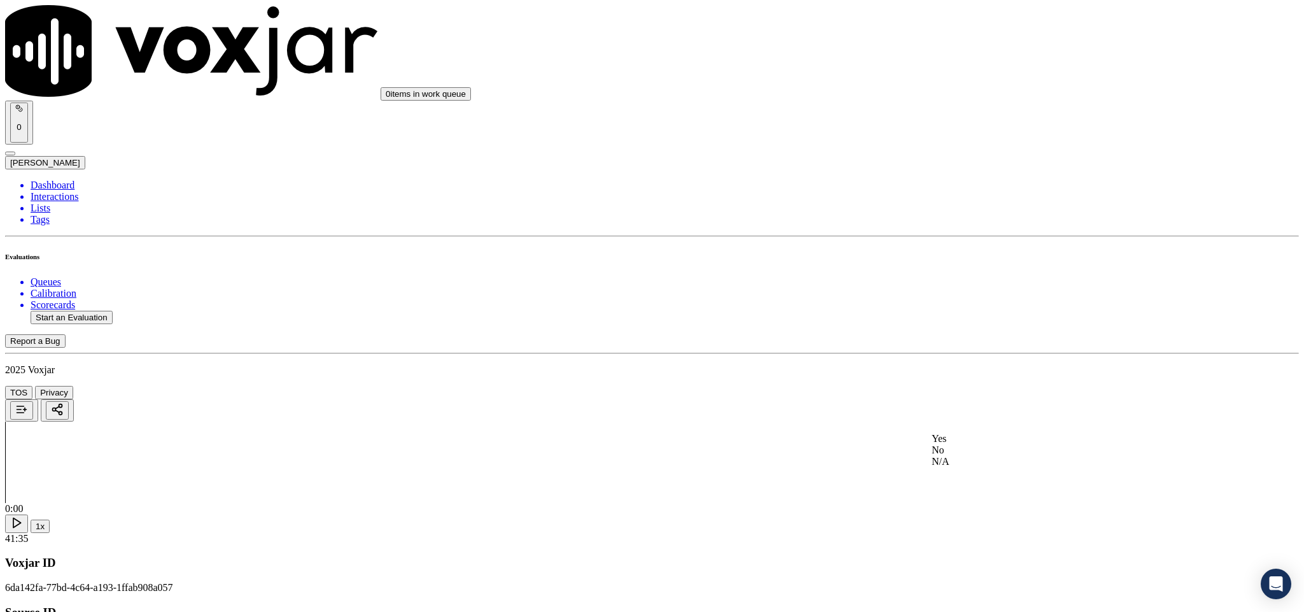
click at [1002, 456] on div "No" at bounding box center [1081, 449] width 298 height 11
click at [993, 474] on div "No" at bounding box center [1081, 468] width 298 height 11
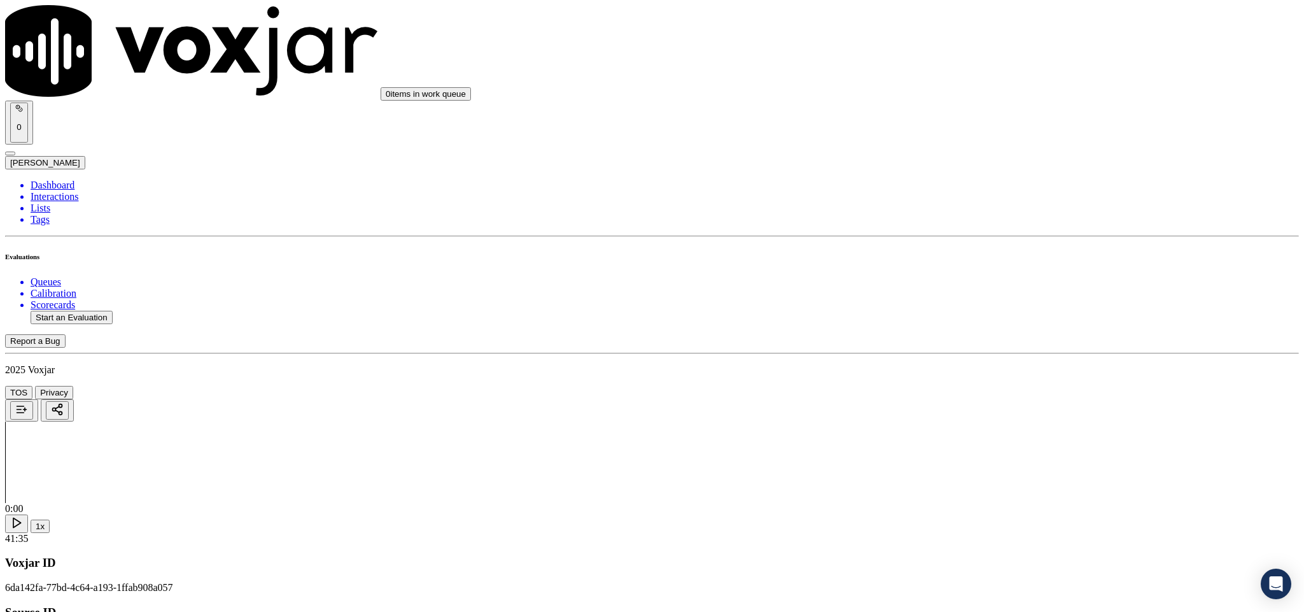
click at [61, 179] on li "Dashboard" at bounding box center [665, 184] width 1268 height 11
